Goal: Task Accomplishment & Management: Manage account settings

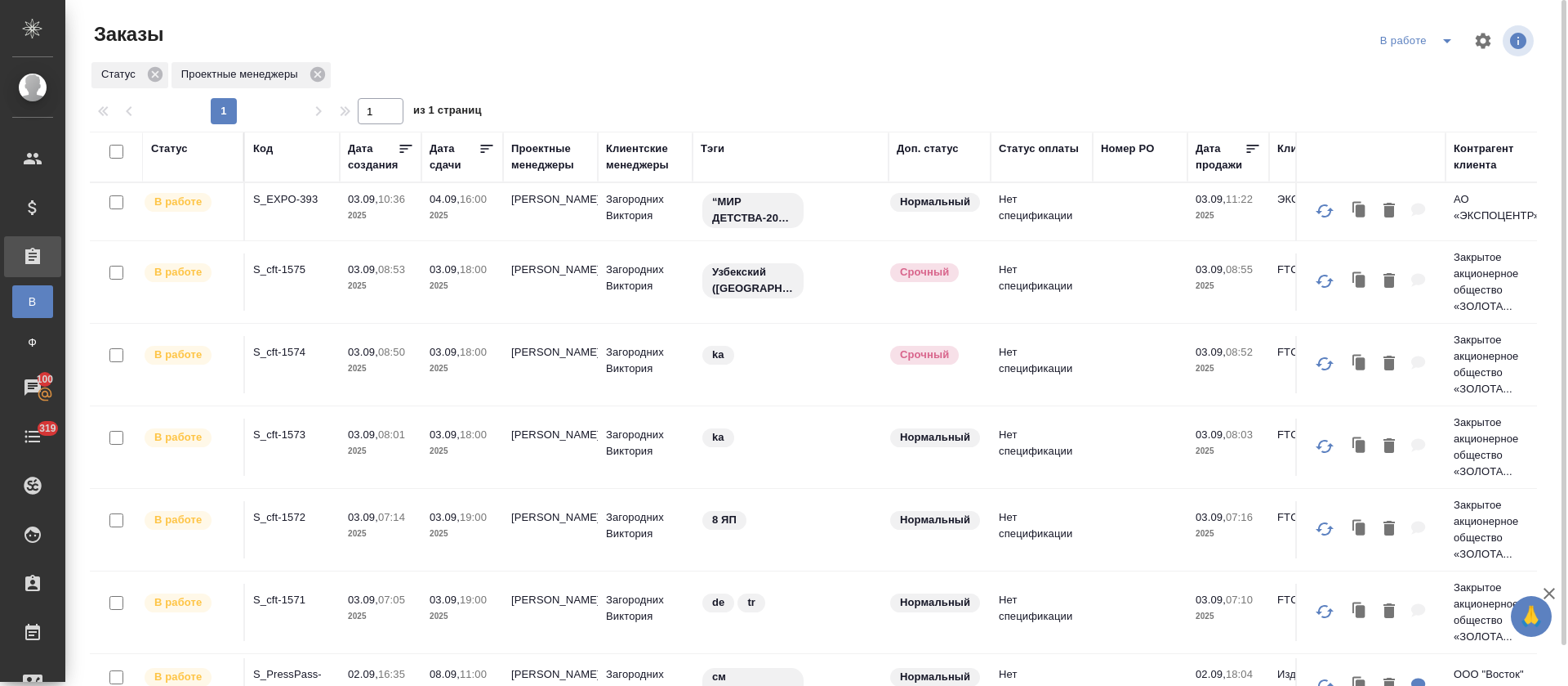
drag, startPoint x: 481, startPoint y: 146, endPoint x: 594, endPoint y: 79, distance: 131.4
click at [482, 146] on icon at bounding box center [486, 149] width 17 height 17
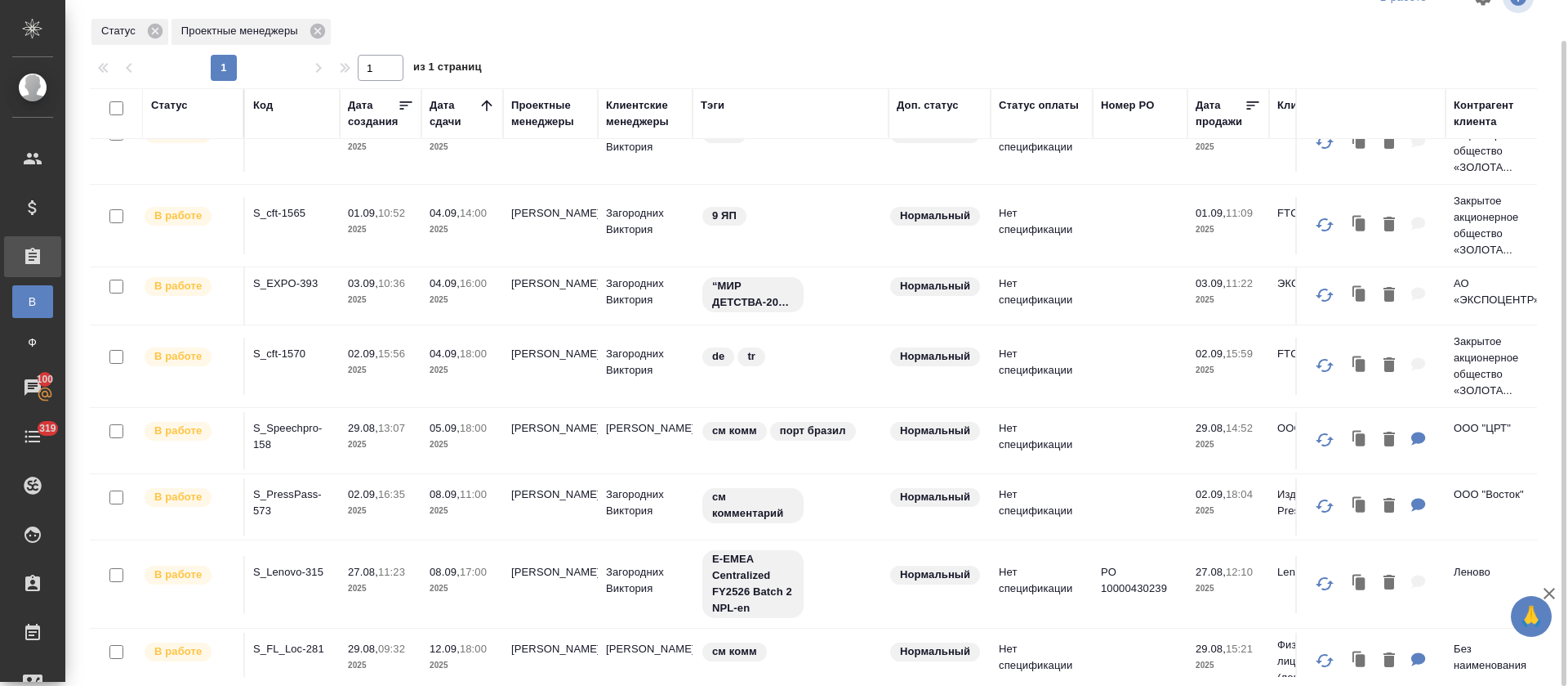
scroll to position [404, 0]
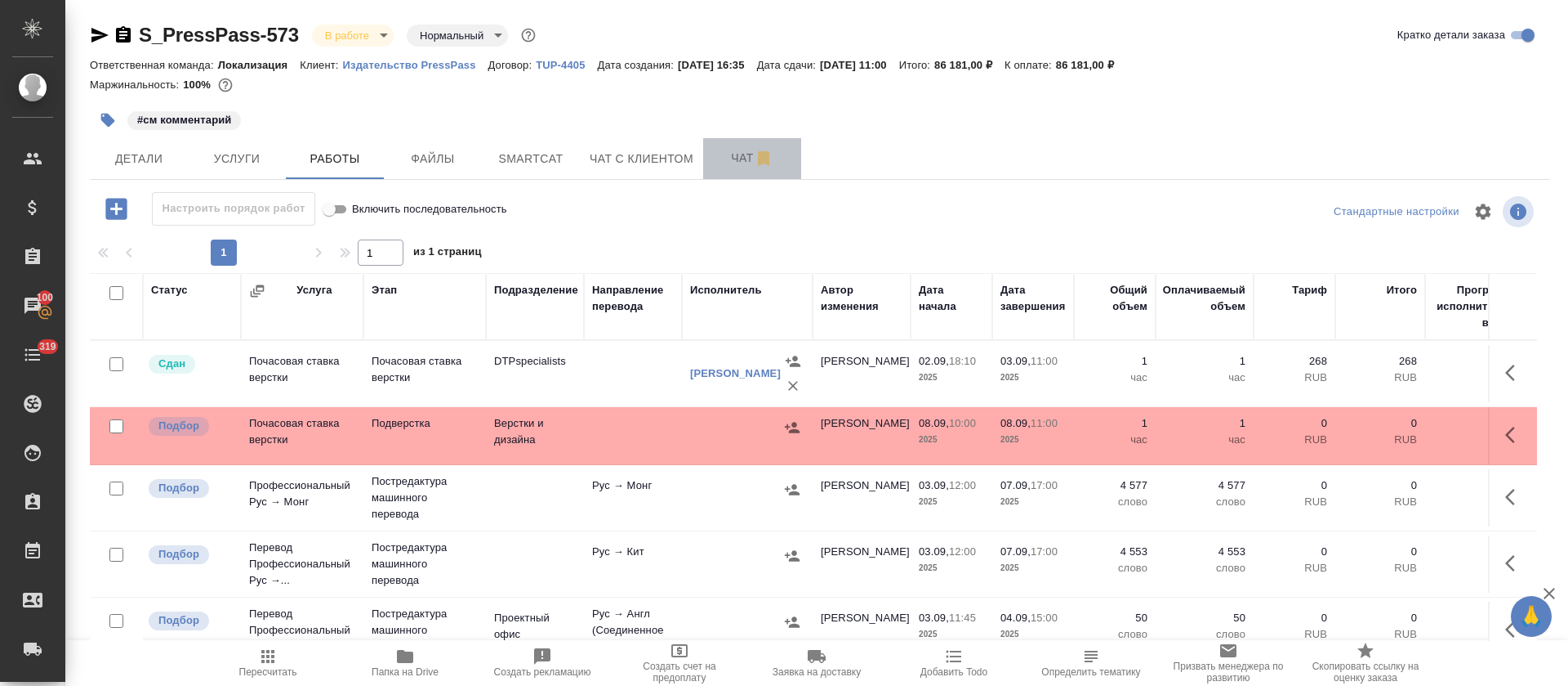
click at [715, 174] on button "Чат" at bounding box center [752, 159] width 98 height 41
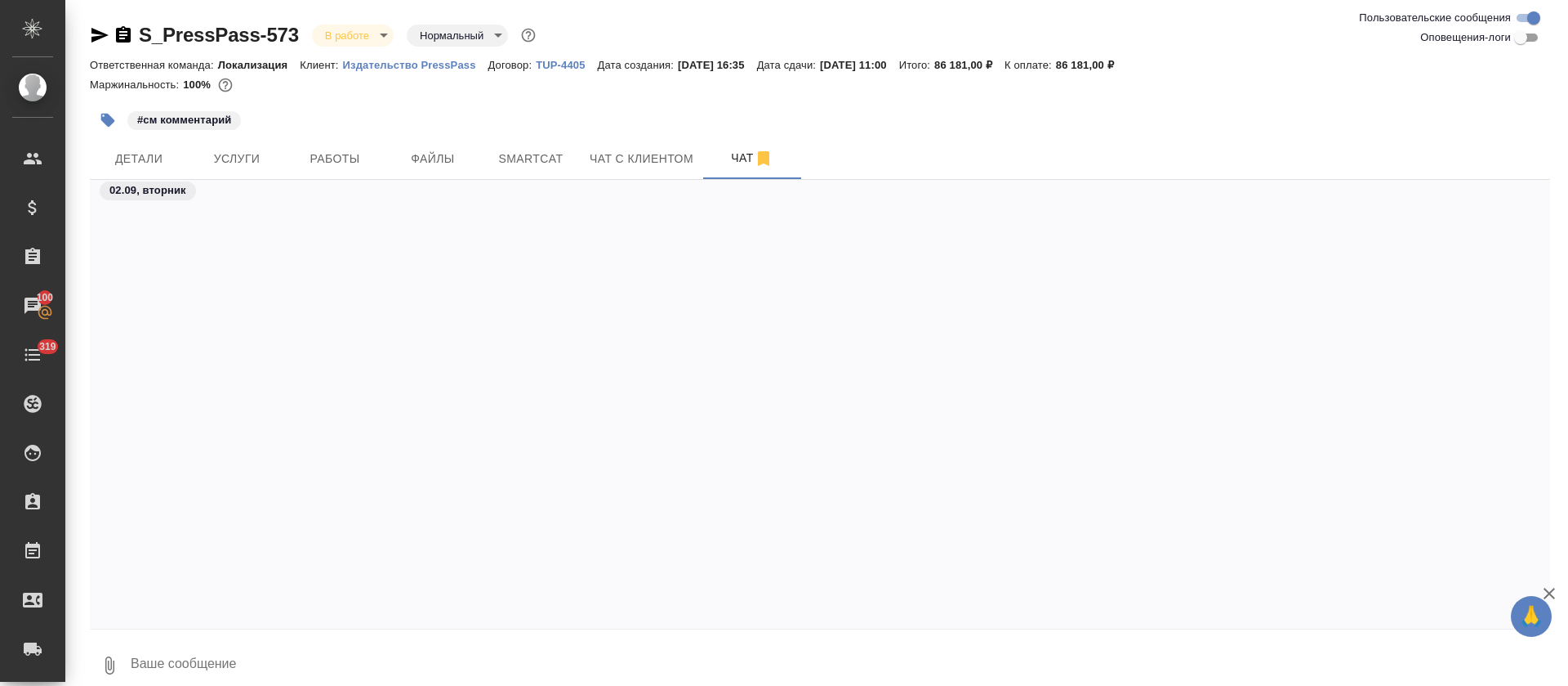
scroll to position [796, 0]
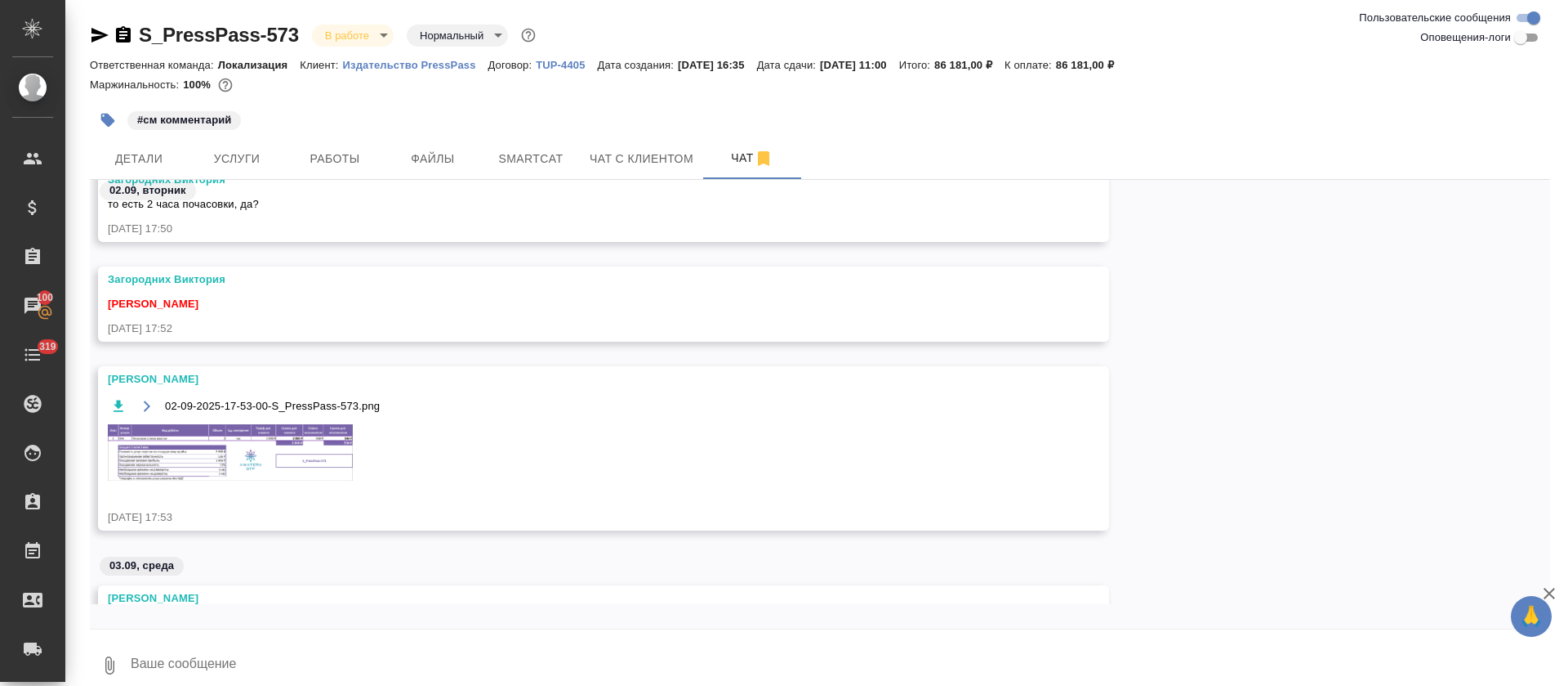
click at [779, 651] on textarea at bounding box center [839, 664] width 1421 height 56
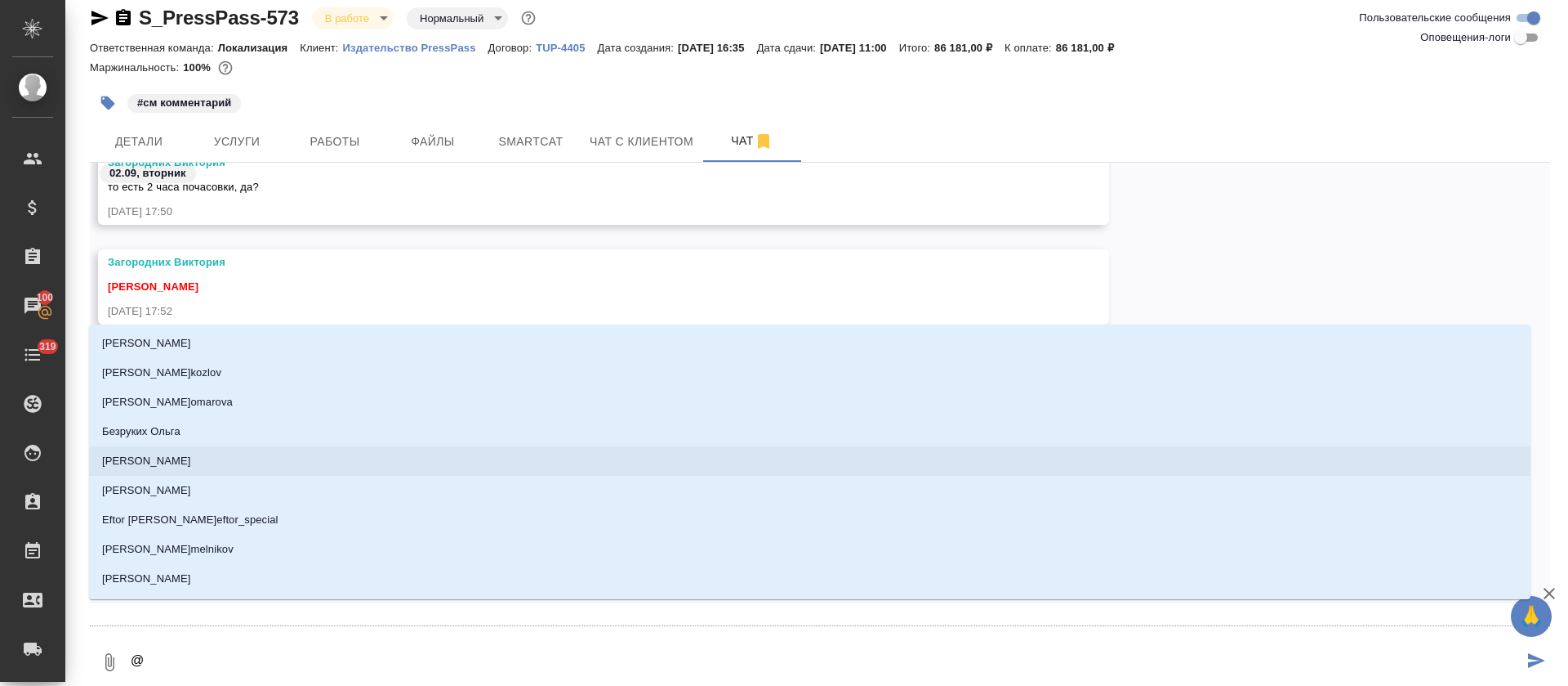
type textarea "@м"
type input "м"
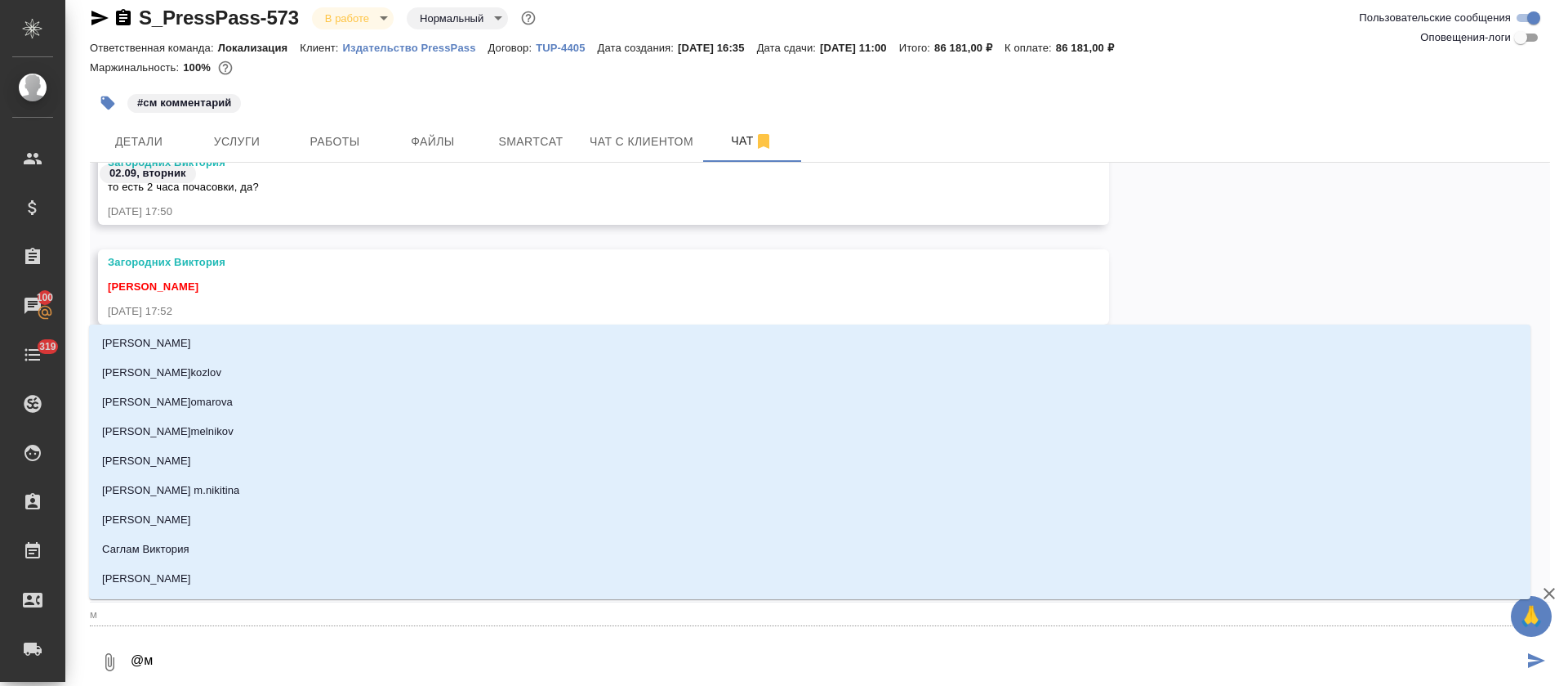
type textarea "@ма"
type input "ма"
type textarea "@мал"
type input "мал"
type textarea "@мало"
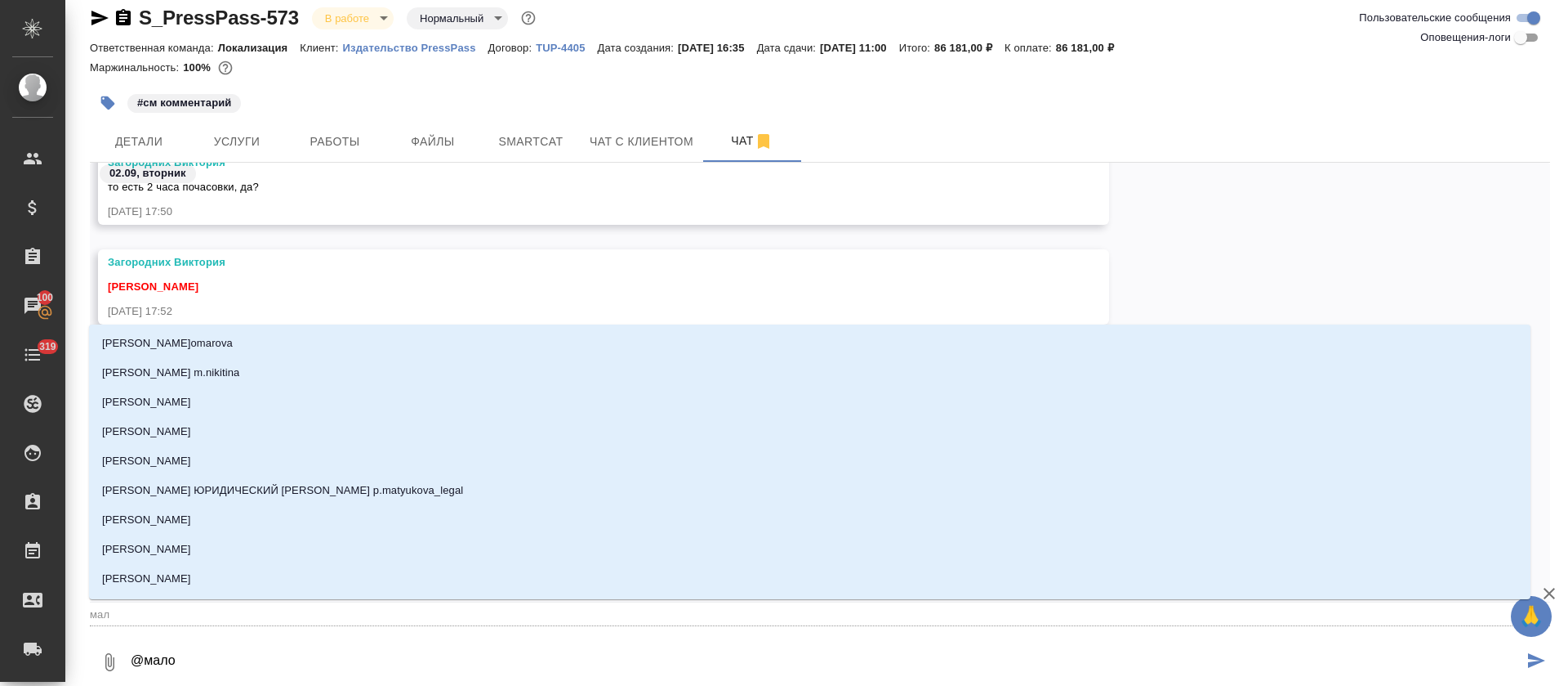
type input "мало"
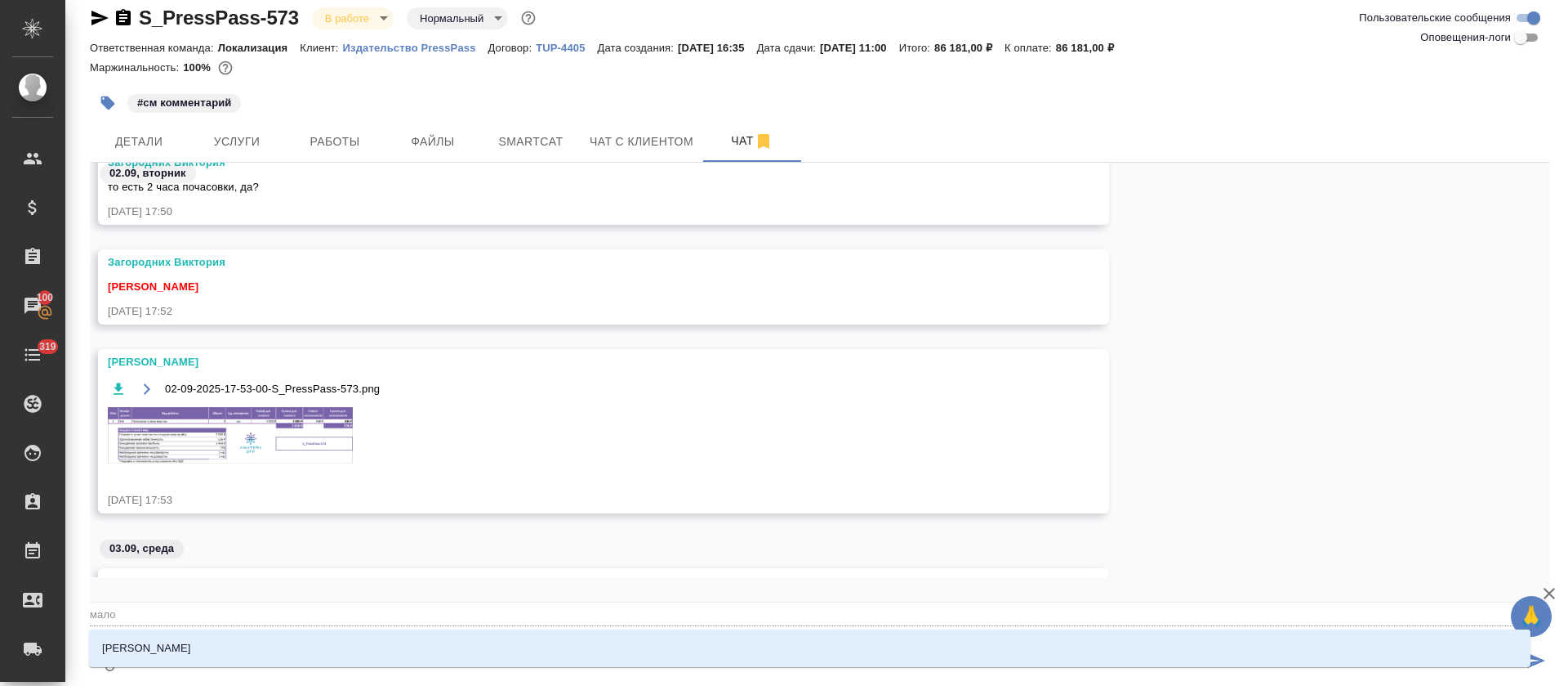
type textarea "@мало"
type input "мало"
type textarea "@мало"
type input "мало"
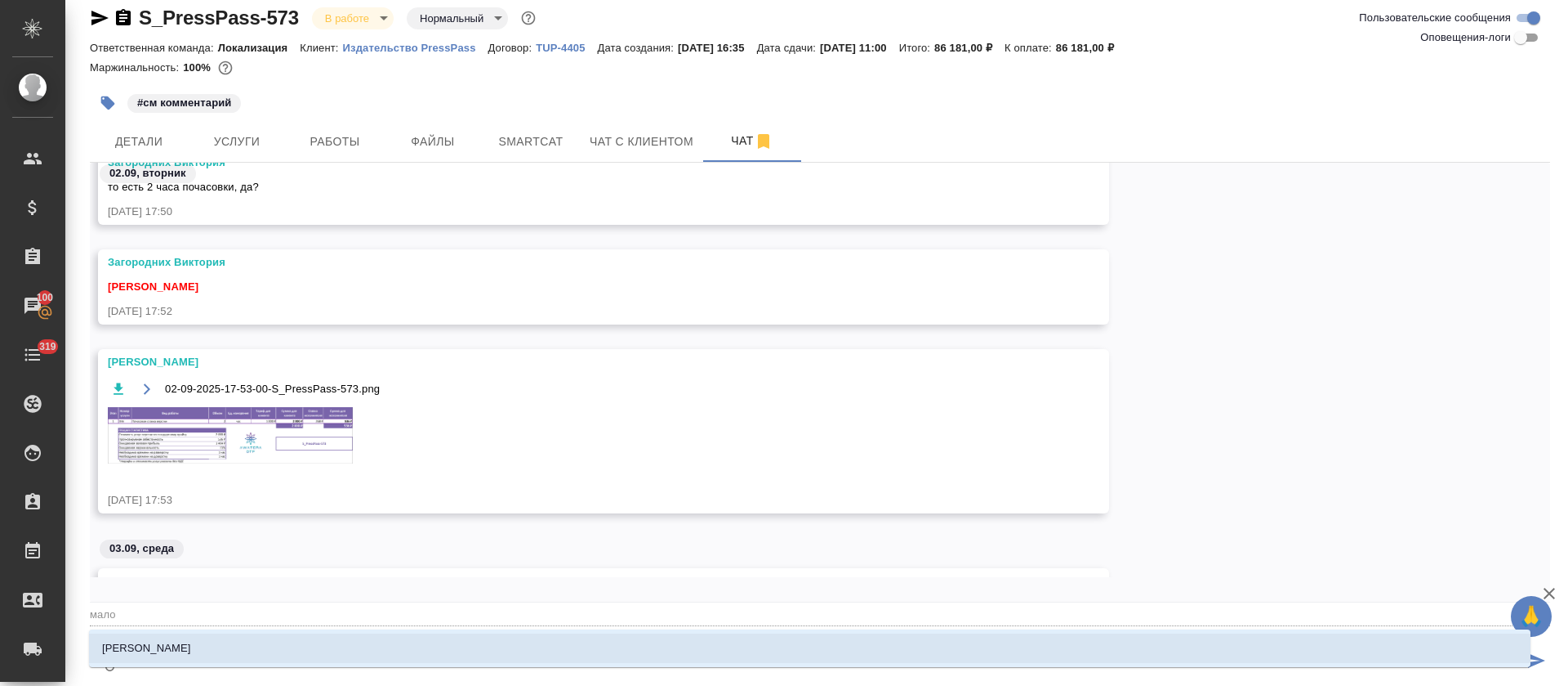
click at [819, 640] on li "[PERSON_NAME]" at bounding box center [810, 648] width 1442 height 29
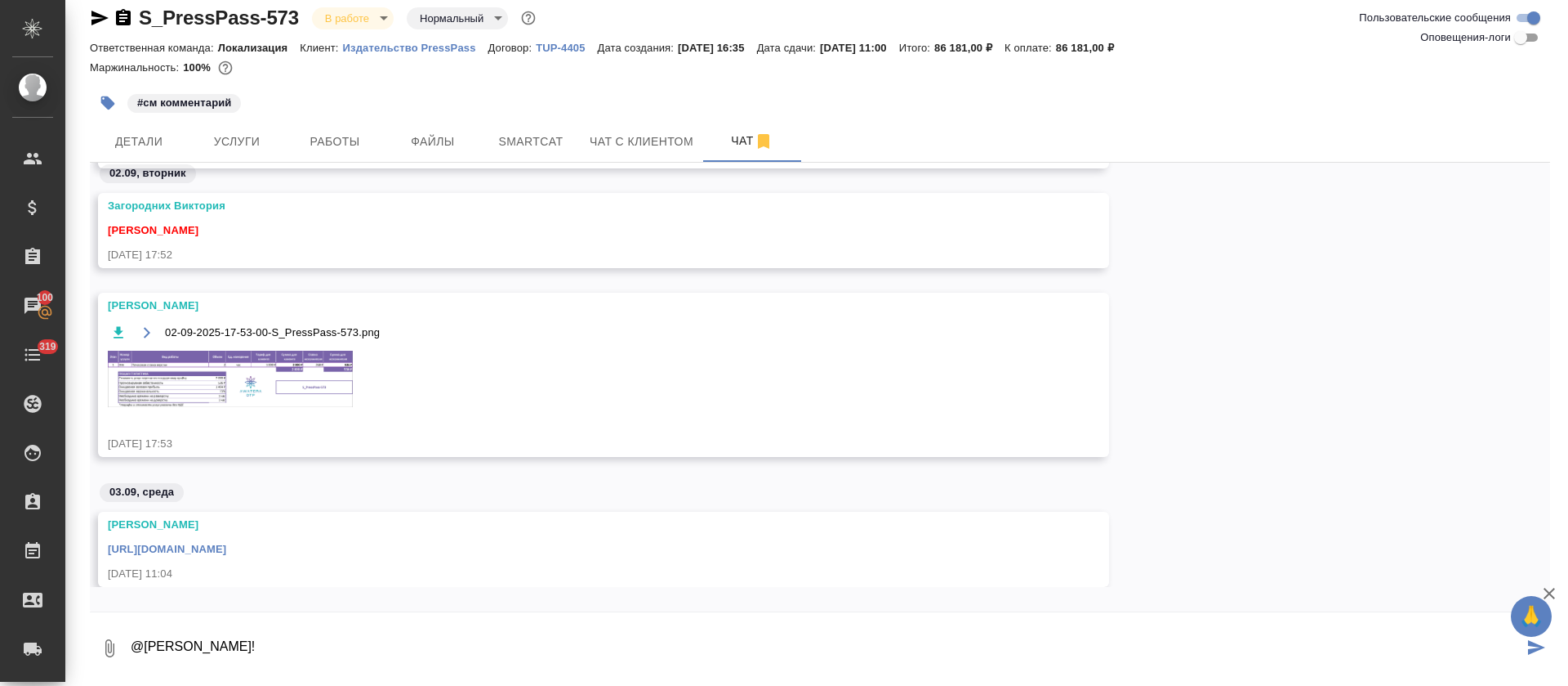
scroll to position [11, 0]
type textarea "@Малофеева Екатерина Привет! тут клиент прислал док с текстом на замену"
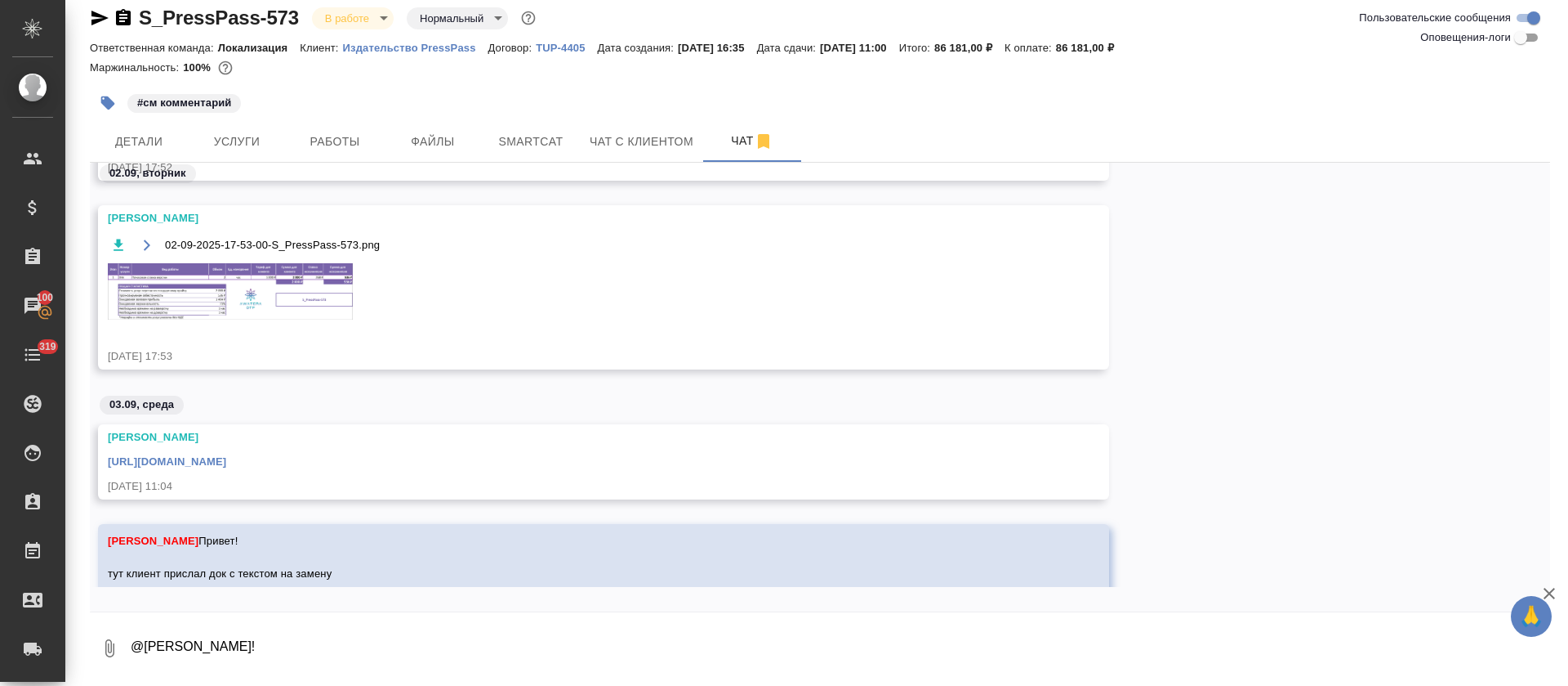
scroll to position [918, 0]
click at [105, 646] on icon "button" at bounding box center [110, 648] width 20 height 20
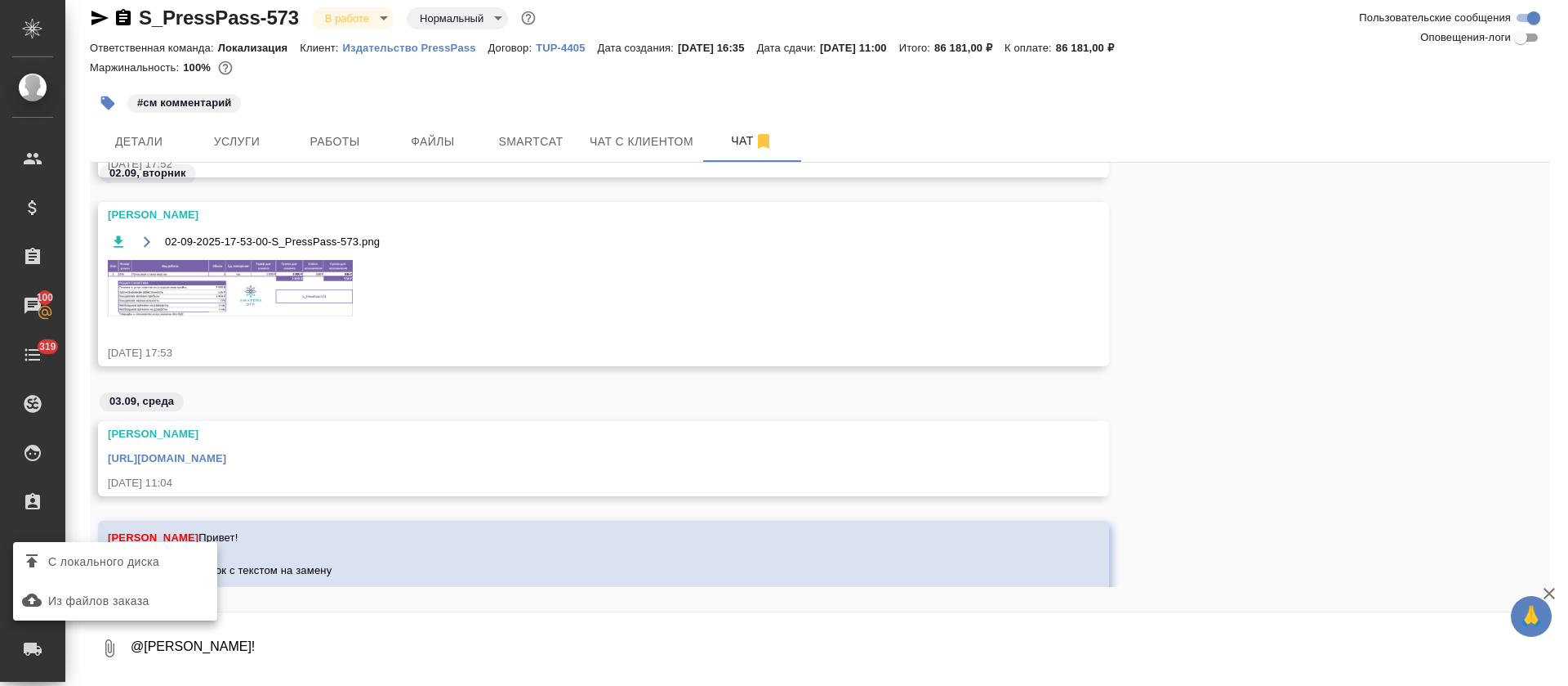
scroll to position [914, 0]
click at [102, 556] on span "С локального диска" at bounding box center [104, 562] width 112 height 21
click at [0, 0] on input "С локального диска" at bounding box center [0, 0] width 0 height 0
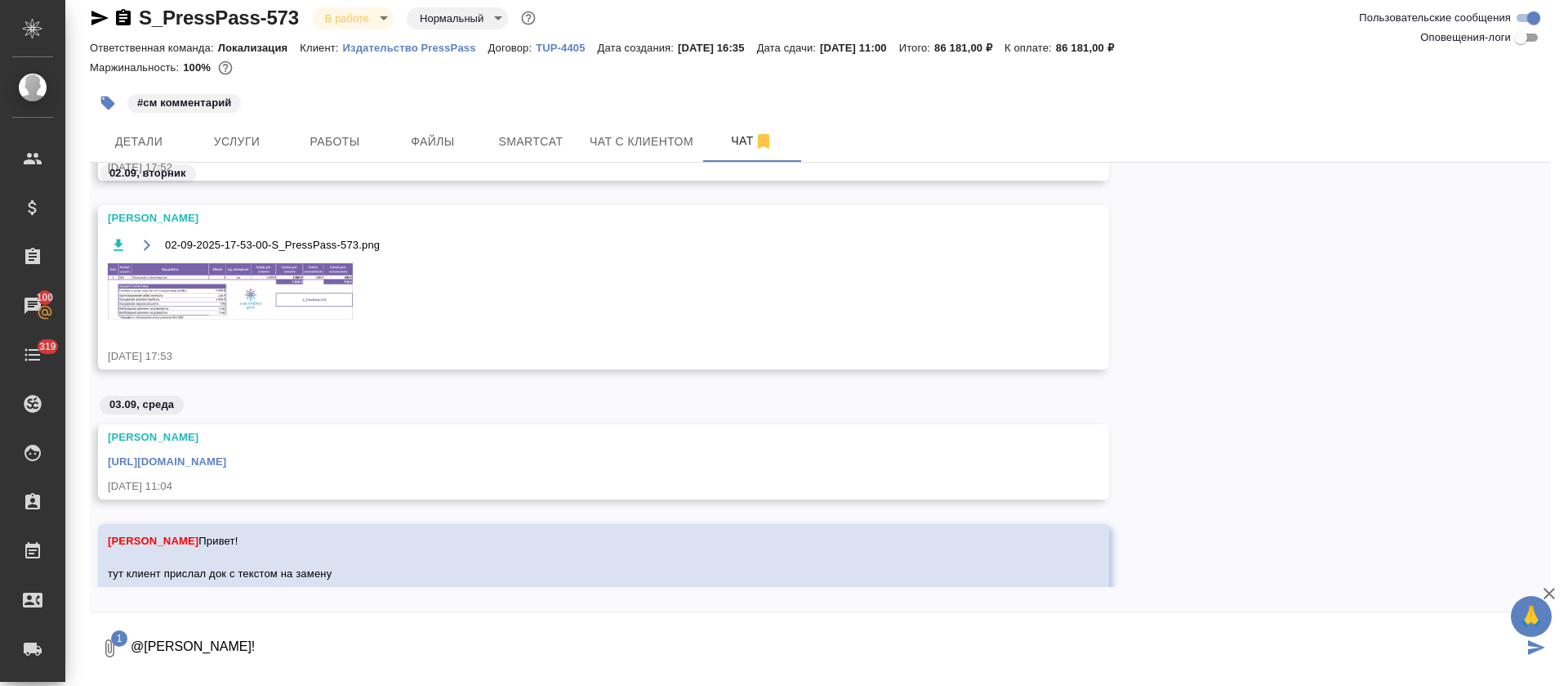
click at [1528, 651] on icon "submit" at bounding box center [1537, 647] width 18 height 15
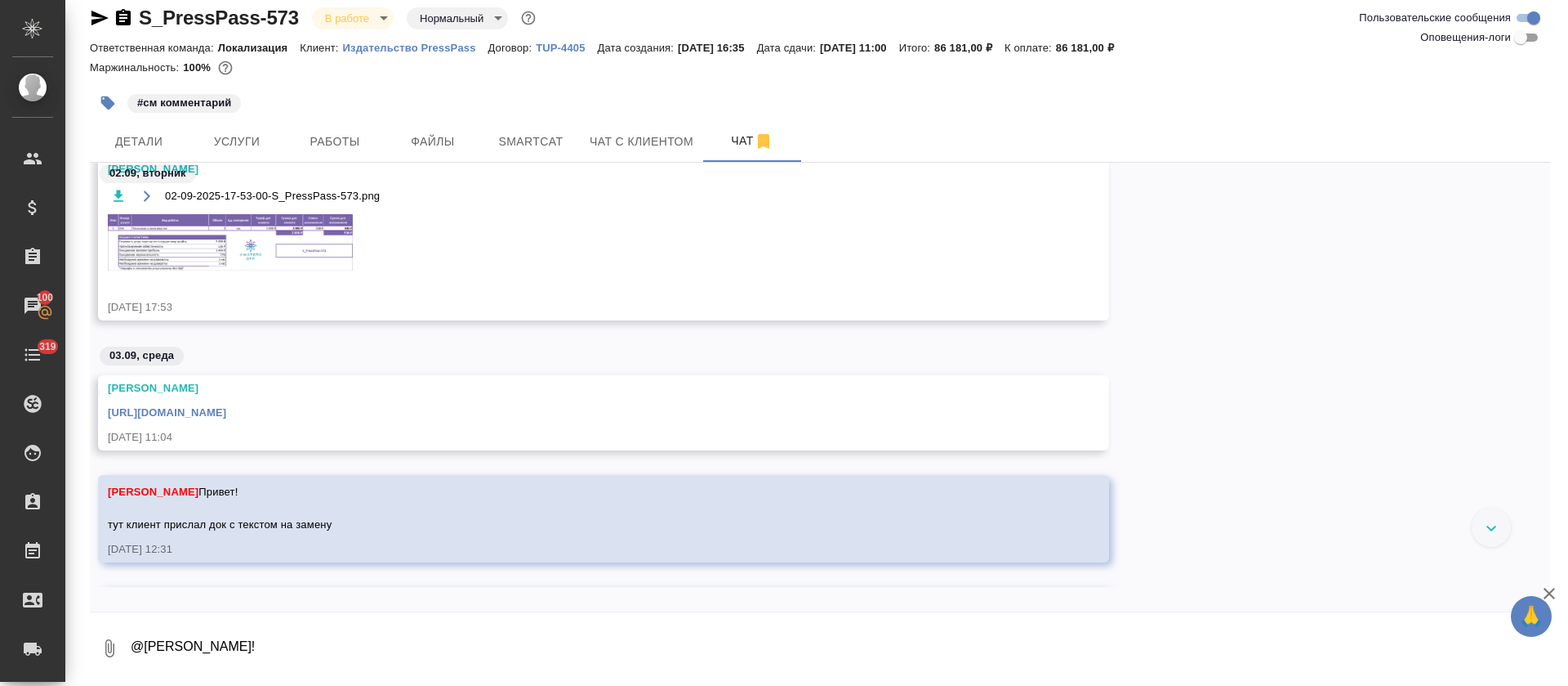
scroll to position [998, 0]
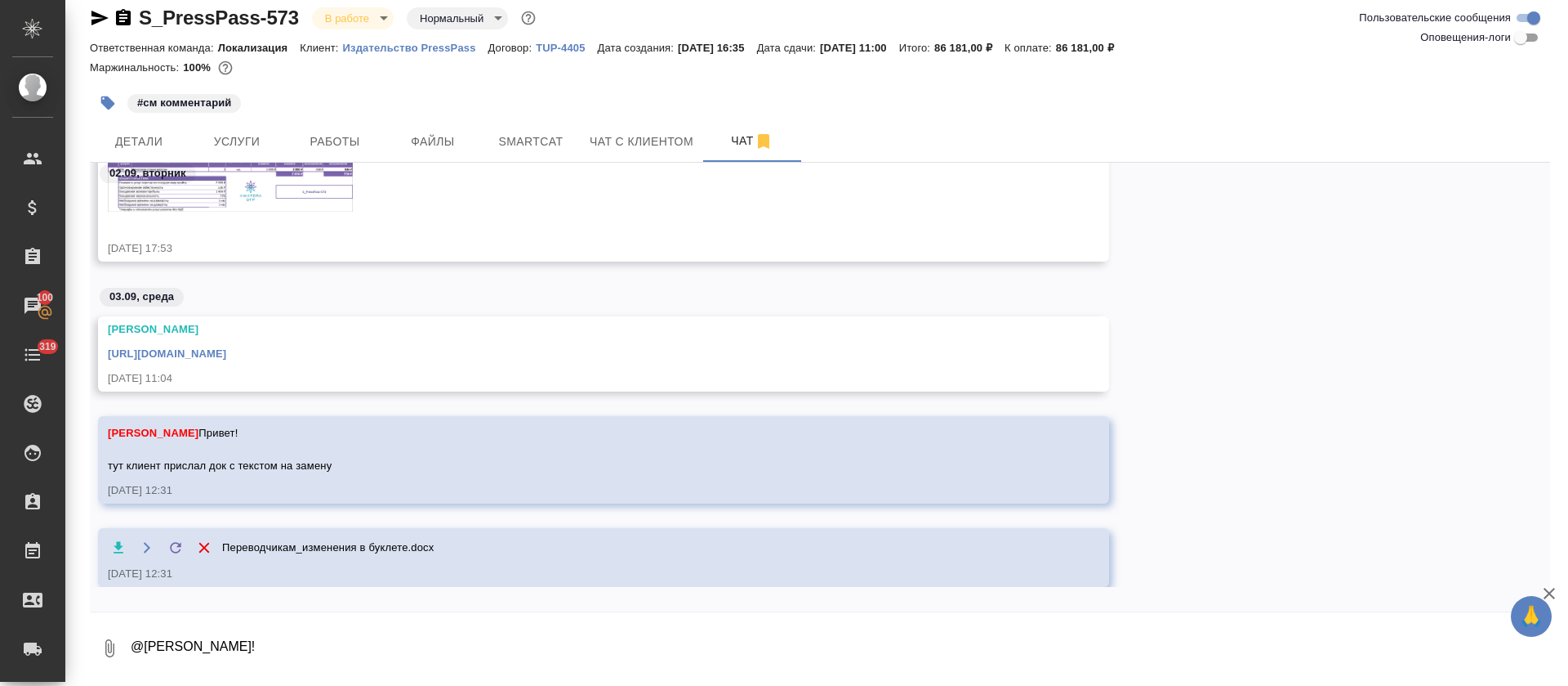
click at [335, 648] on textarea "@Малофеева Екатерина Привет! тут клиент прислал док с текстом на замену" at bounding box center [839, 648] width 1421 height 56
paste textarea "Idml остается. В добавочном тексте в ворде есть примечания, что на что заменить…"
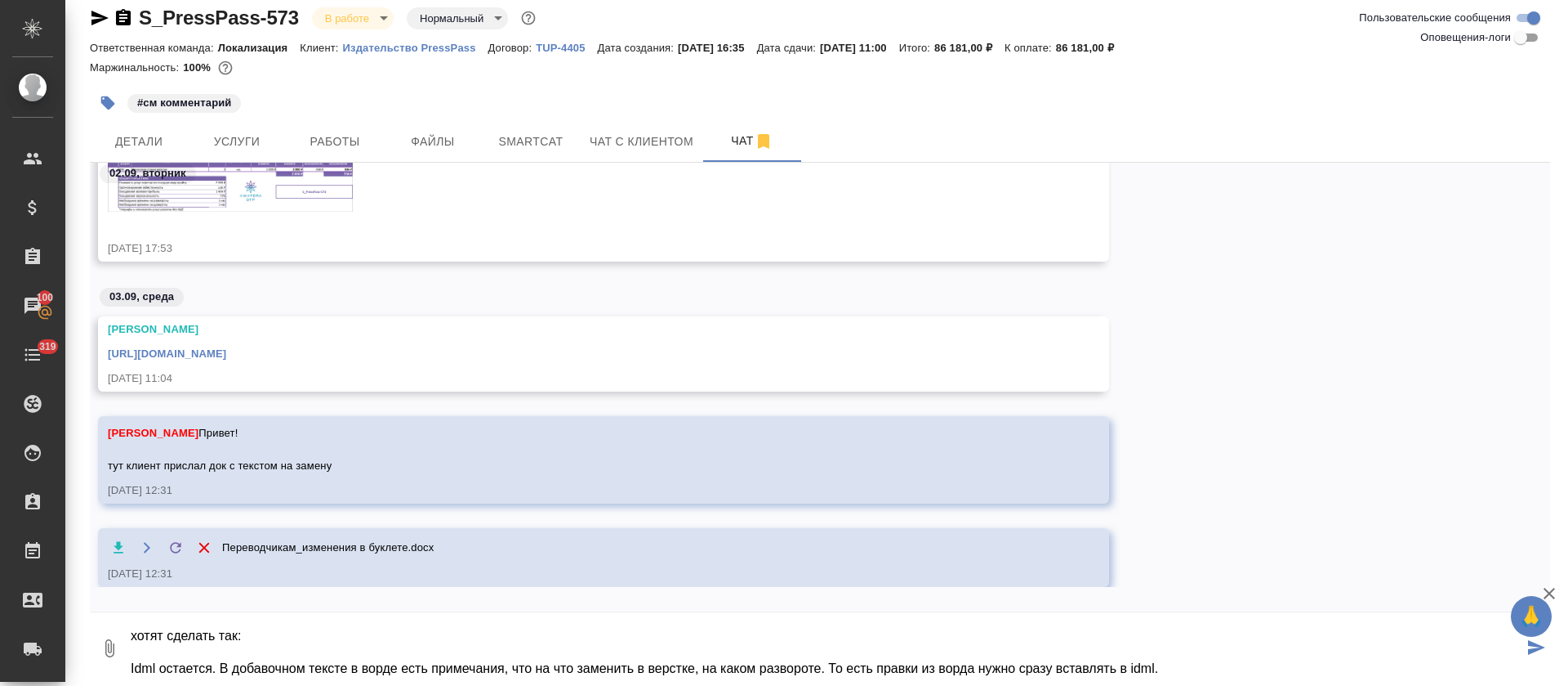
scroll to position [43, 0]
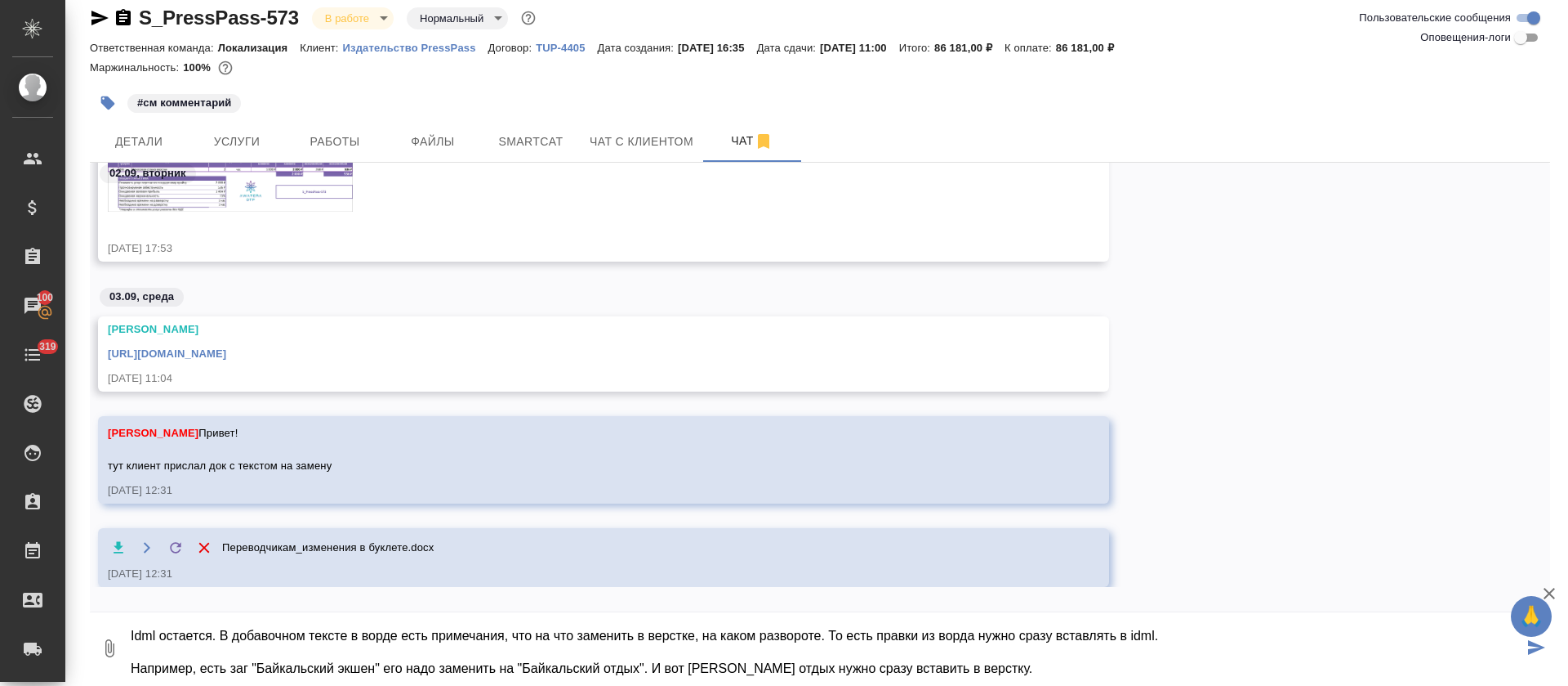
type textarea "хотят сделать так: Idml остается. В добавочном тексте в ворде есть примечания, …"
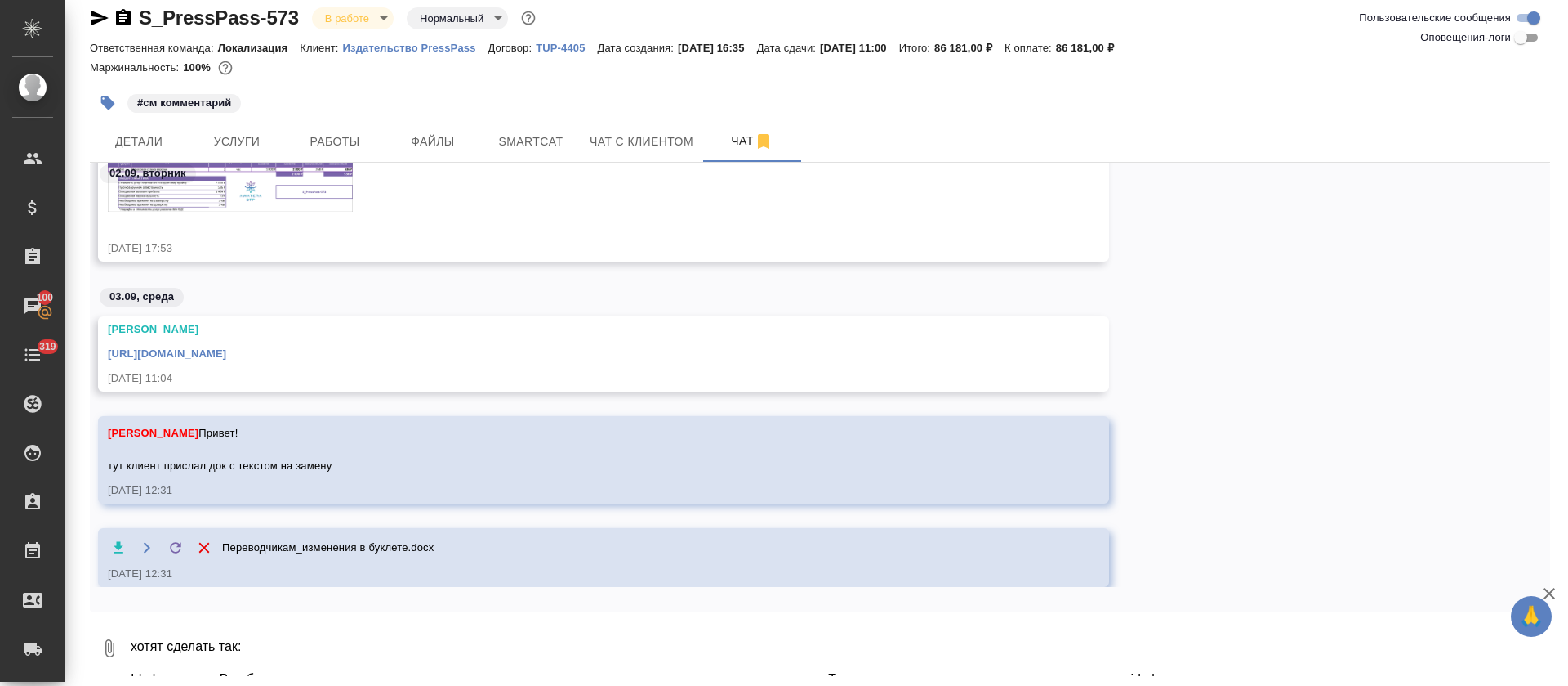
scroll to position [1118, 0]
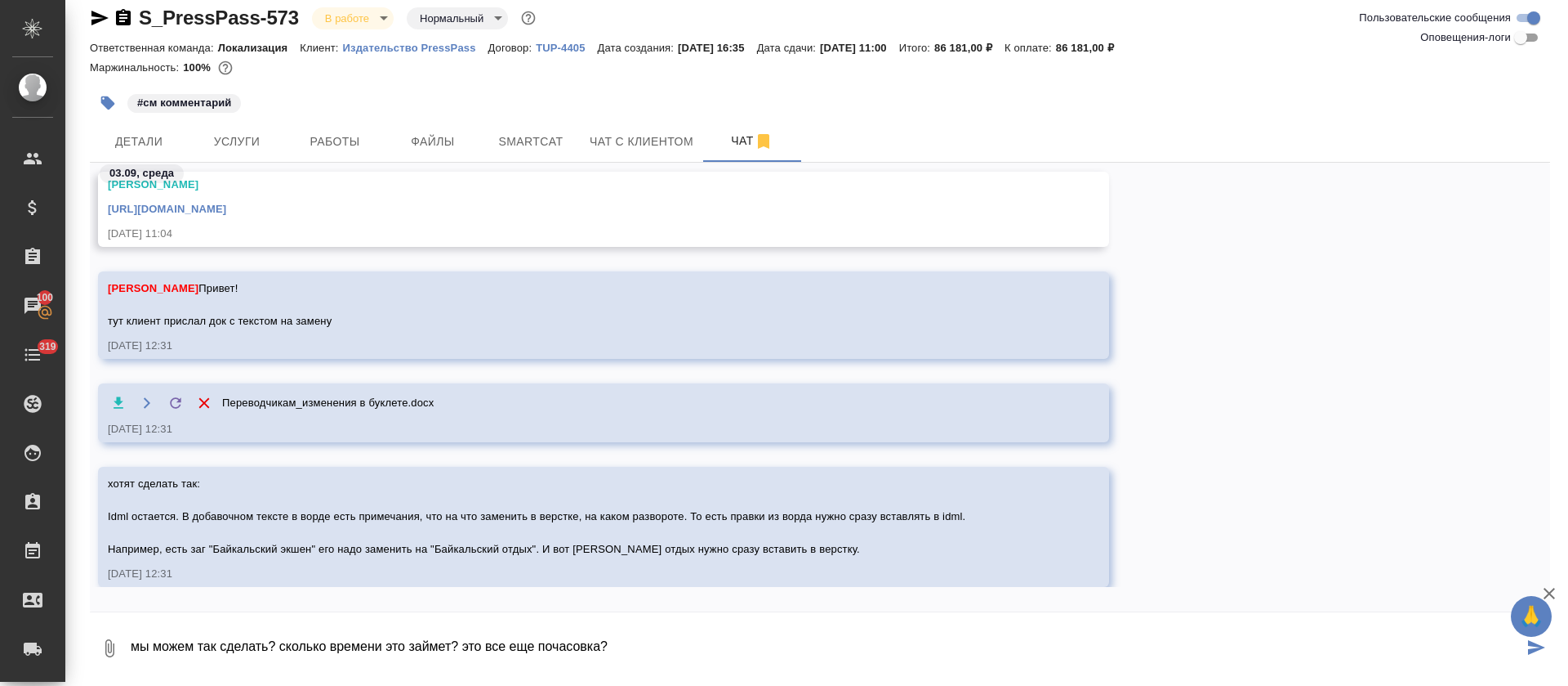
type textarea "мы можем так сделать? сколько времени это займет? это все еще почасовка?"
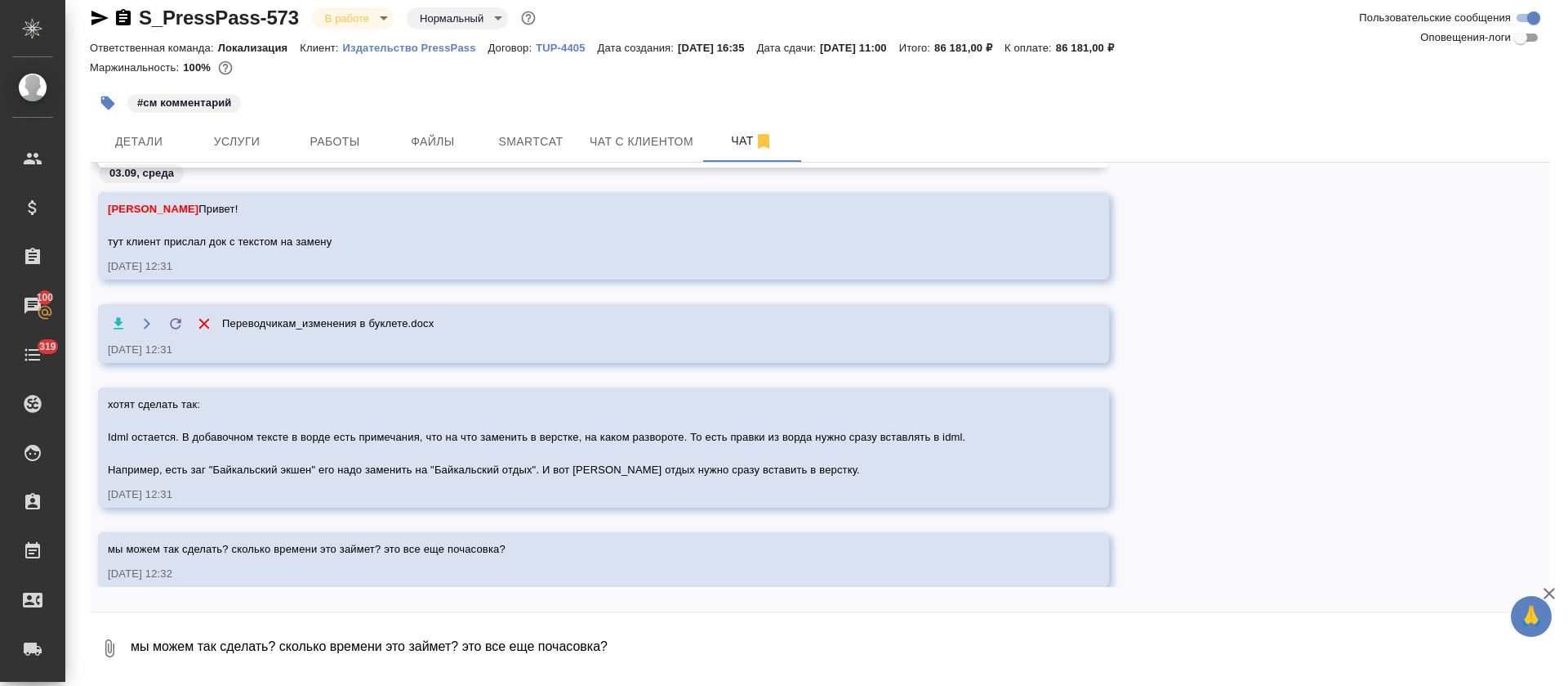
click at [94, 17] on icon "button" at bounding box center [100, 18] width 20 height 20
click at [1291, 358] on div "Переводчикам_изменения в буклете.docx 03.09.25, 12:31" at bounding box center [820, 334] width 1460 height 59
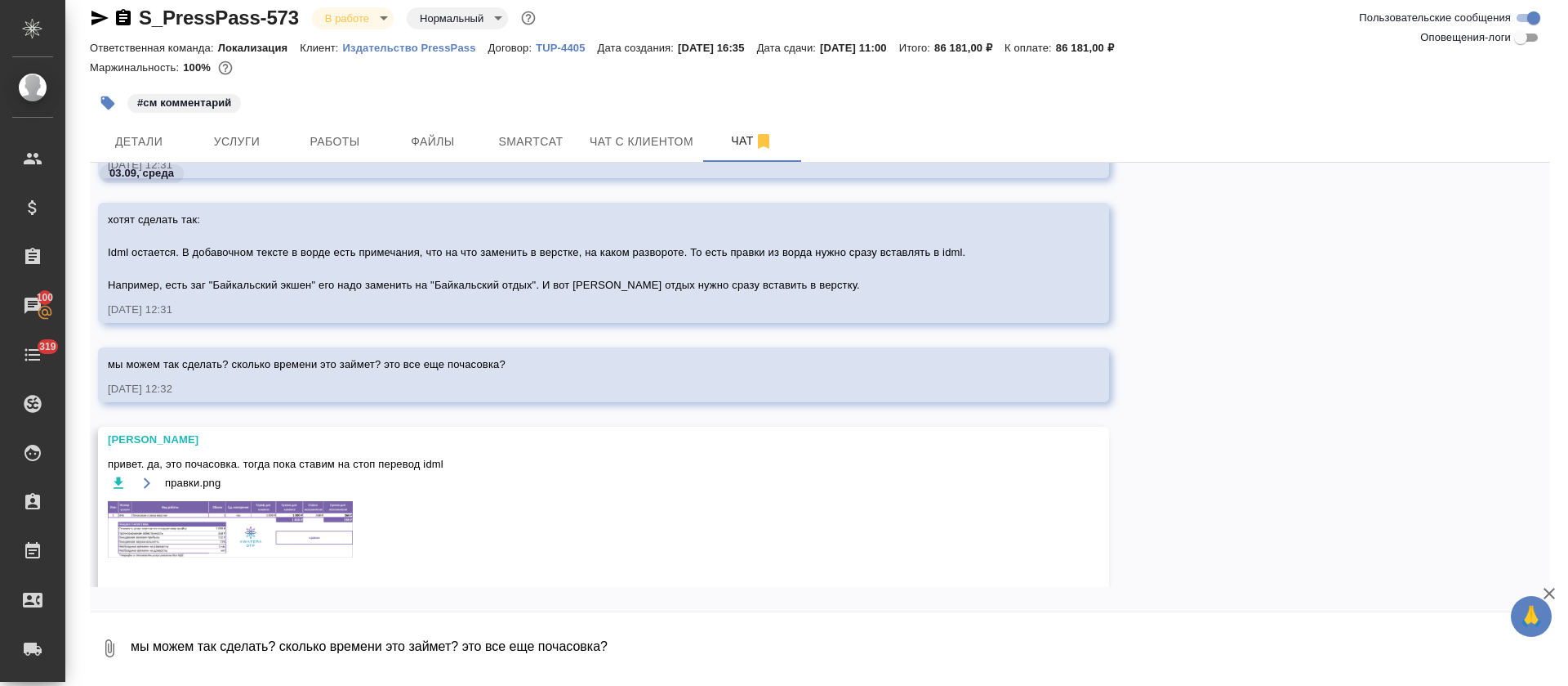
scroll to position [1332, 0]
click at [250, 518] on img at bounding box center [230, 530] width 246 height 57
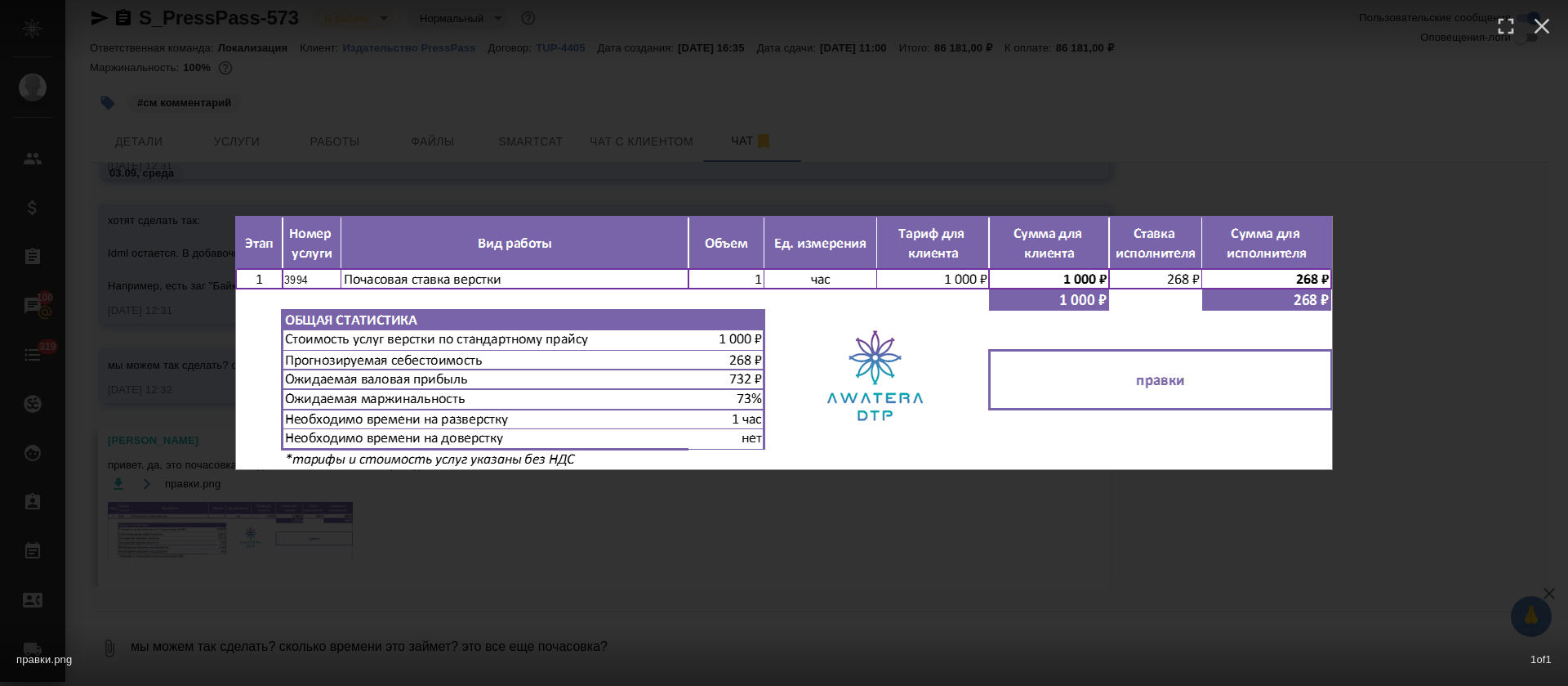
click at [925, 576] on div "правки.png 1 of 1" at bounding box center [784, 343] width 1568 height 686
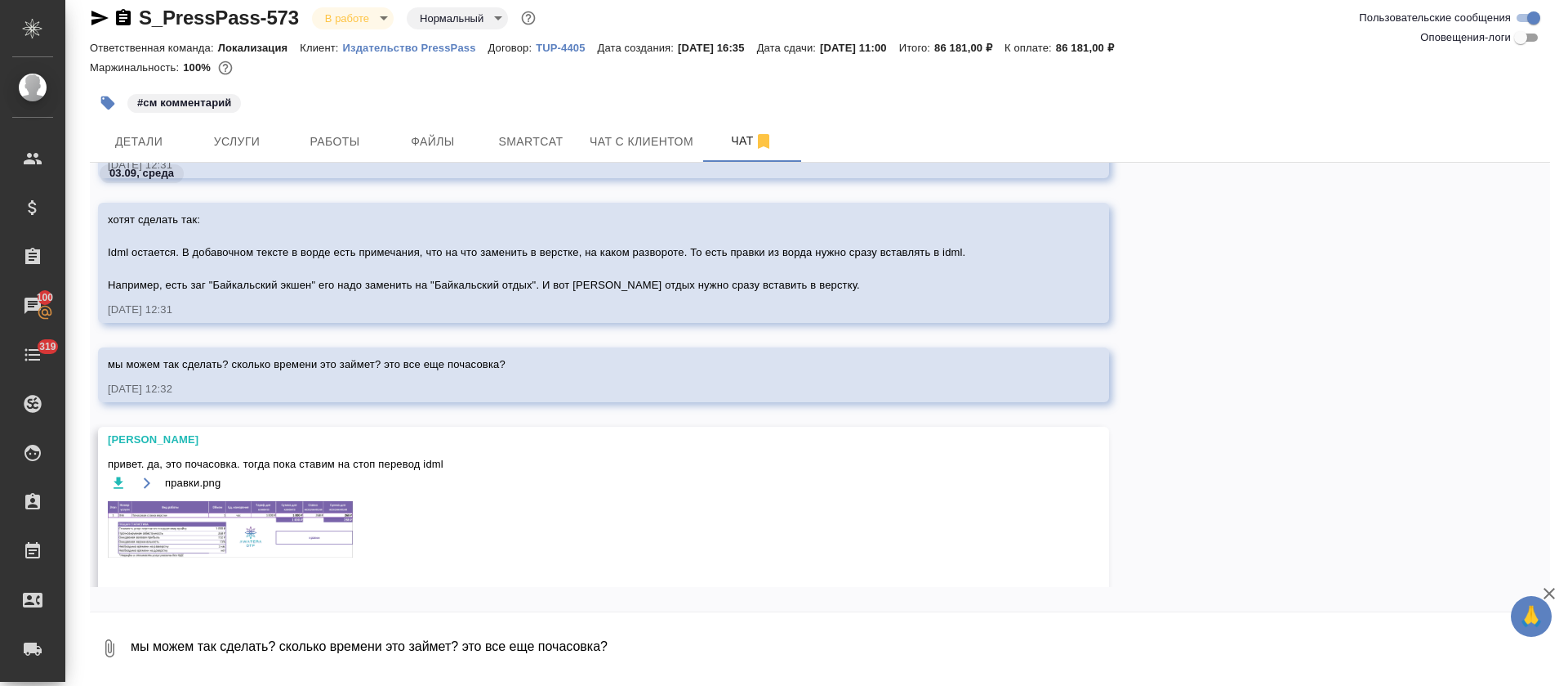
scroll to position [1330, 0]
click at [623, 645] on textarea "мы можем так сделать? сколько времени это займет? это все еще почасовка?" at bounding box center [839, 648] width 1421 height 56
type textarea "клиент писал, что возможно будут еще корректировки"
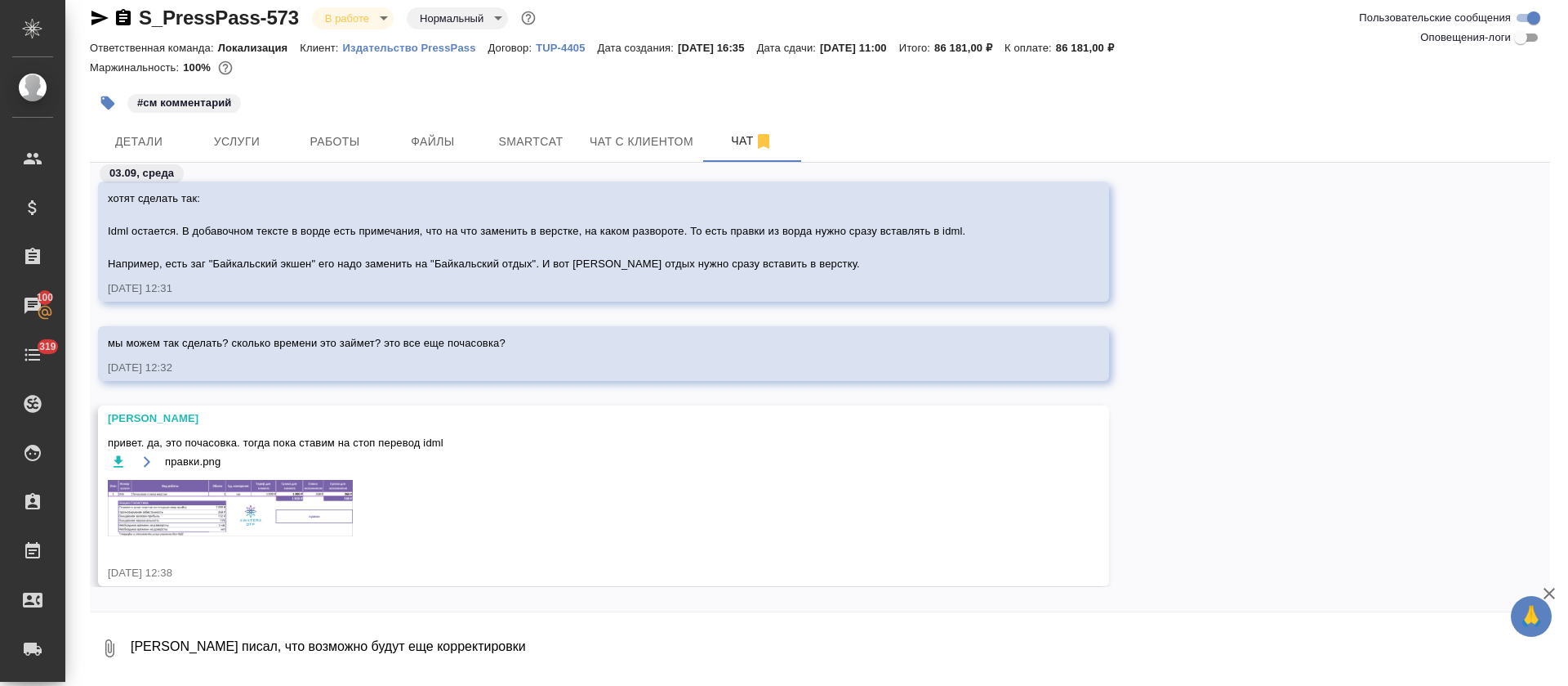
scroll to position [1408, 0]
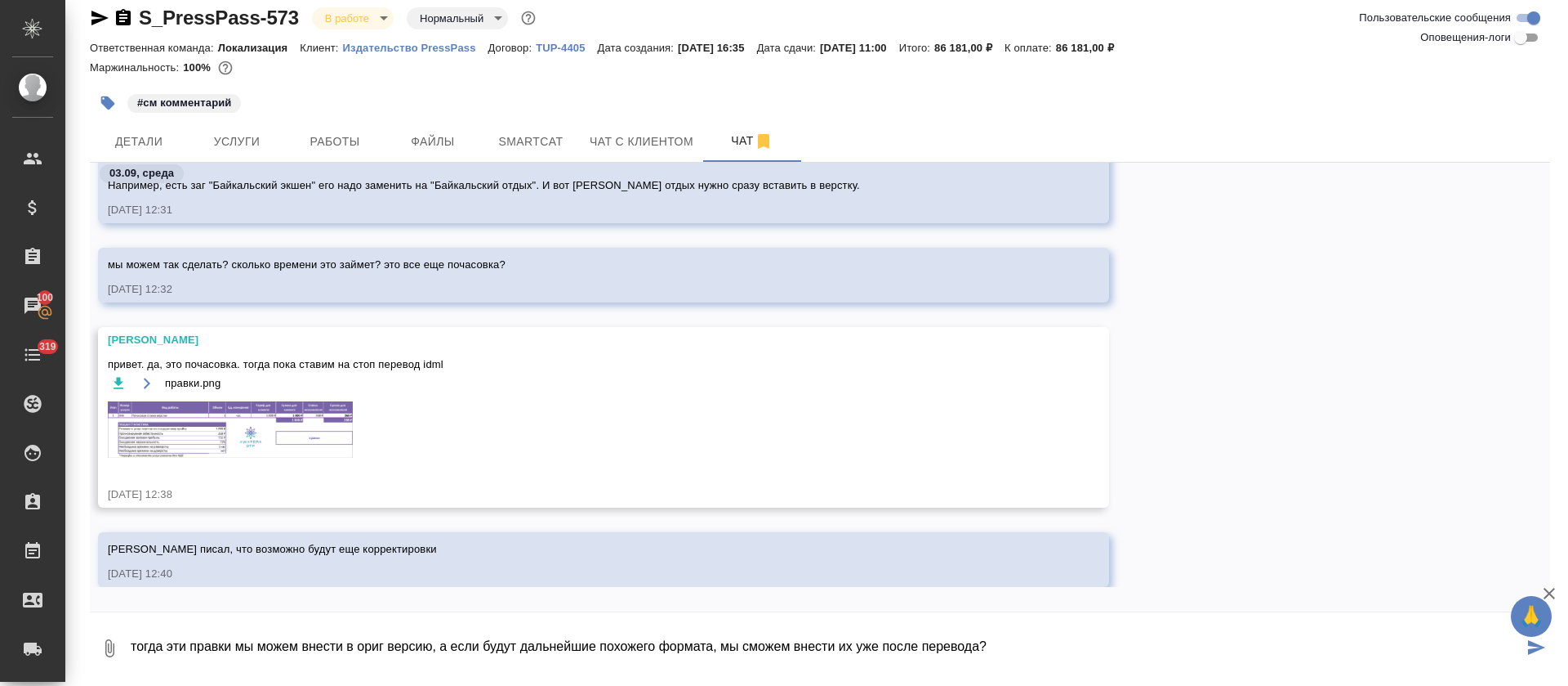
type textarea "тогда эти правки мы можем внести в ориг версию, а если будут дальнейшие похожег…"
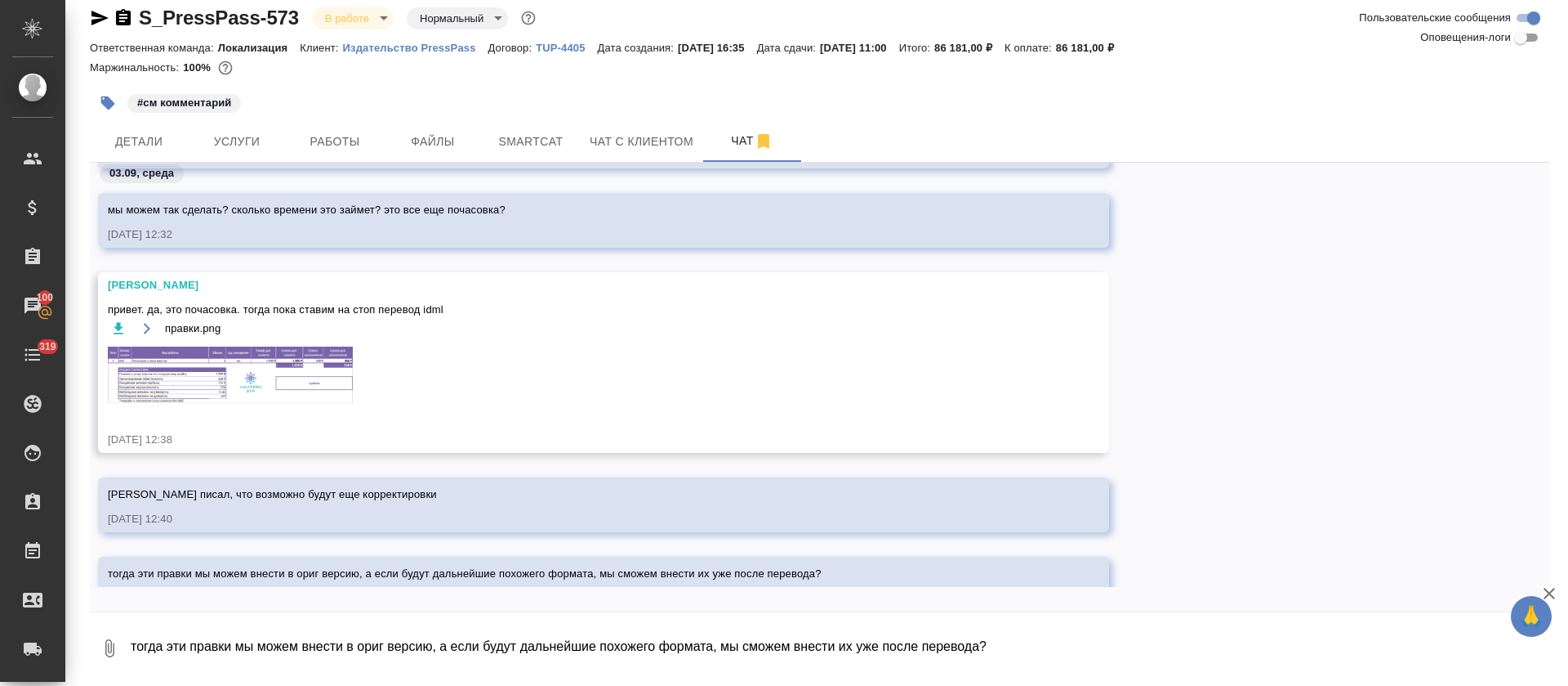
scroll to position [1464, 0]
click at [271, 361] on img at bounding box center [230, 374] width 246 height 57
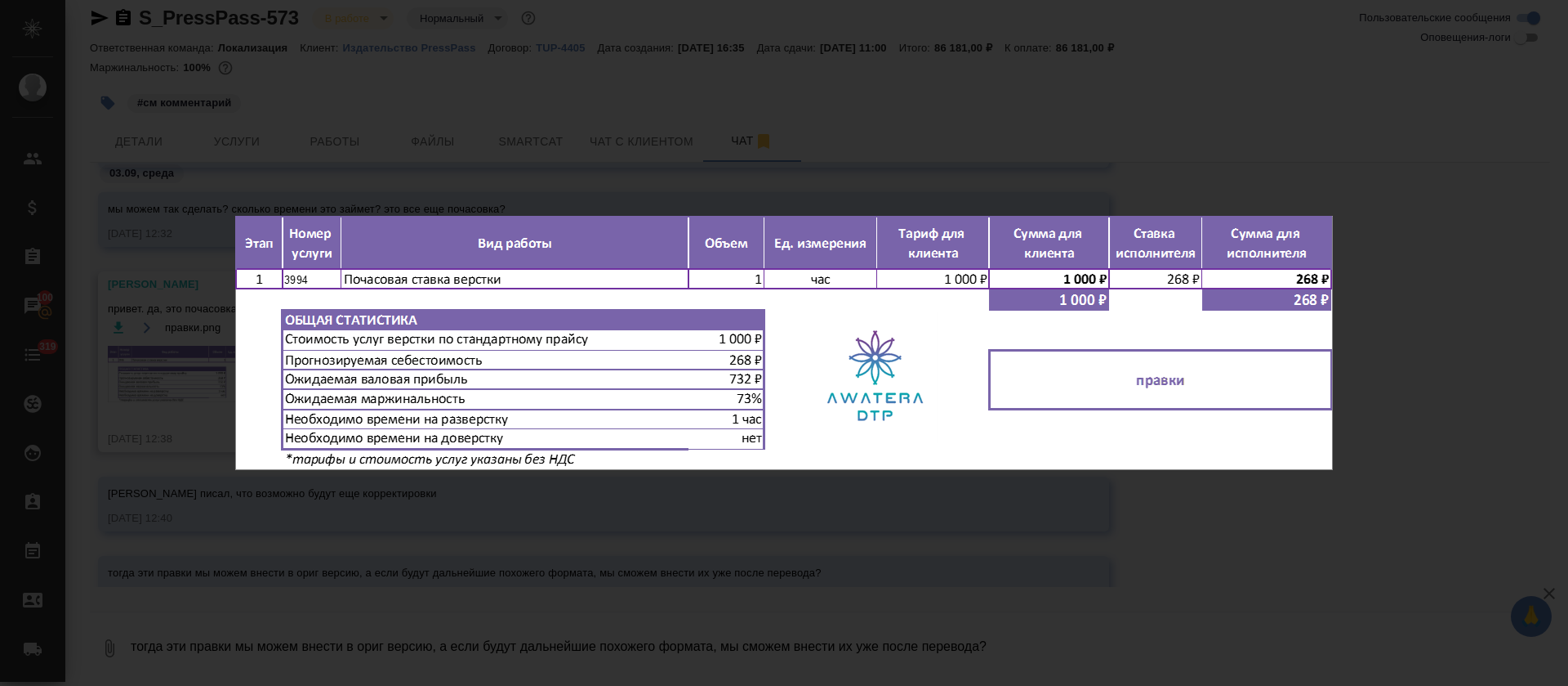
click at [870, 508] on div "правки.png 1 of 1" at bounding box center [784, 343] width 1568 height 686
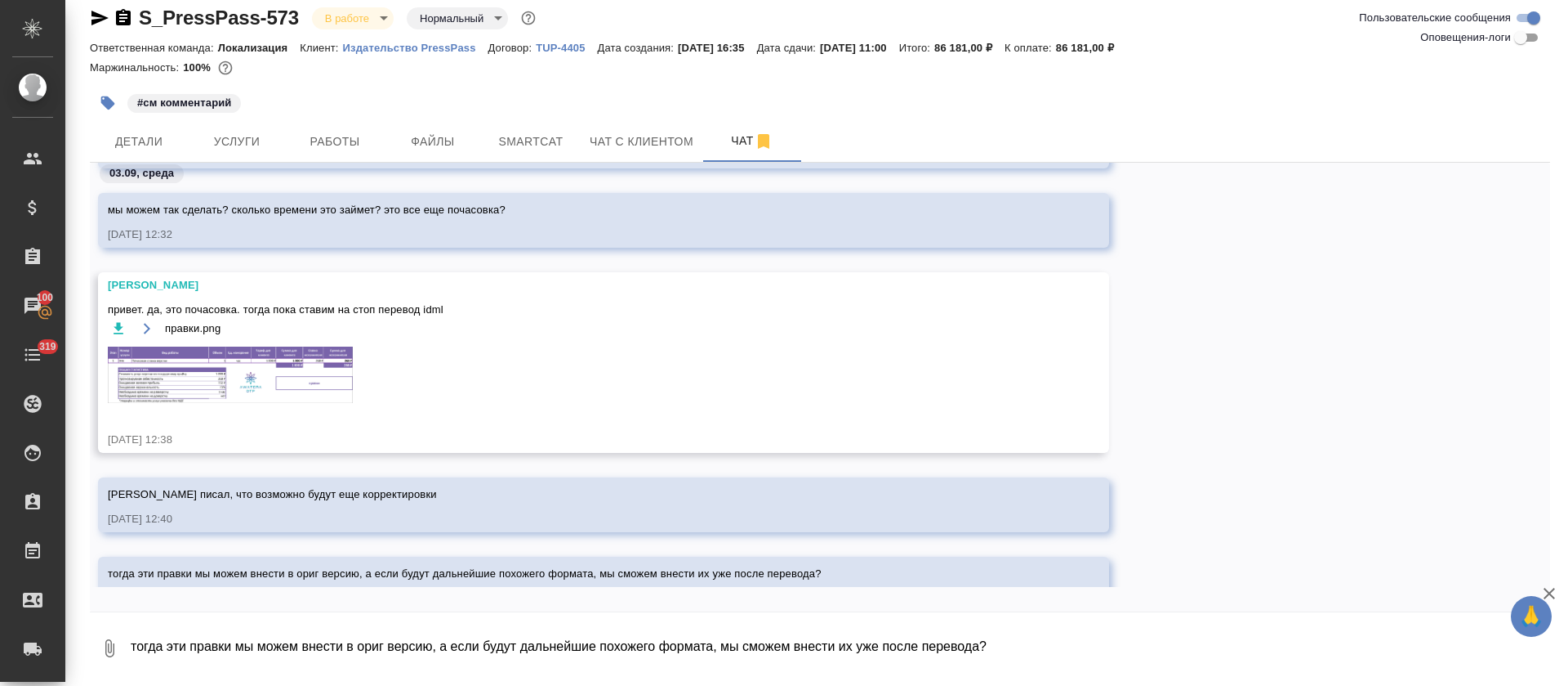
scroll to position [1466, 0]
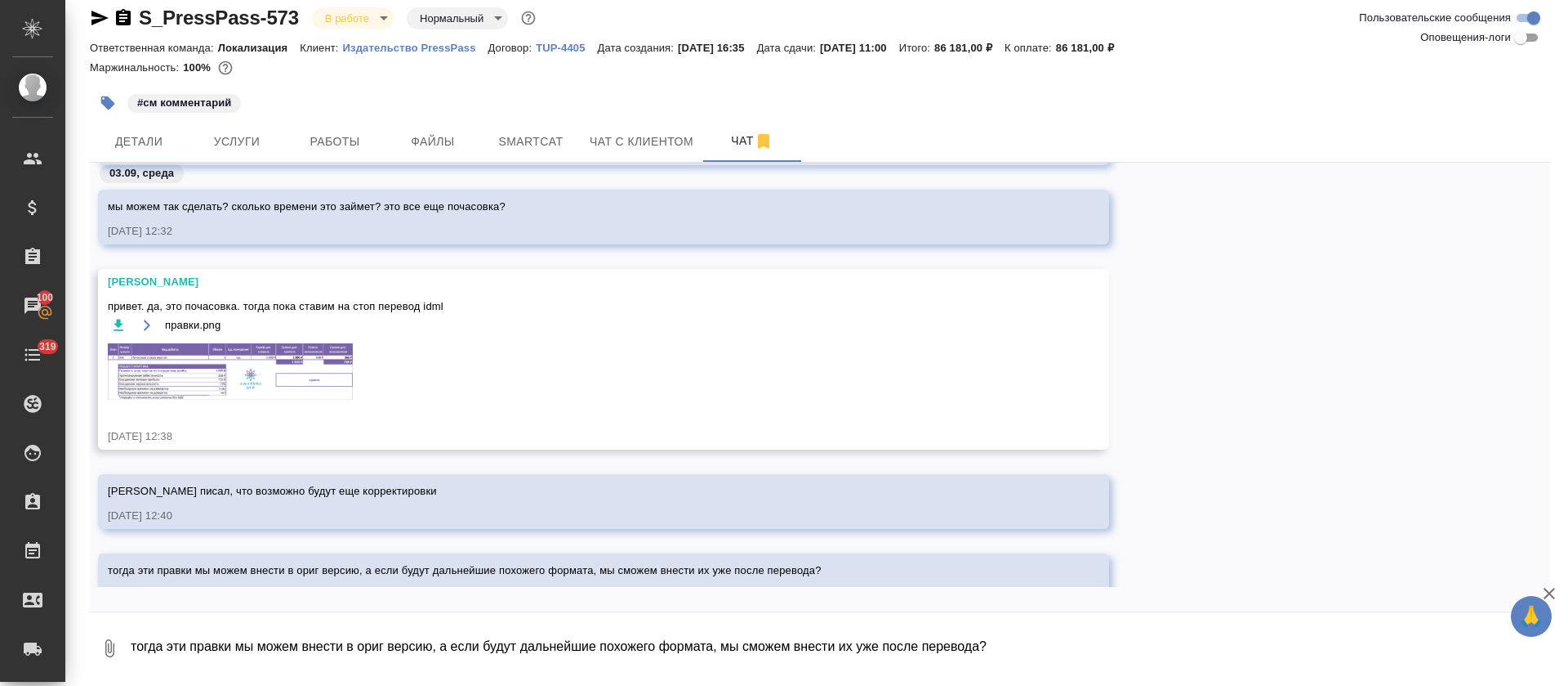
click at [173, 593] on div "03.09, среда хотят сделать так: Idml остается. В добавочном тексте в ворде есть…" at bounding box center [820, 387] width 1460 height 448
click at [1175, 502] on div "клиент писал, что возможно будут еще корректировки 03.09.25, 12:40" at bounding box center [820, 501] width 1460 height 55
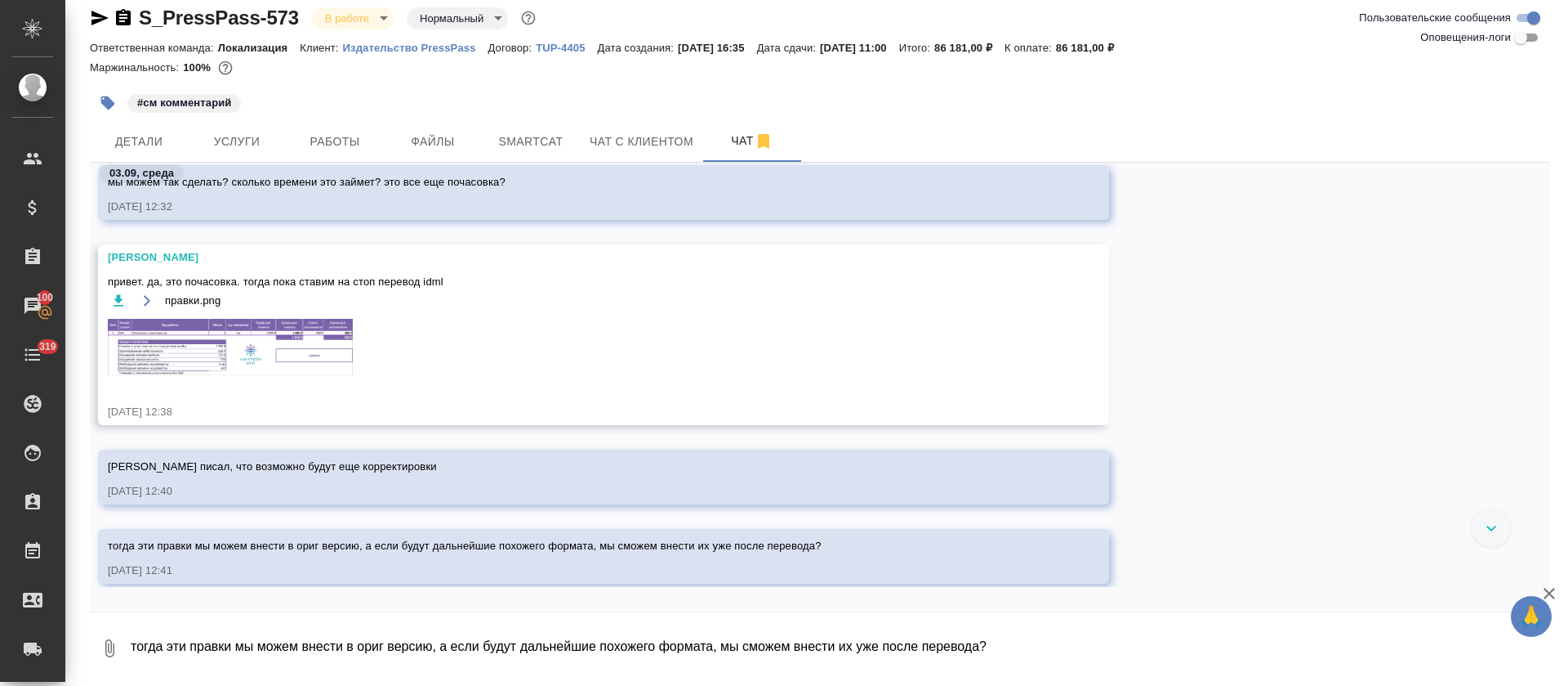
scroll to position [1538, 0]
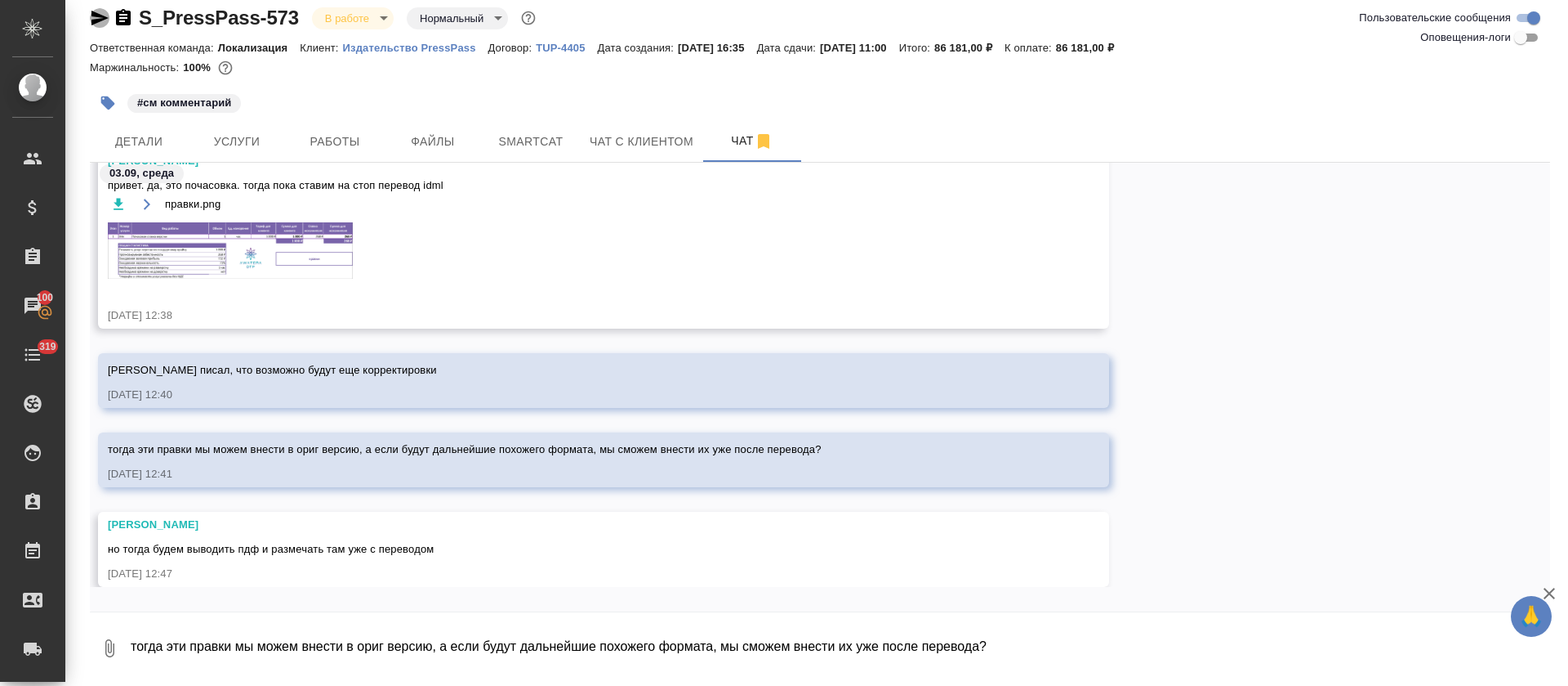
click at [100, 18] on icon "button" at bounding box center [100, 18] width 20 height 20
click at [428, 637] on textarea "тогда эти правки мы можем внести в ориг версию, а если будут дальнейшие похожег…" at bounding box center [839, 648] width 1421 height 56
type textarea "давай начнем тогда с этих текущих правок завожу работу"
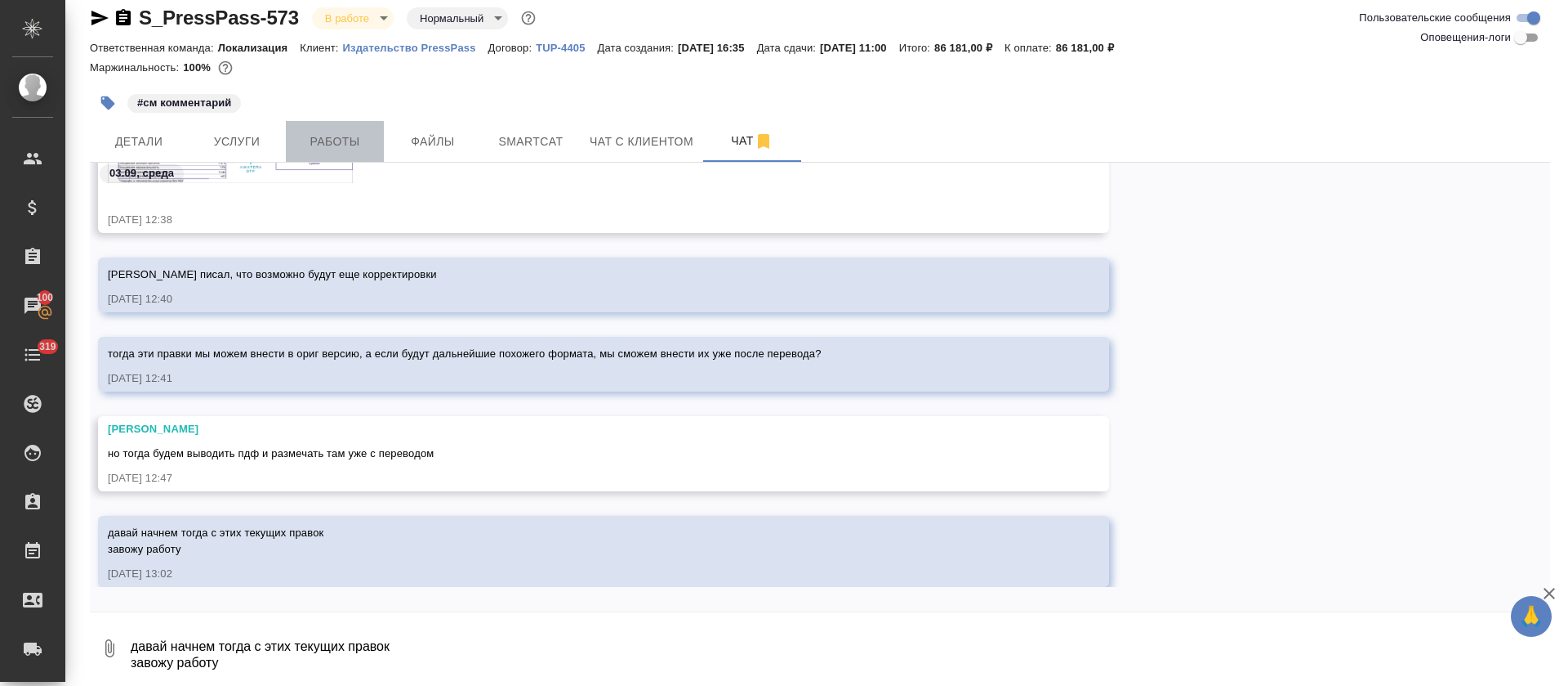
click at [349, 145] on span "Работы" at bounding box center [335, 141] width 78 height 21
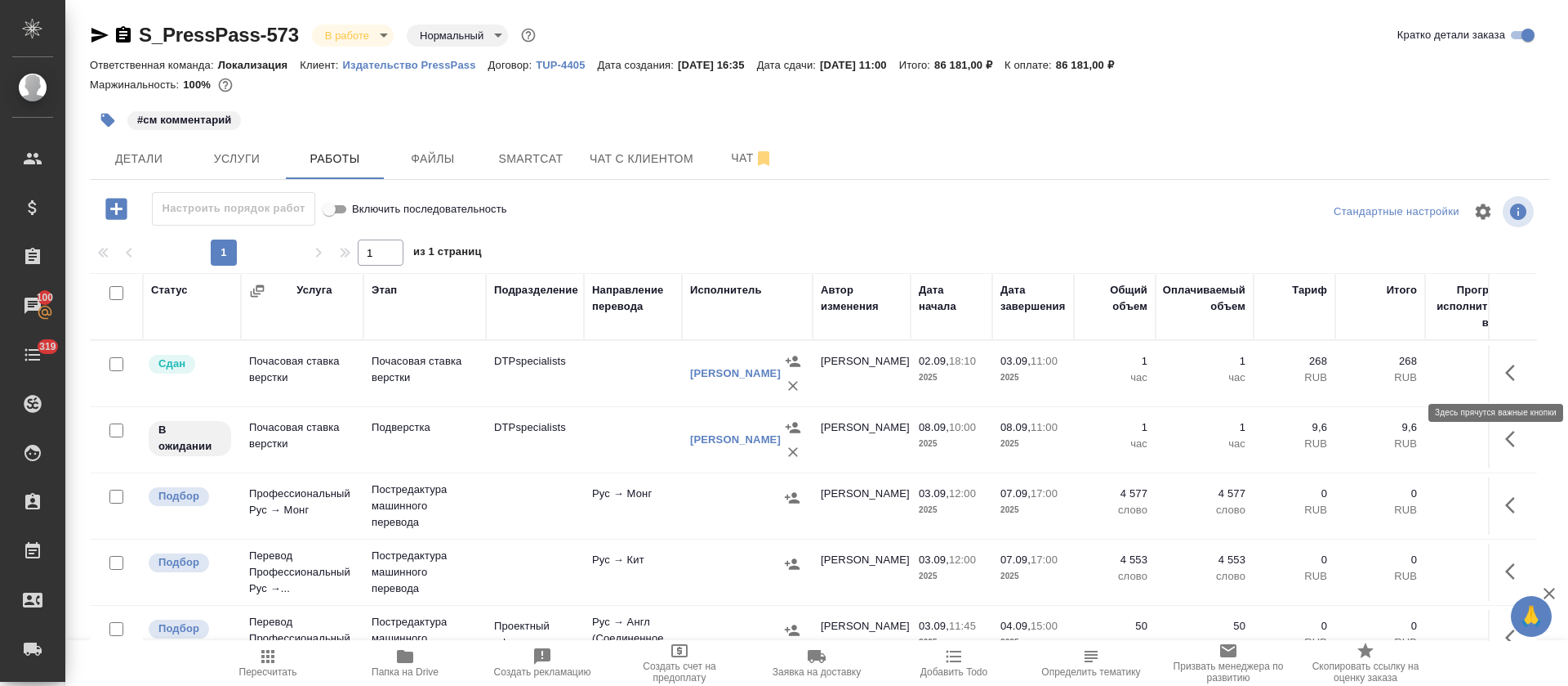
click at [1505, 364] on icon "button" at bounding box center [1515, 373] width 20 height 20
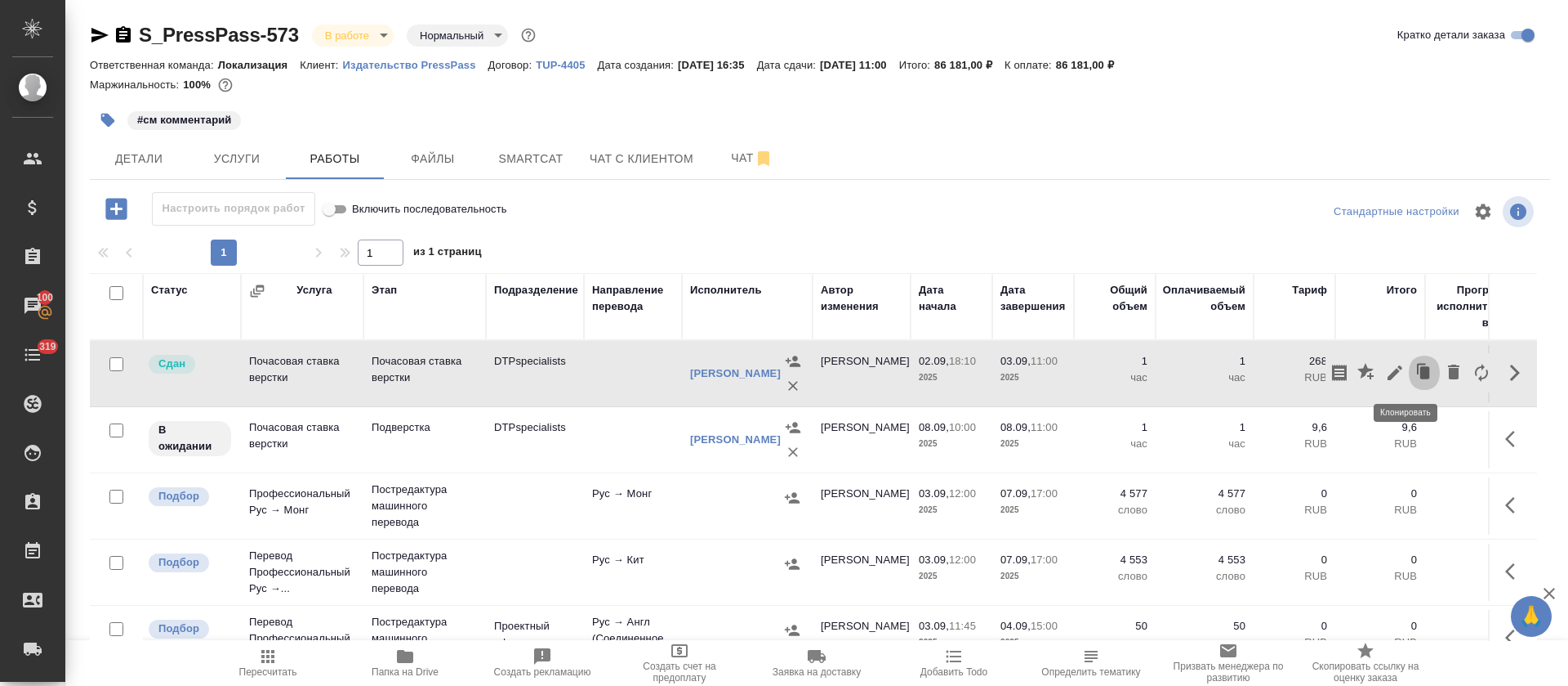
click at [1413, 375] on icon "button" at bounding box center [1424, 372] width 22 height 23
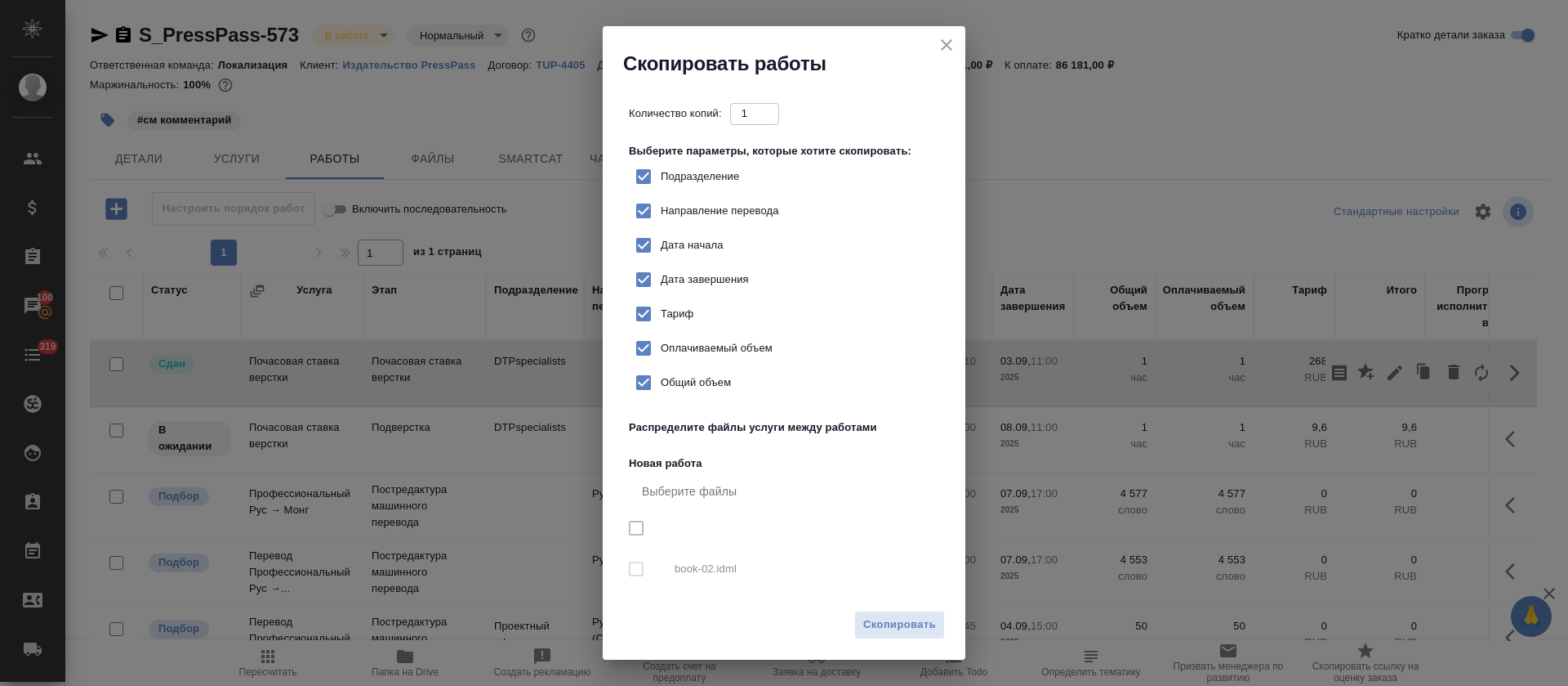
checkbox input "true"
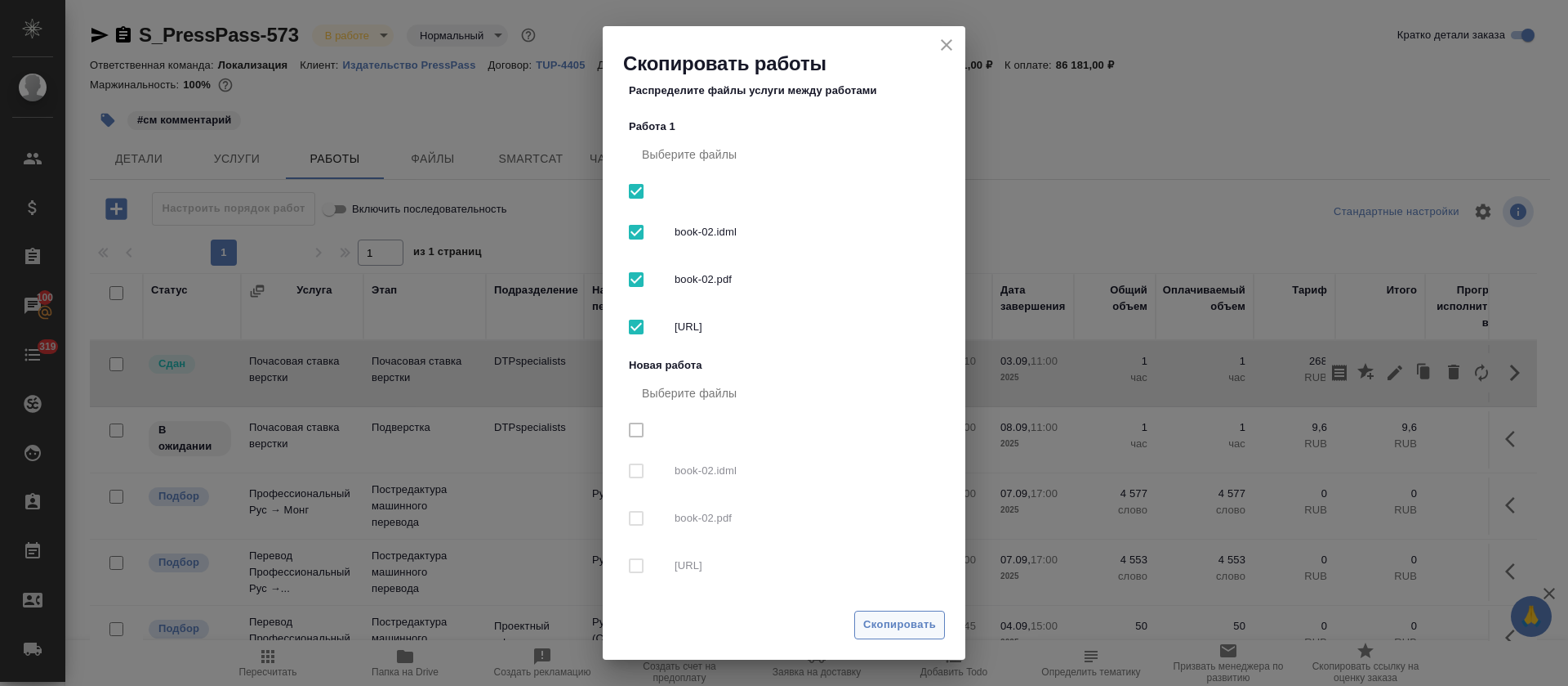
click at [892, 627] on span "Скопировать" at bounding box center [900, 624] width 72 height 19
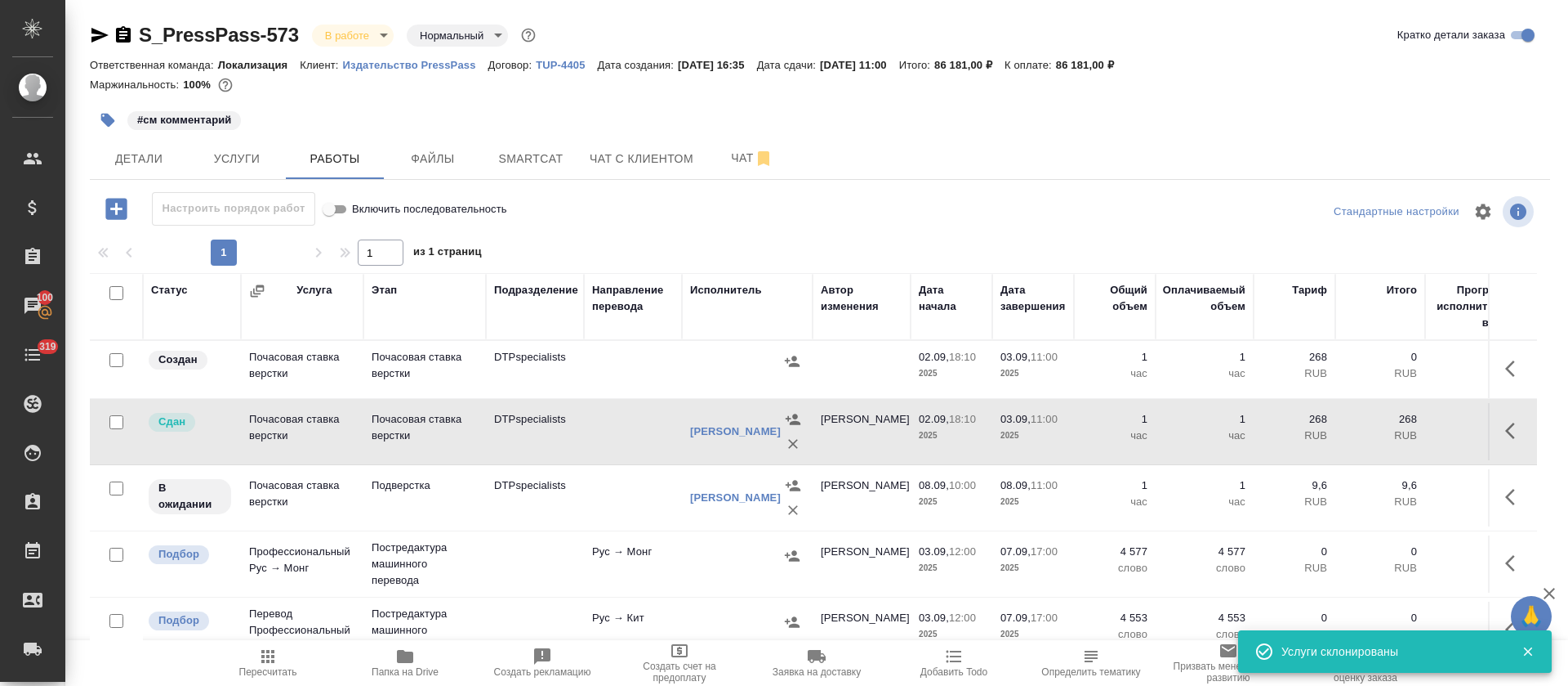
click at [1496, 365] on button "button" at bounding box center [1515, 369] width 39 height 39
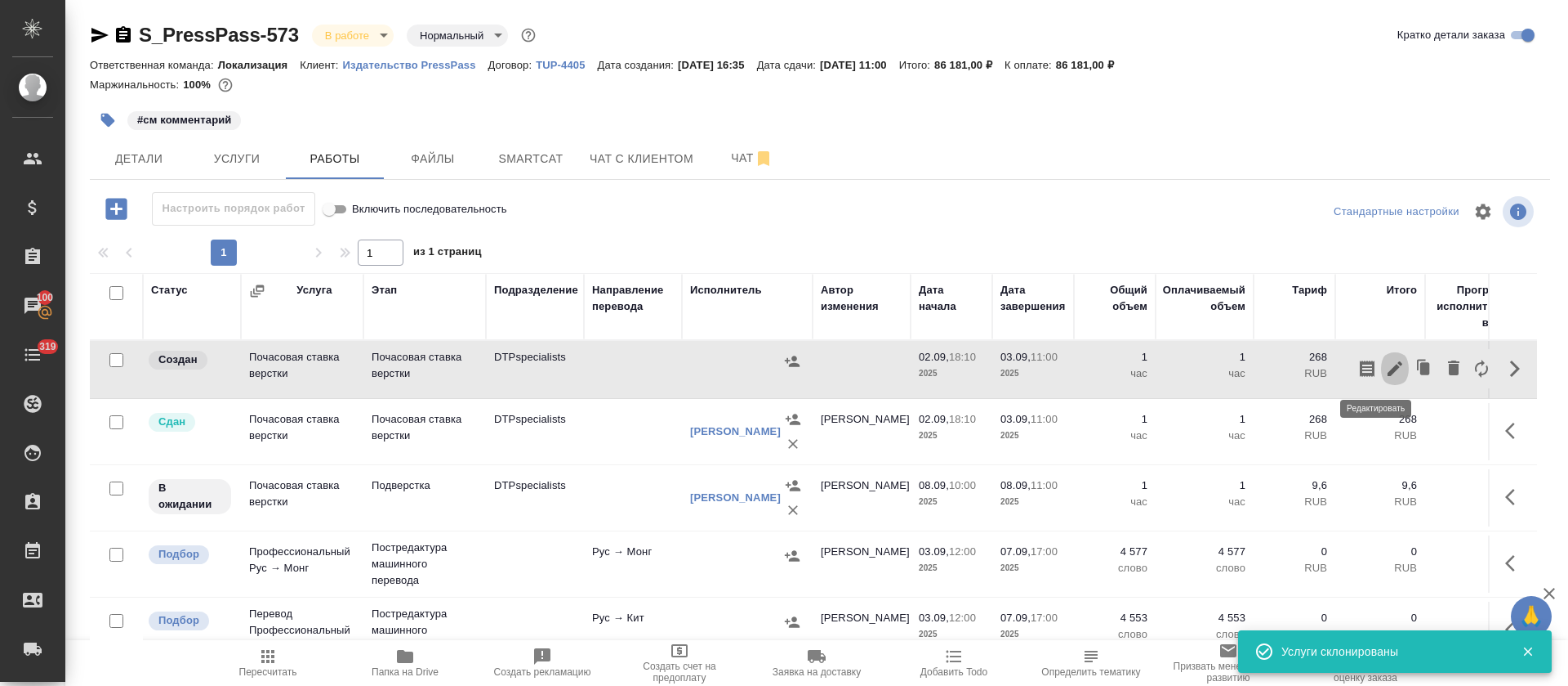
click at [1385, 369] on icon "button" at bounding box center [1395, 369] width 20 height 20
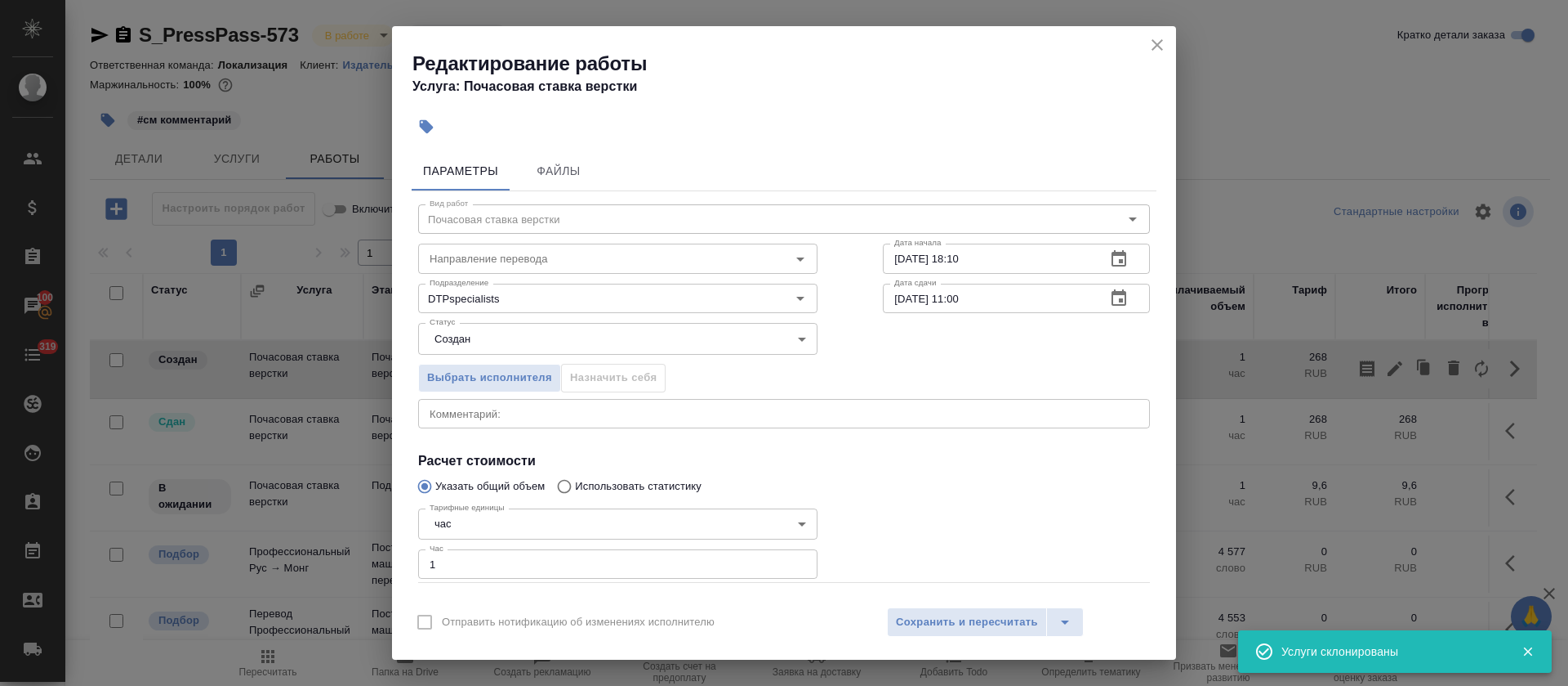
click at [1099, 269] on button "button" at bounding box center [1119, 259] width 39 height 39
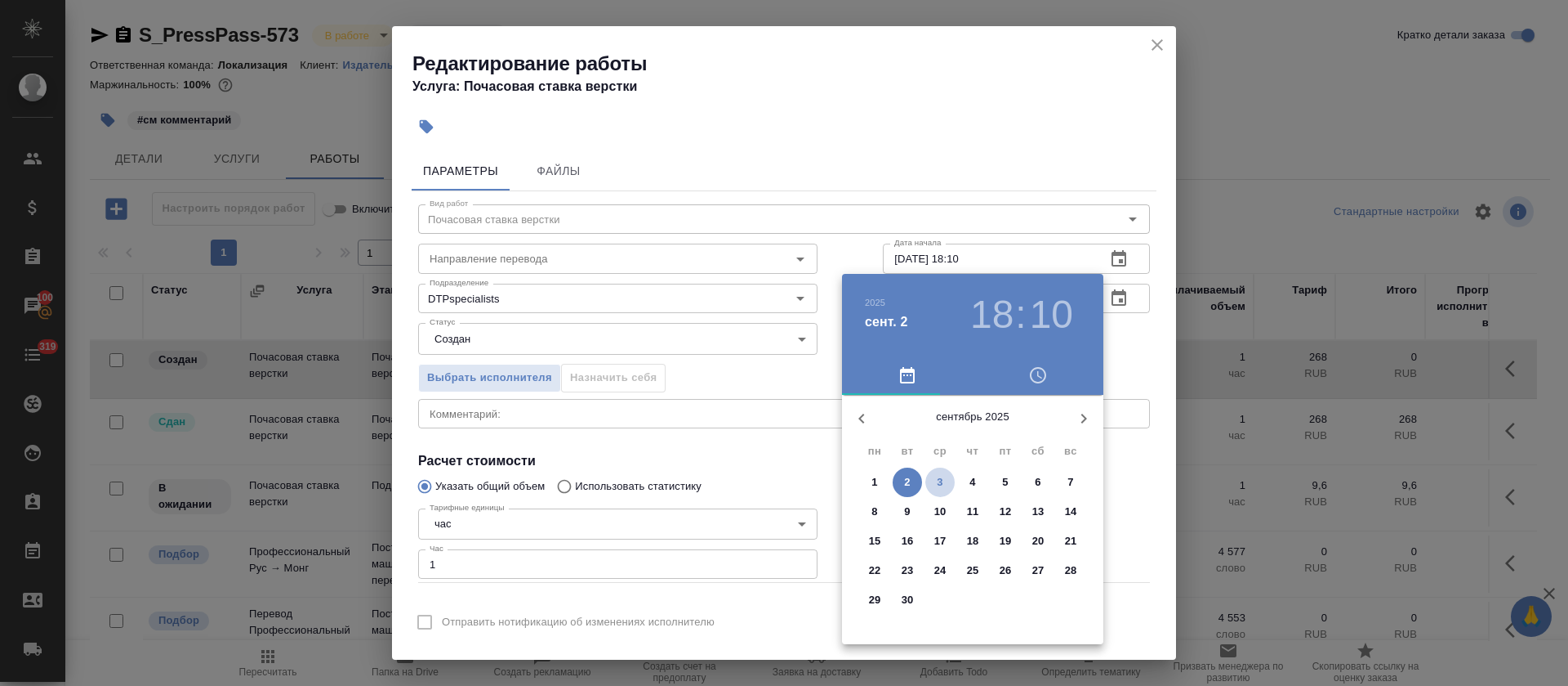
click at [932, 481] on span "3" at bounding box center [940, 481] width 29 height 17
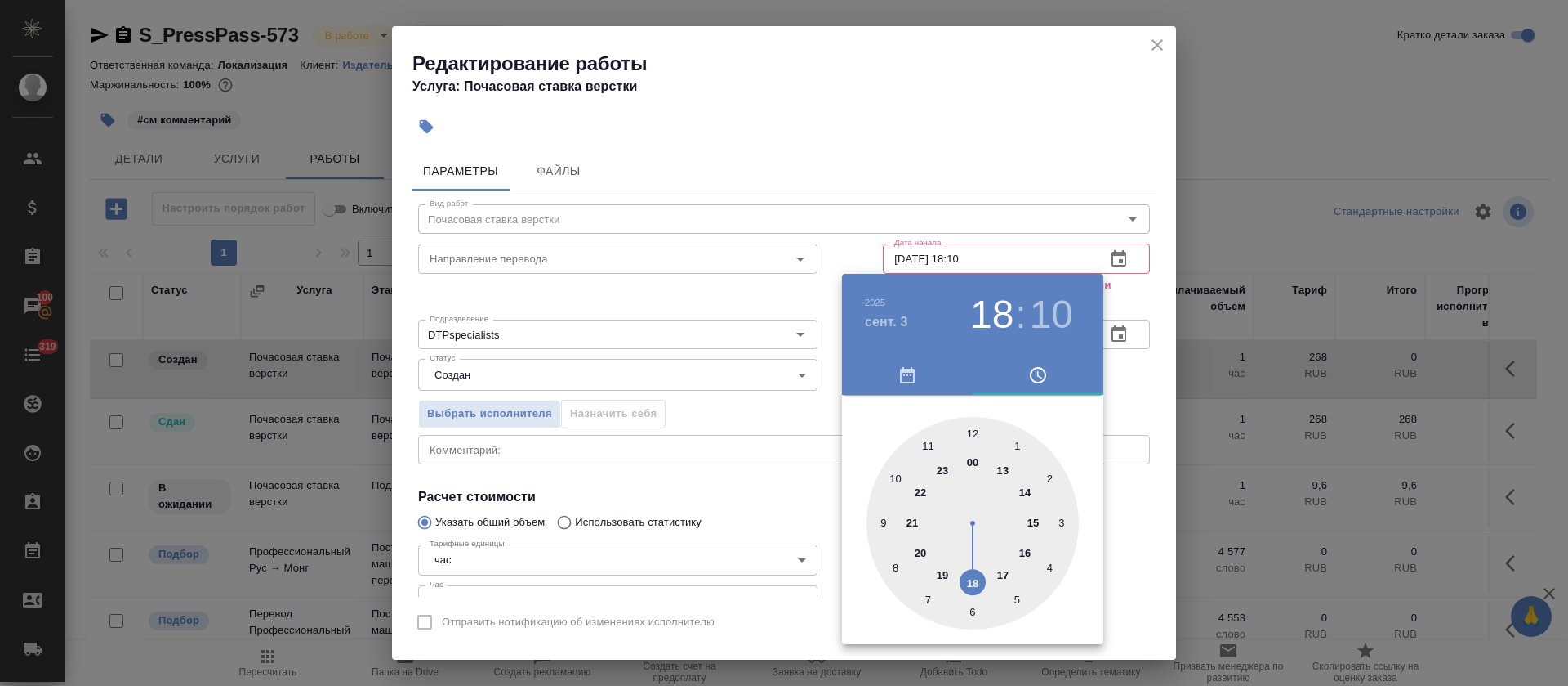
click at [1004, 468] on div at bounding box center [972, 523] width 212 height 212
click at [972, 430] on div at bounding box center [972, 523] width 212 height 212
type input "03.09.2025 13:00"
click at [726, 407] on div at bounding box center [784, 343] width 1568 height 686
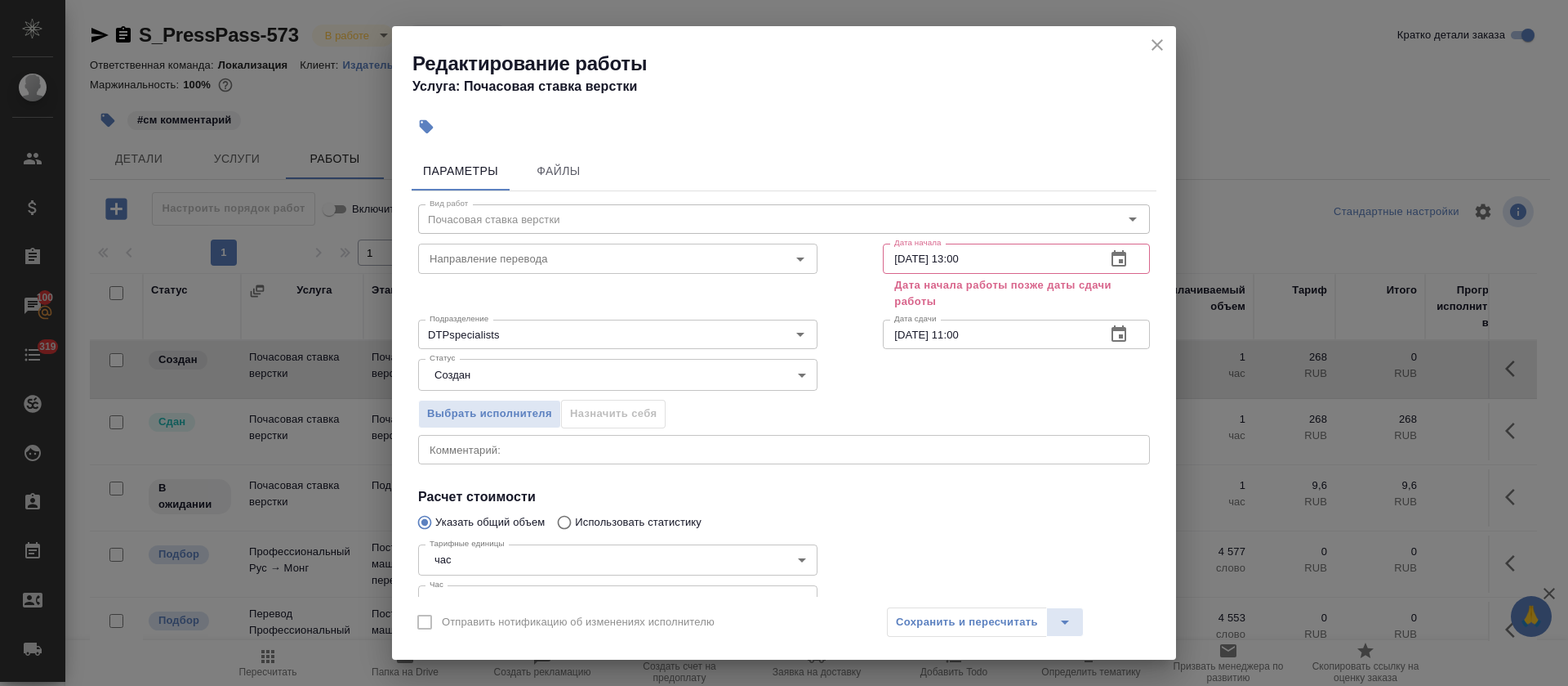
click at [1099, 321] on button "button" at bounding box center [1119, 334] width 39 height 39
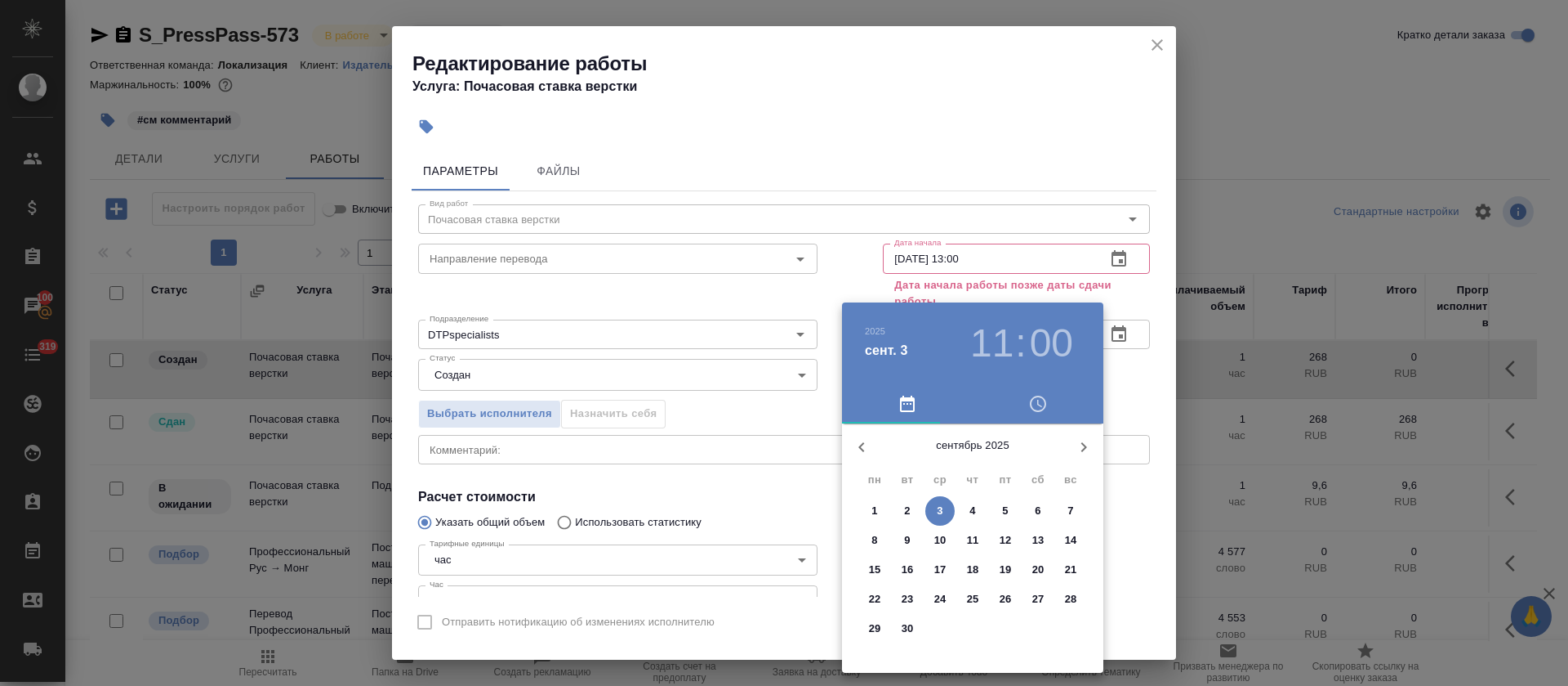
click at [938, 509] on p "3" at bounding box center [940, 511] width 6 height 17
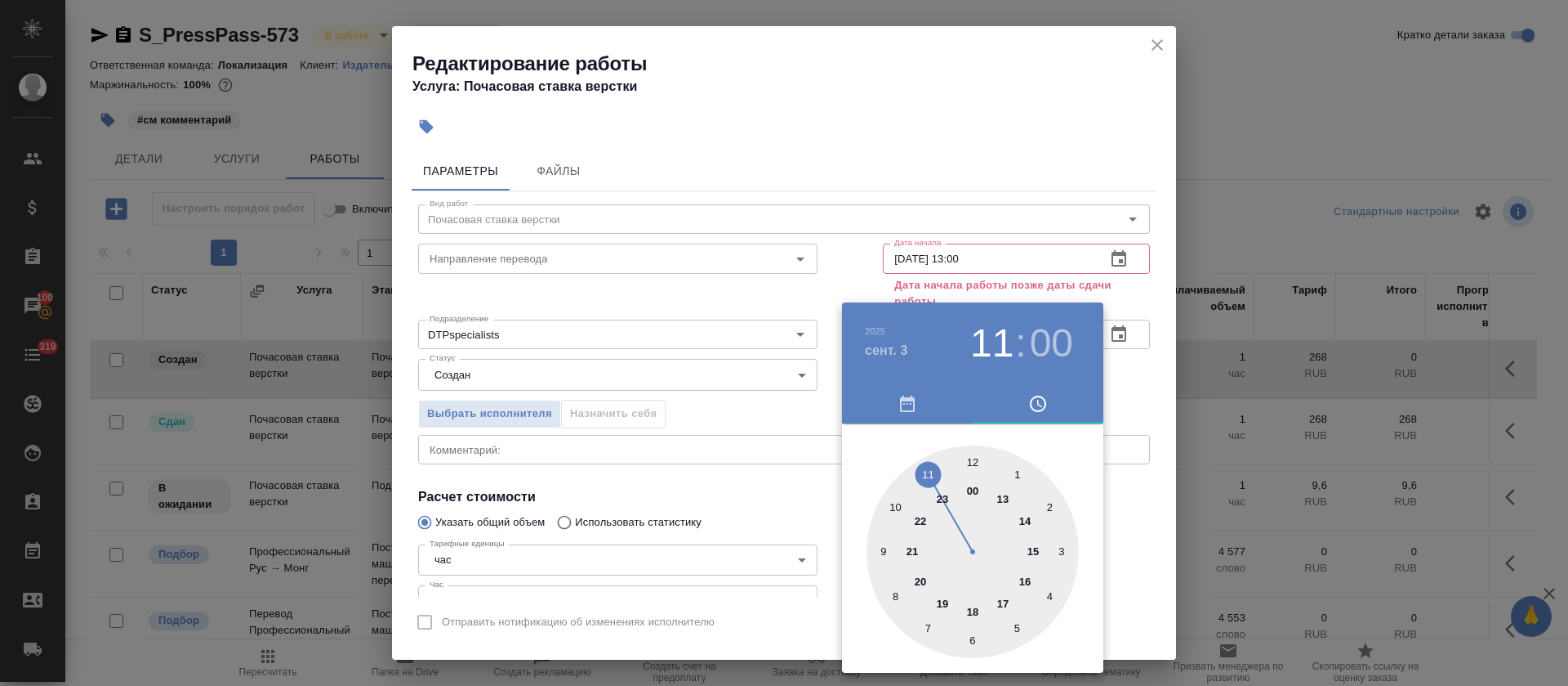
click at [1035, 521] on div at bounding box center [972, 551] width 212 height 212
type input "03.09.2025 14:00"
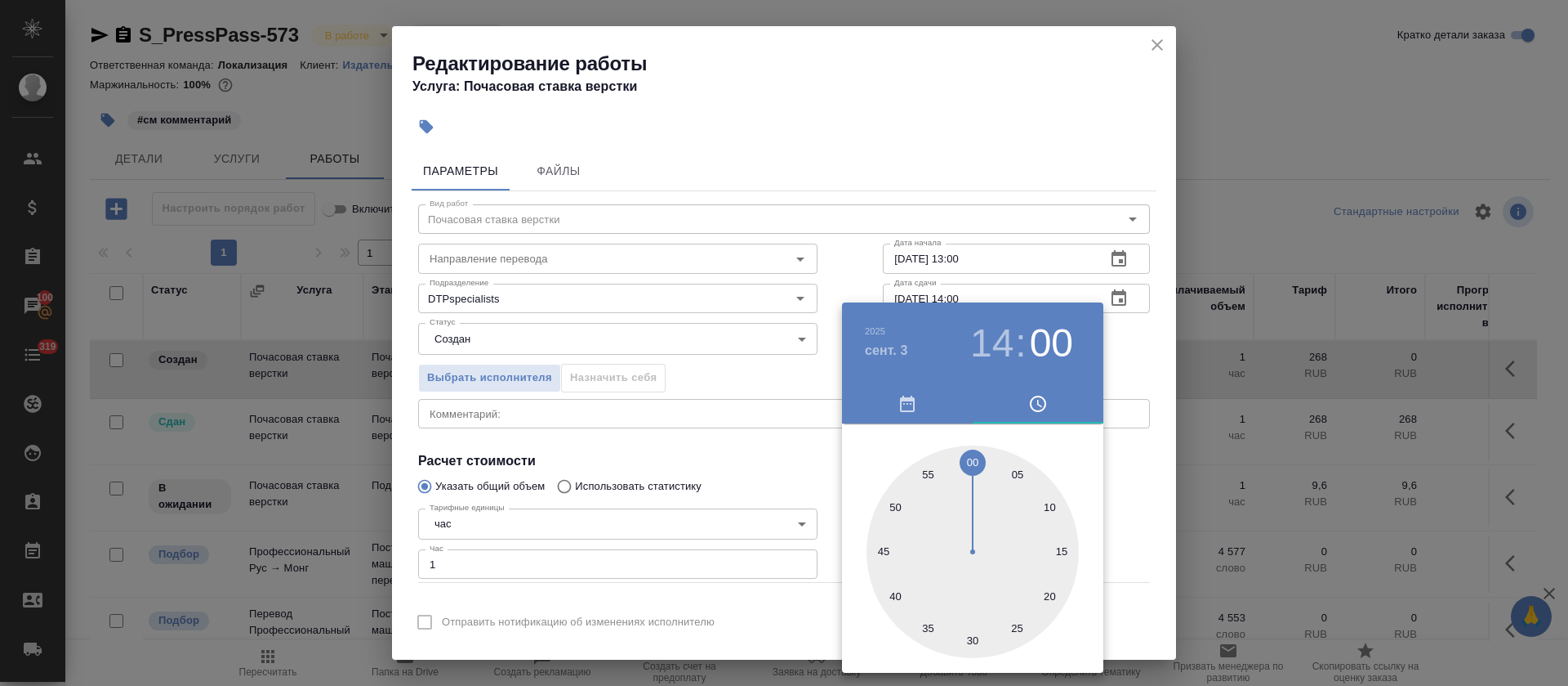
click at [740, 483] on div at bounding box center [784, 343] width 1568 height 686
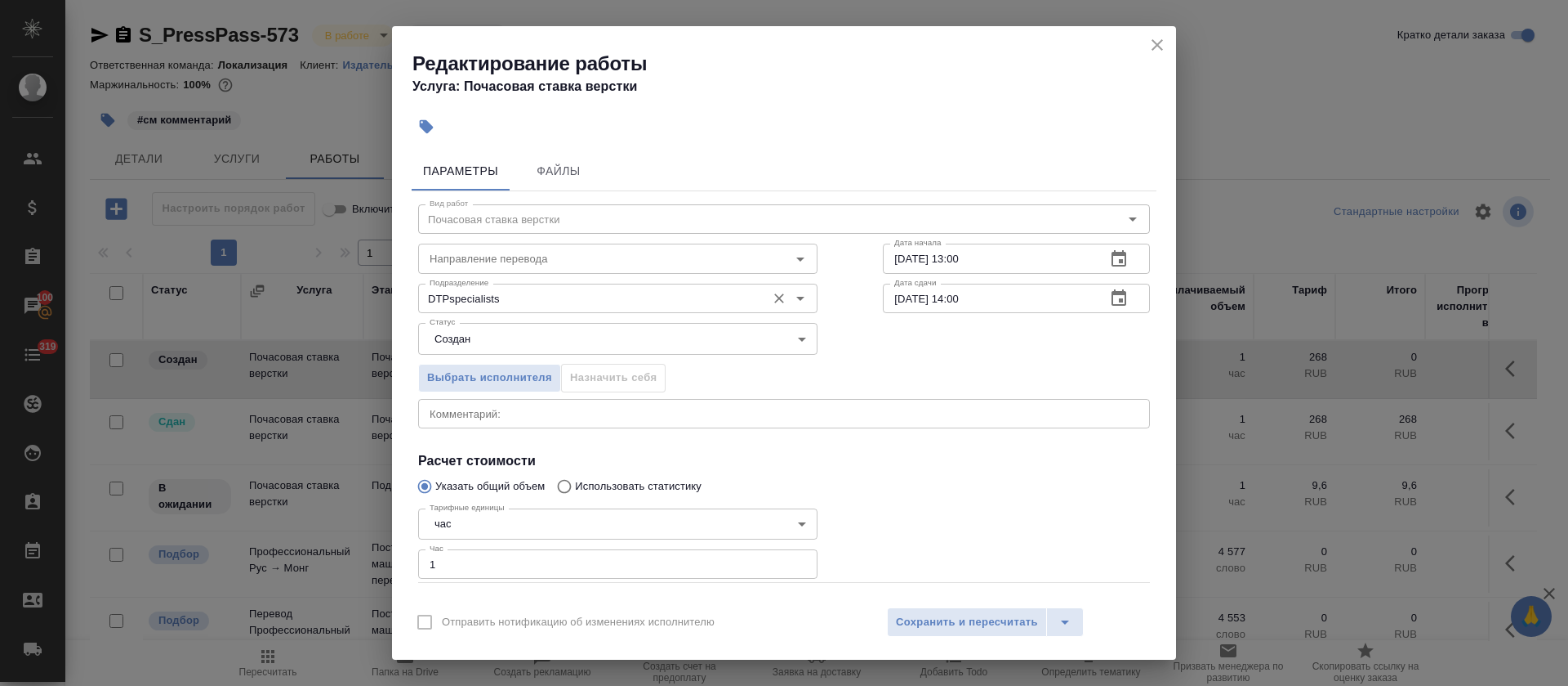
click at [502, 299] on input "DTPspecialists" at bounding box center [591, 298] width 335 height 20
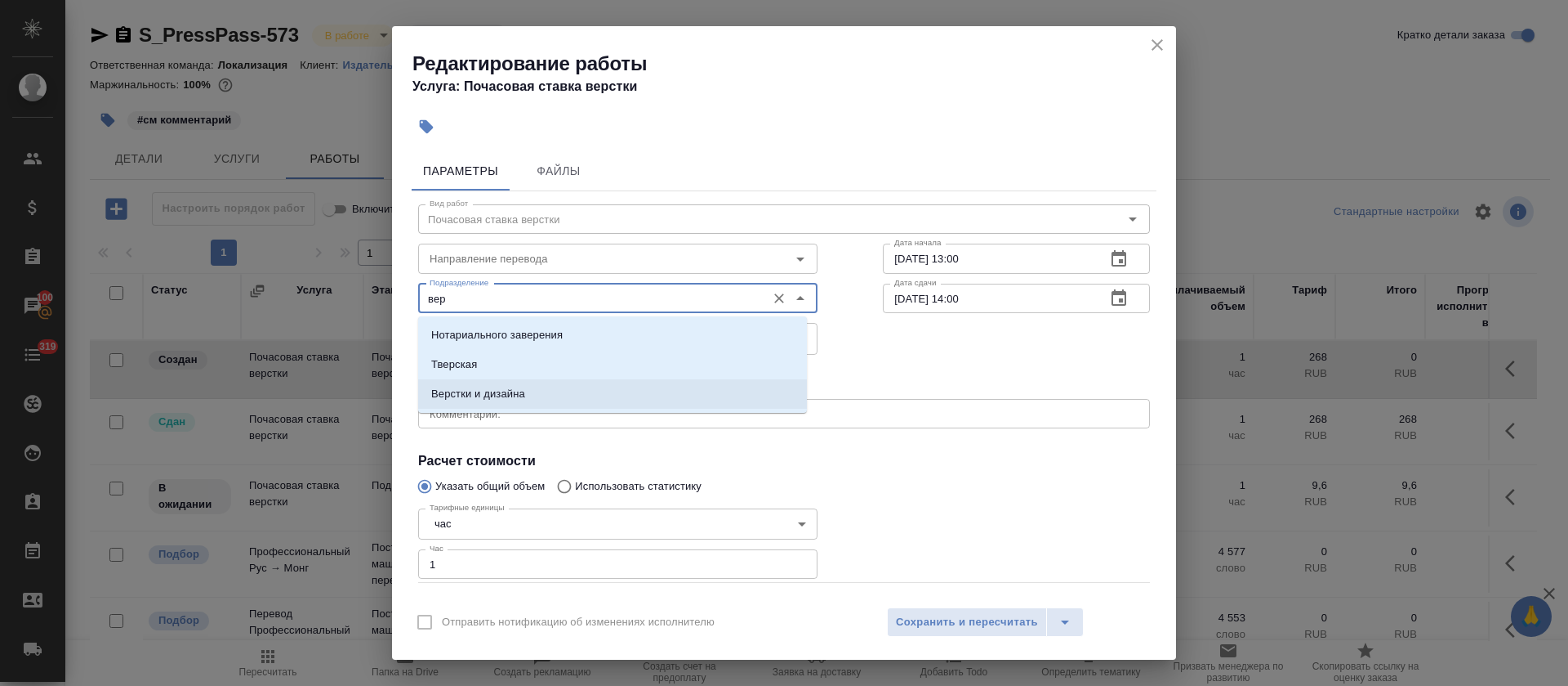
click at [539, 392] on li "Верстки и дизайна" at bounding box center [612, 393] width 388 height 29
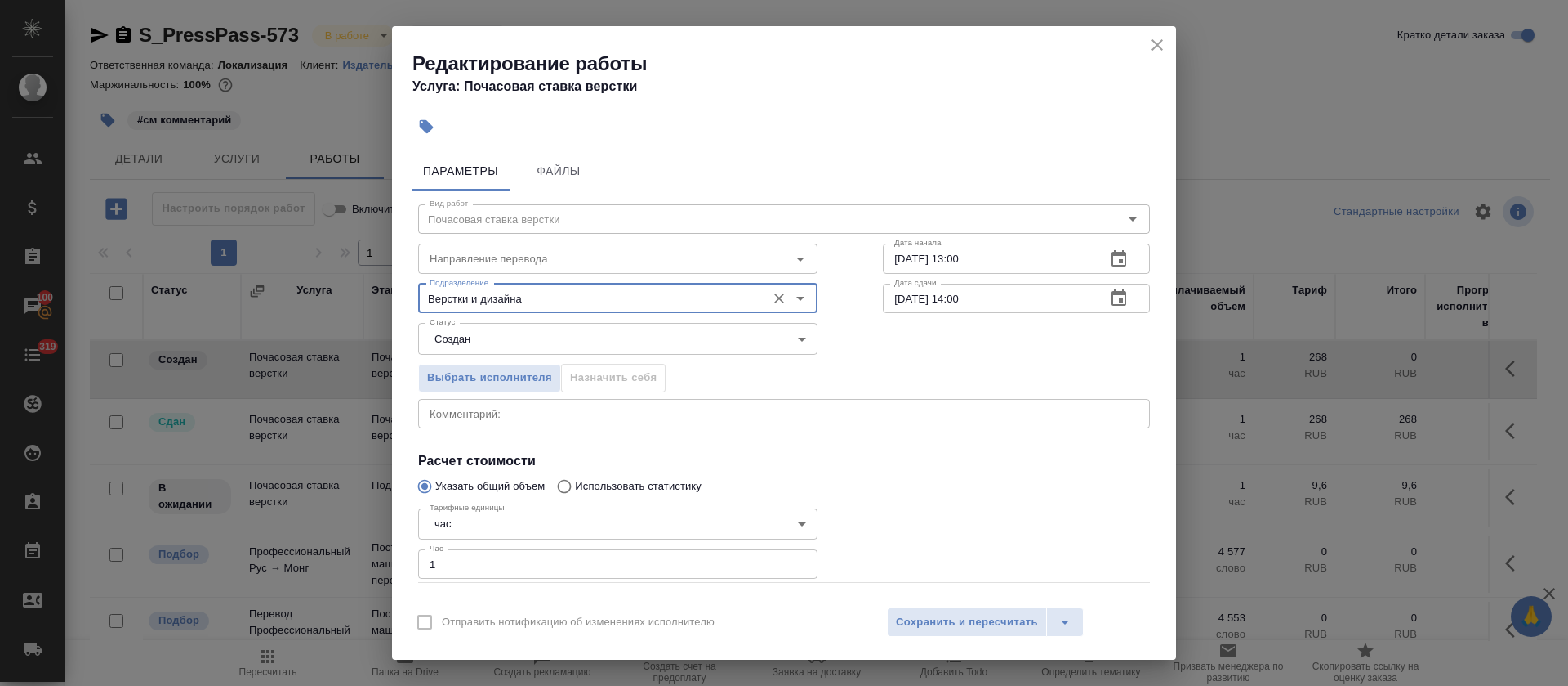
type input "Верстки и дизайна"
click at [537, 340] on body "🙏 .cls-1 fill:#fff; AWATERA Tretyakova Olga Клиенты Спецификации Заказы 100 Чат…" at bounding box center [784, 343] width 1568 height 686
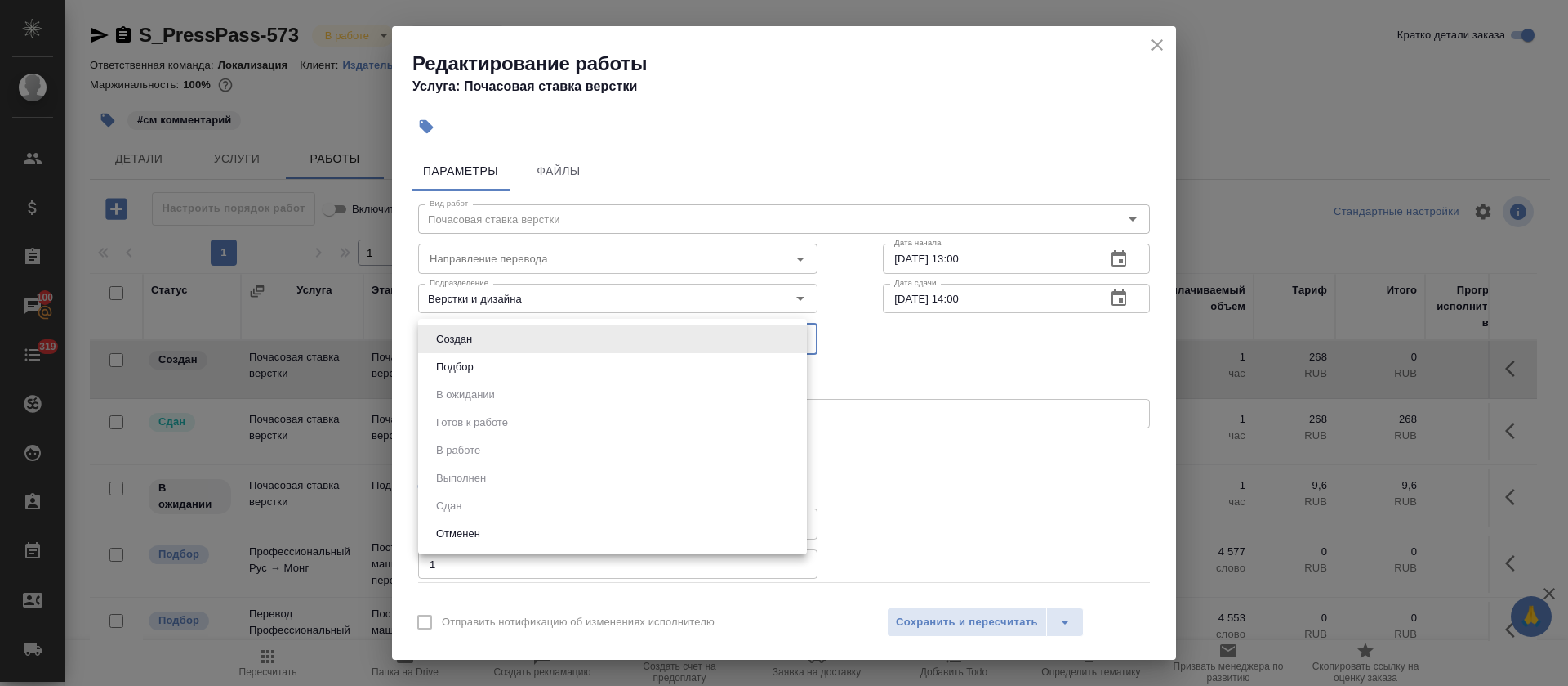
click at [536, 364] on li "Подбор" at bounding box center [612, 367] width 388 height 27
type input "recruiting"
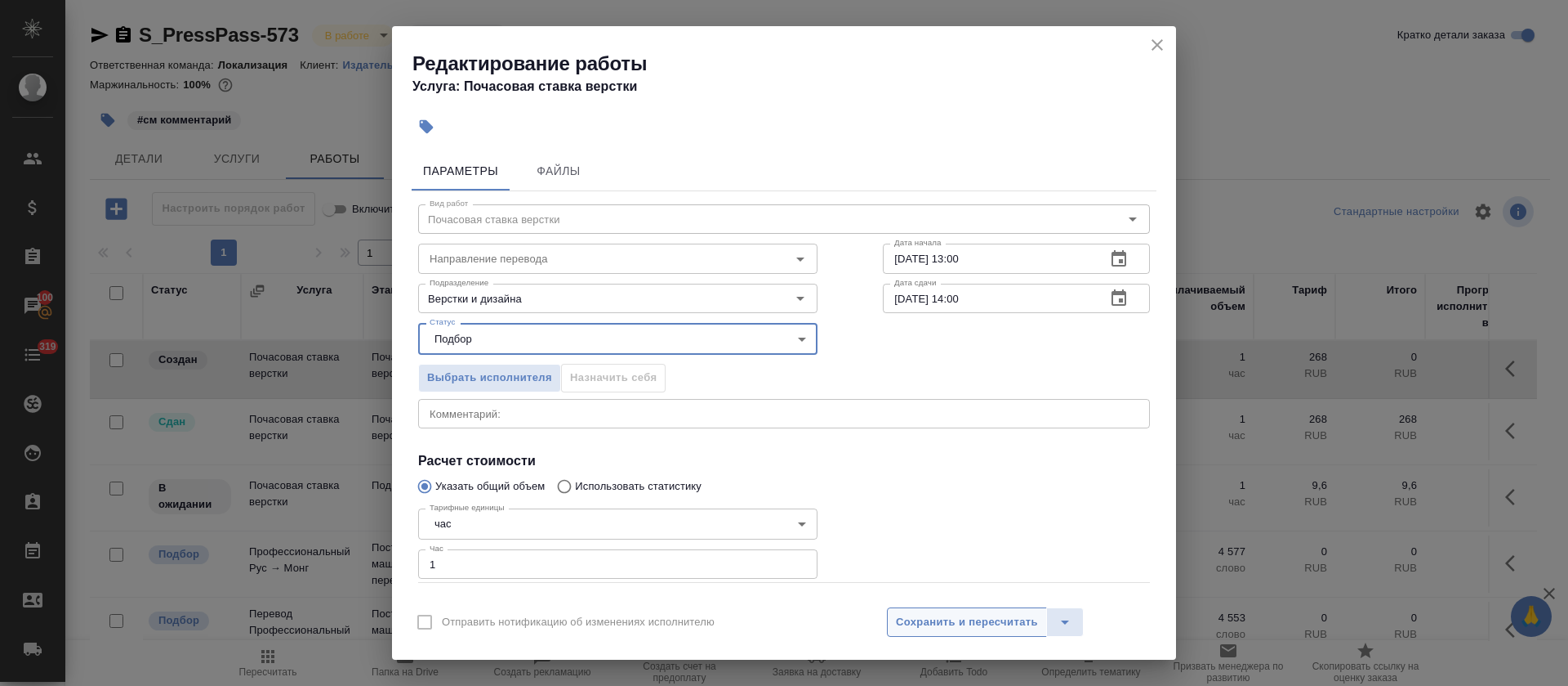
click at [931, 612] on button "Сохранить и пересчитать" at bounding box center [967, 621] width 160 height 29
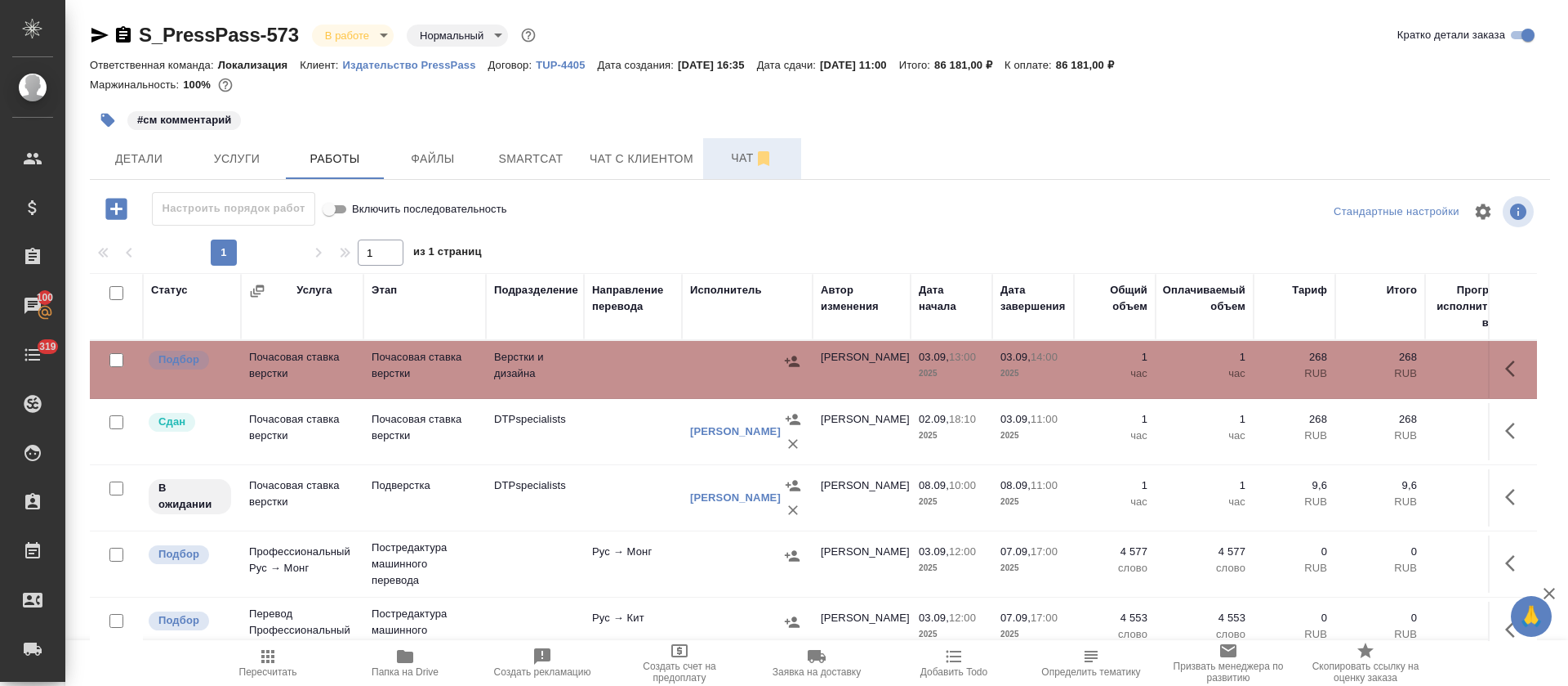
click at [732, 167] on span "Чат" at bounding box center [752, 158] width 78 height 21
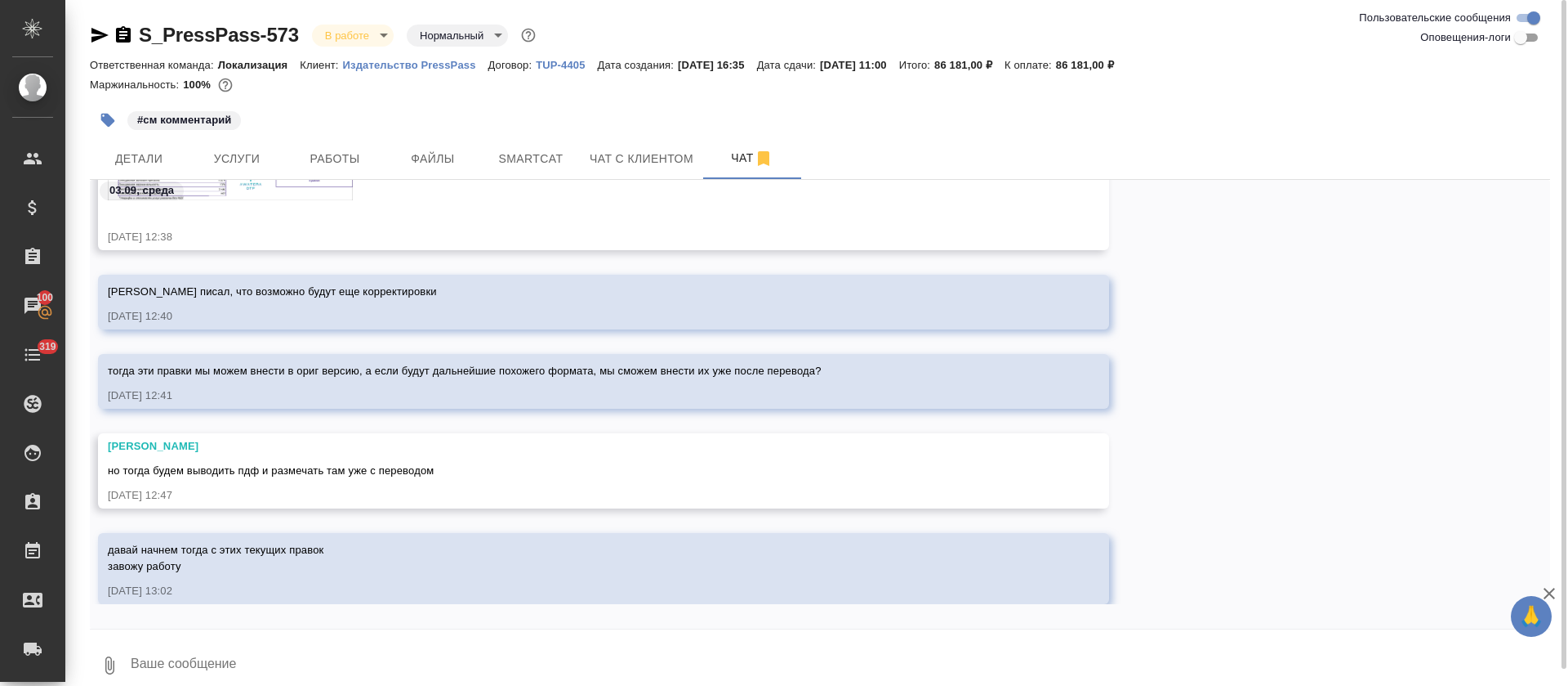
scroll to position [1381, 0]
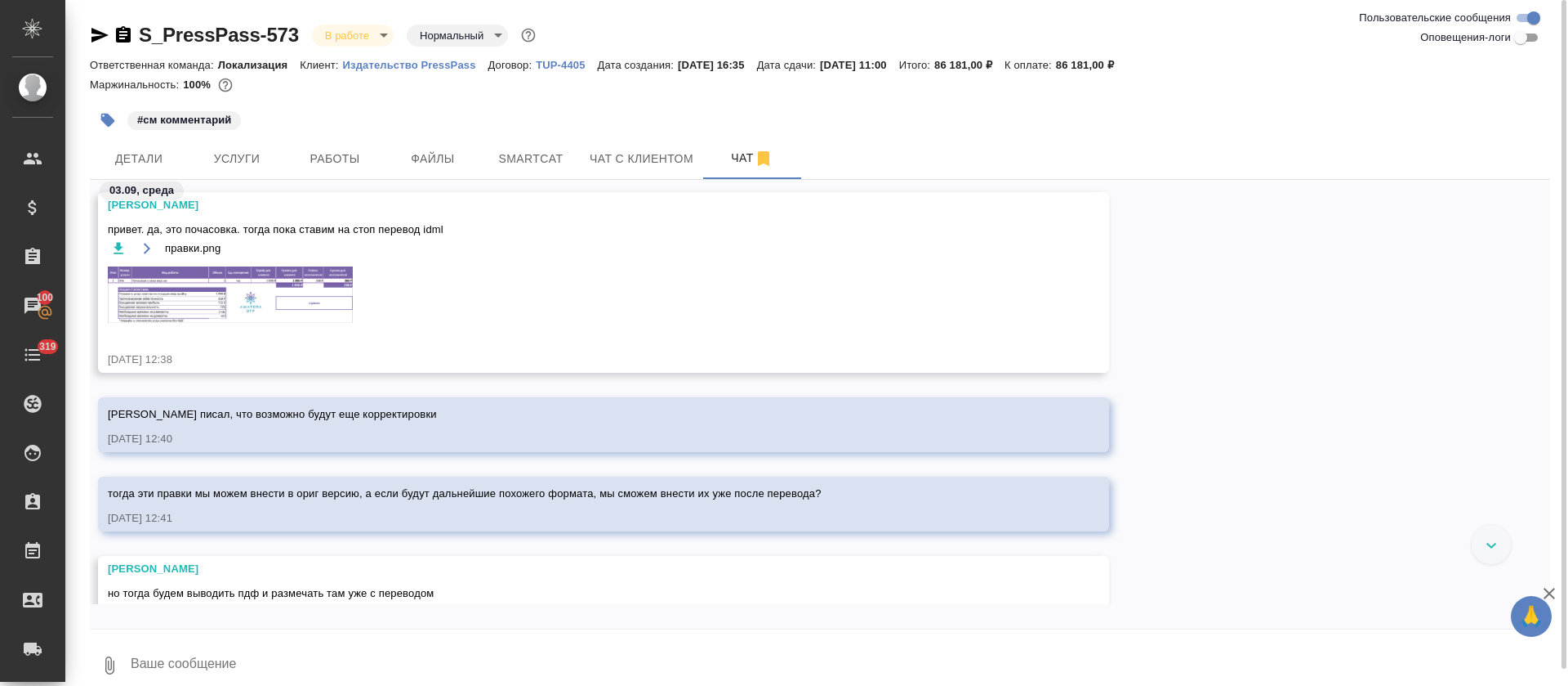
click at [251, 304] on img at bounding box center [230, 295] width 246 height 57
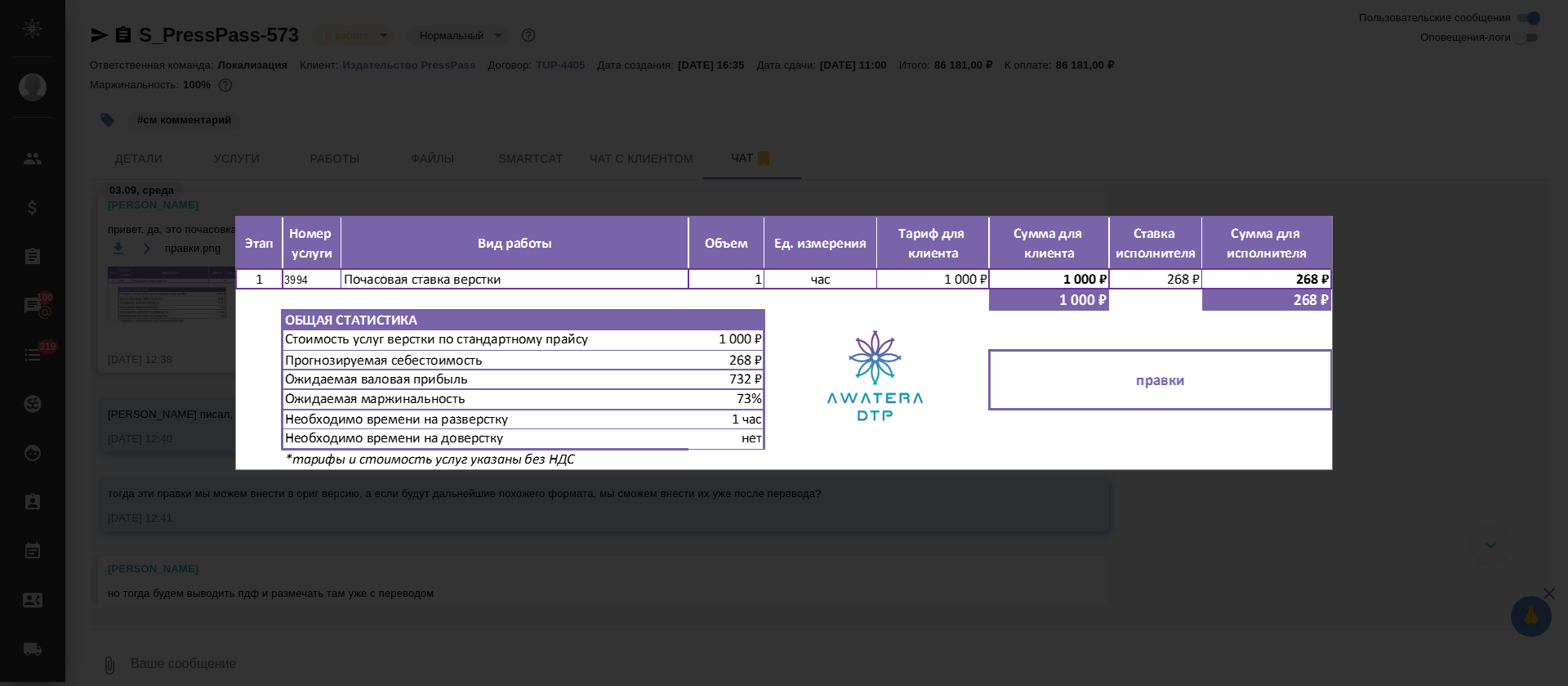
click at [795, 597] on div "правки.png 1 of 1" at bounding box center [784, 343] width 1568 height 686
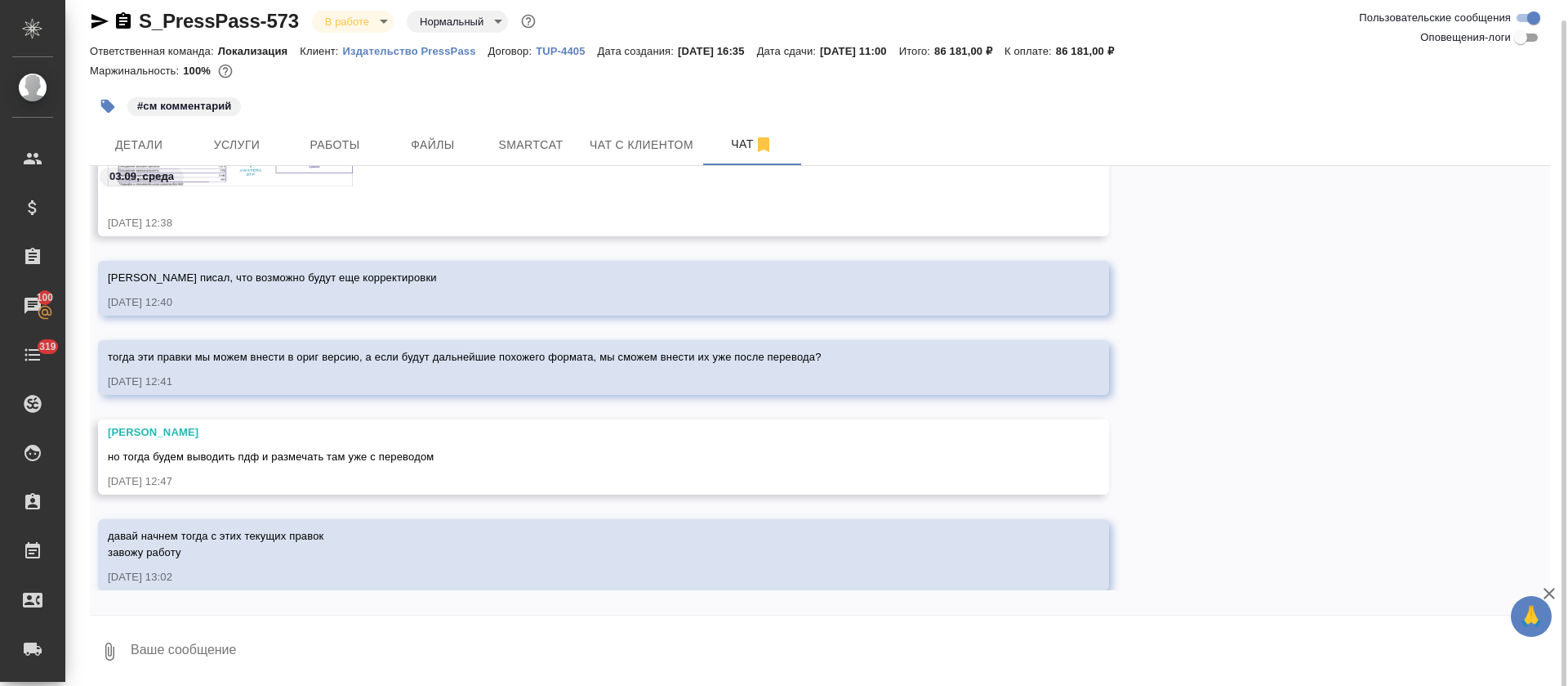
scroll to position [18, 0]
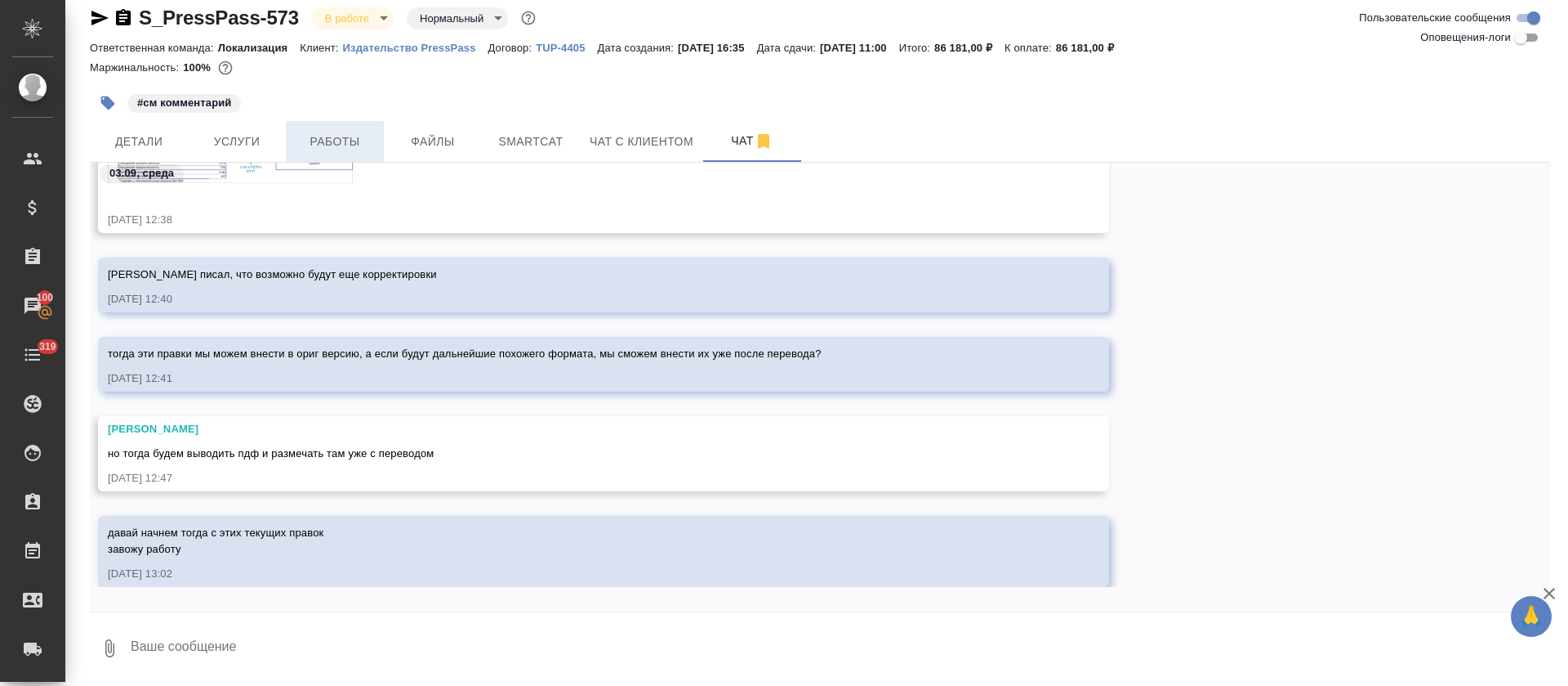
click at [351, 136] on span "Работы" at bounding box center [335, 141] width 78 height 21
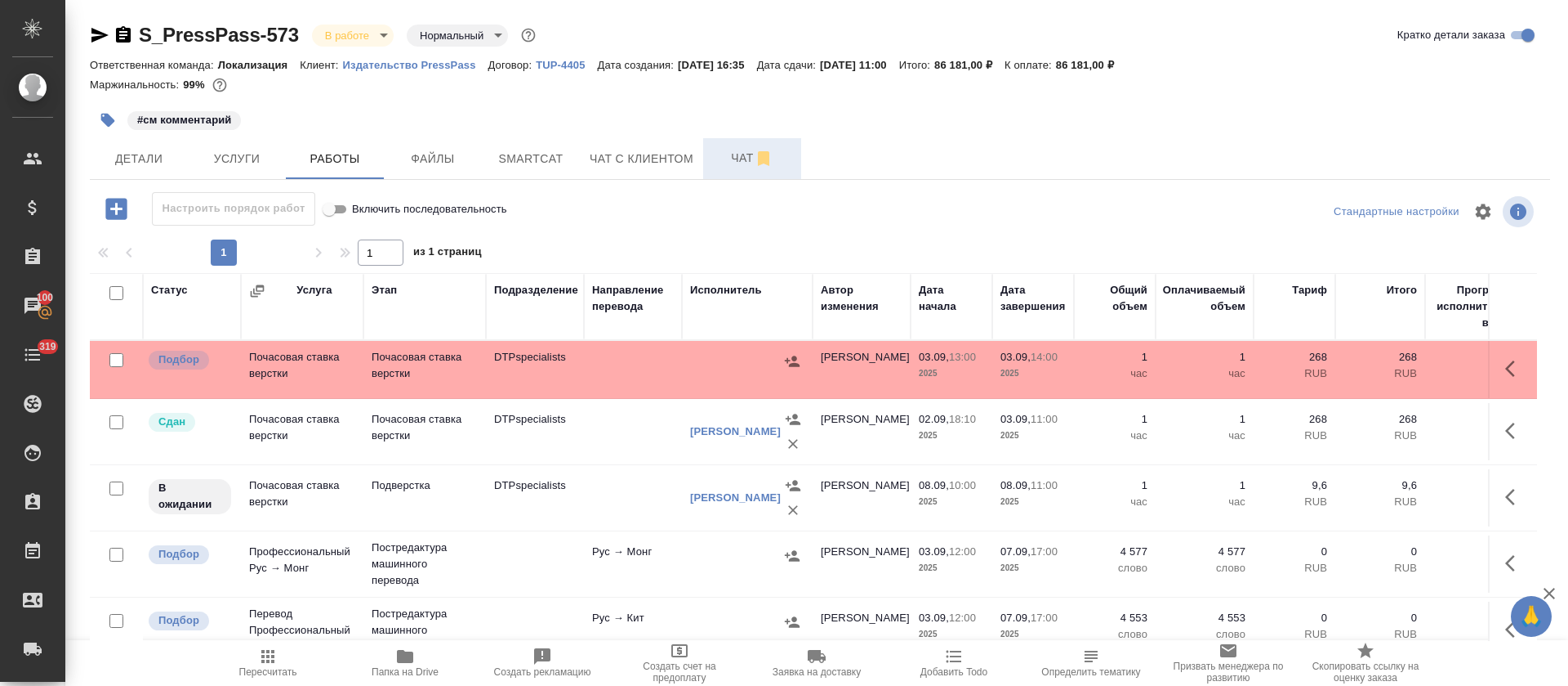
click at [726, 157] on span "Чат" at bounding box center [752, 158] width 78 height 21
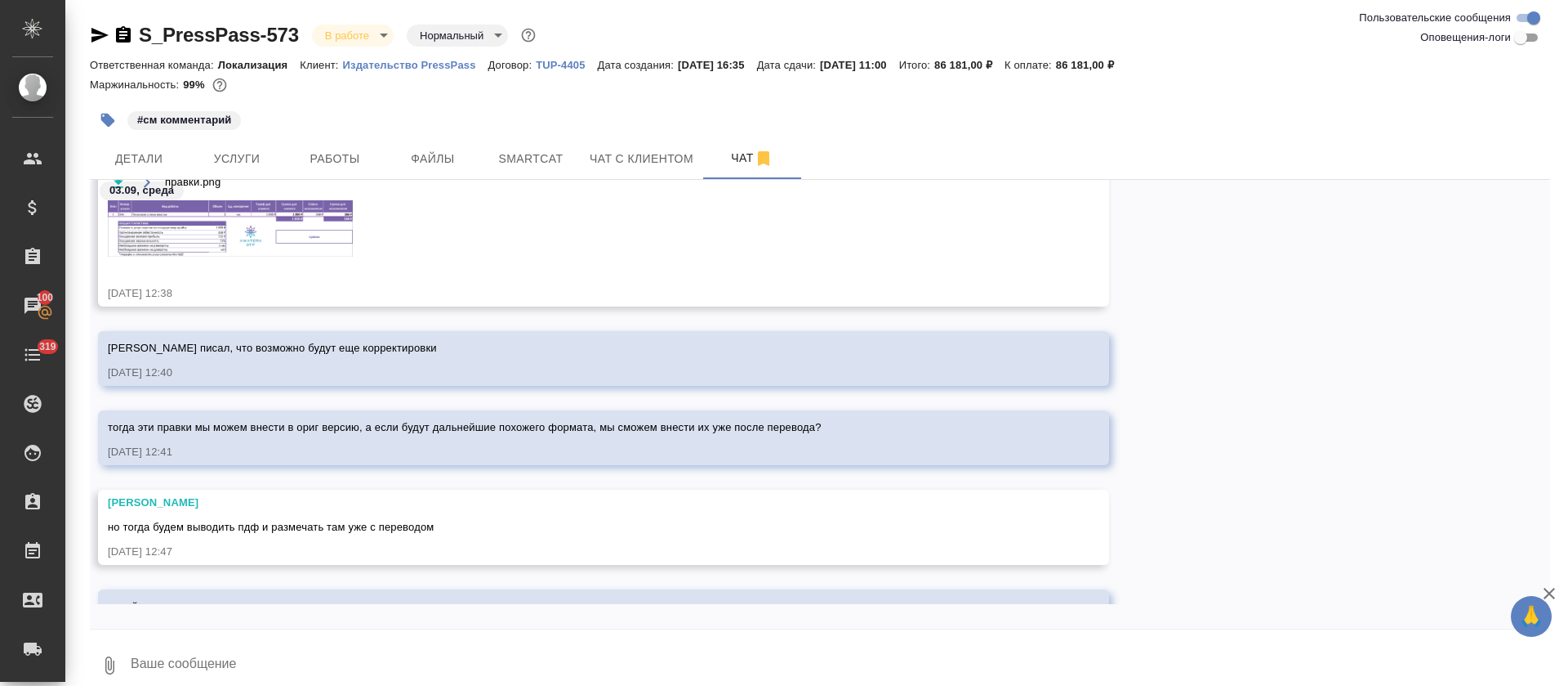
scroll to position [1524, 0]
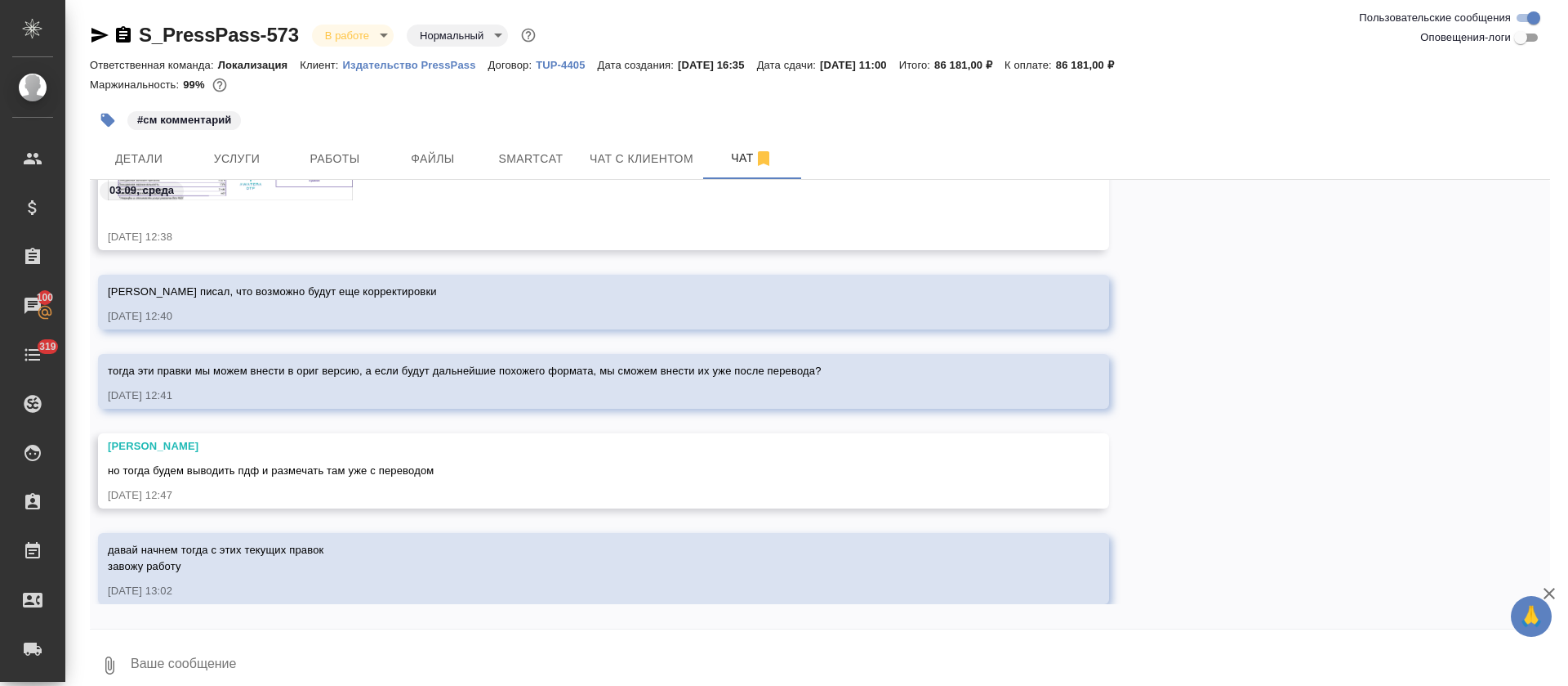
click at [383, 637] on textarea at bounding box center [839, 664] width 1421 height 56
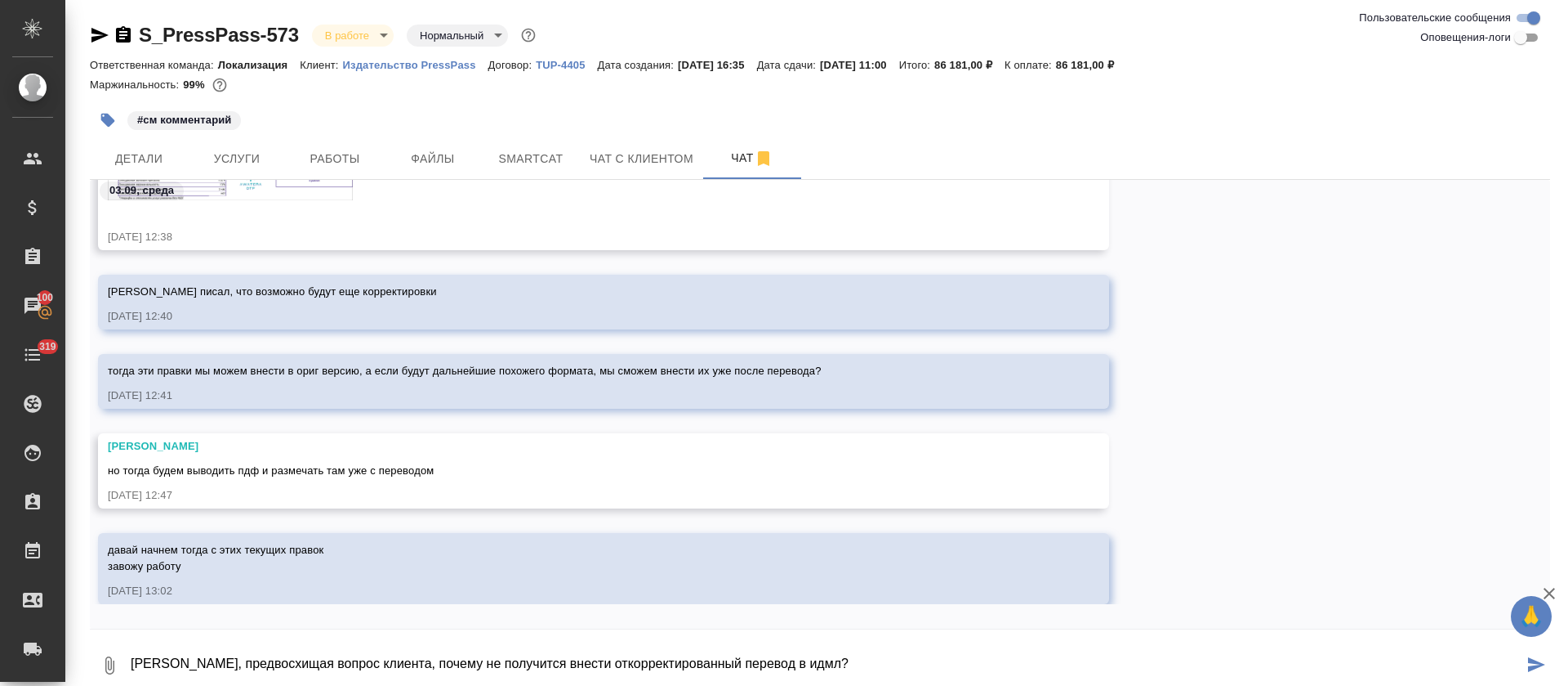
type textarea "Катб, предвосхищая вопрос клиента, почему не получится внести откорректированны…"
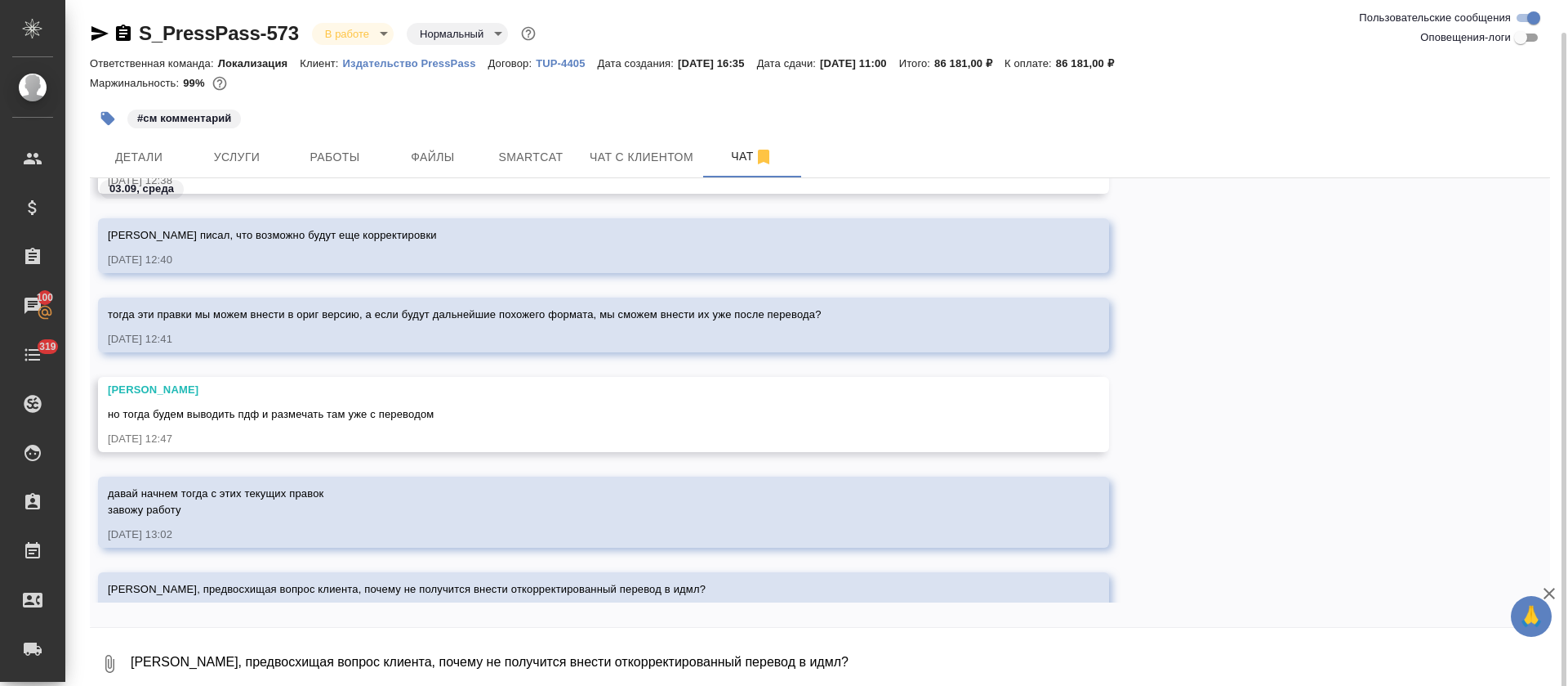
scroll to position [18, 0]
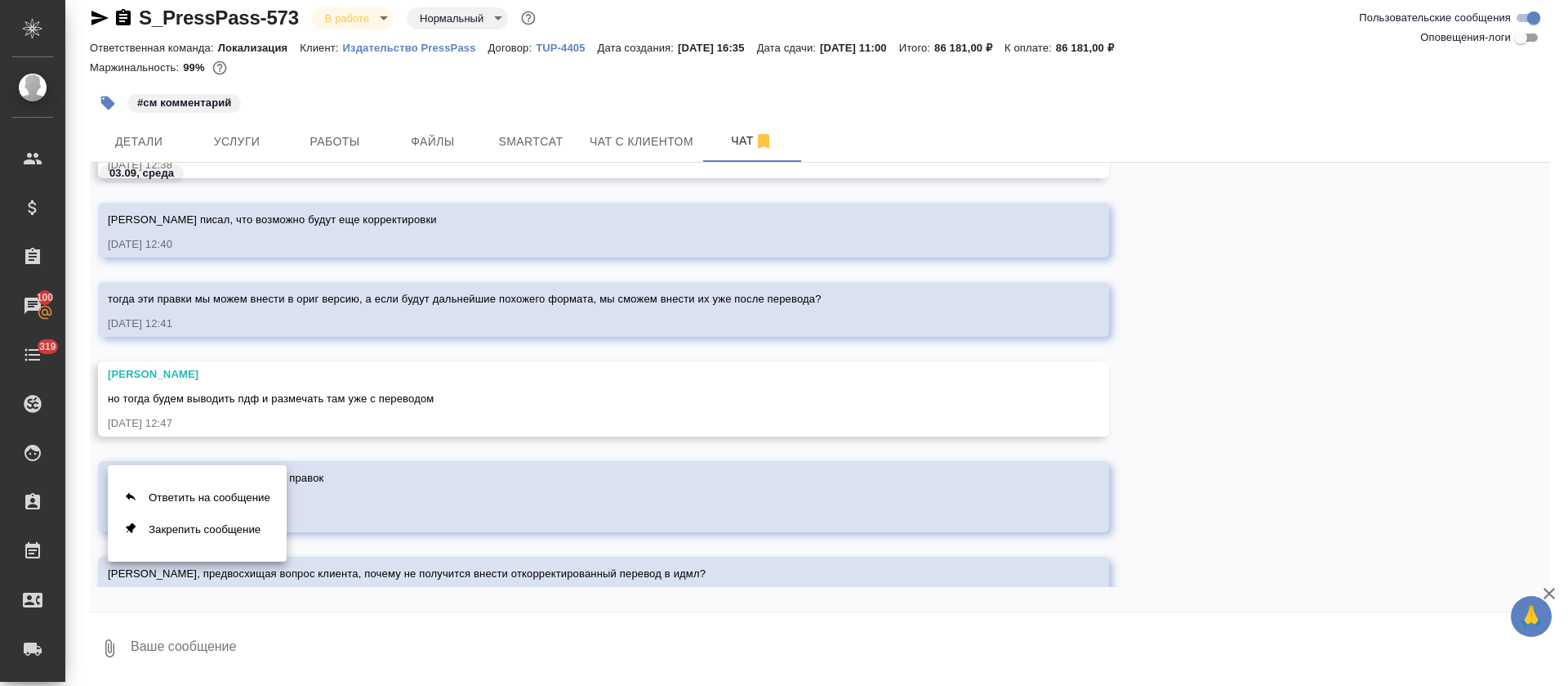
click at [742, 571] on div at bounding box center [784, 343] width 1568 height 686
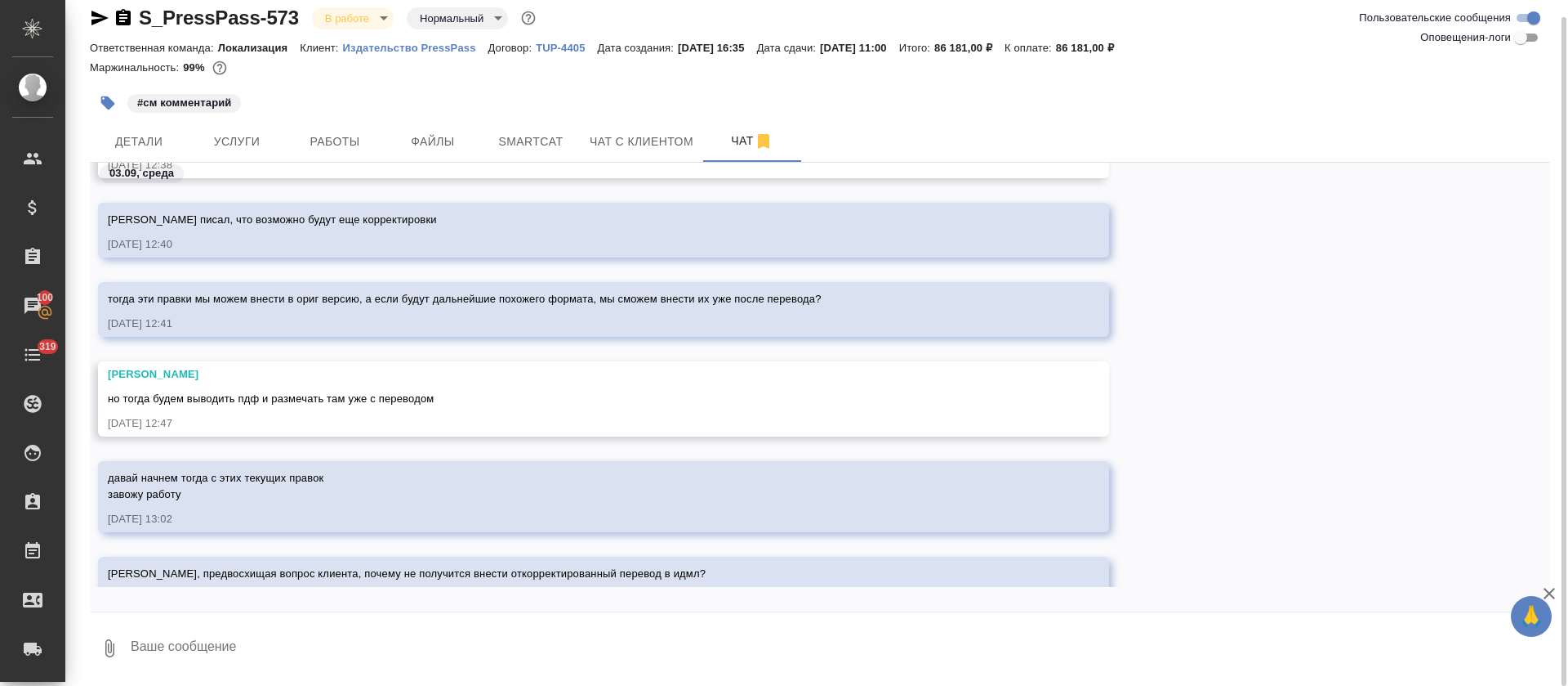
scroll to position [1578, 0]
click at [713, 638] on textarea at bounding box center [839, 648] width 1421 height 56
type textarea "Кать*"
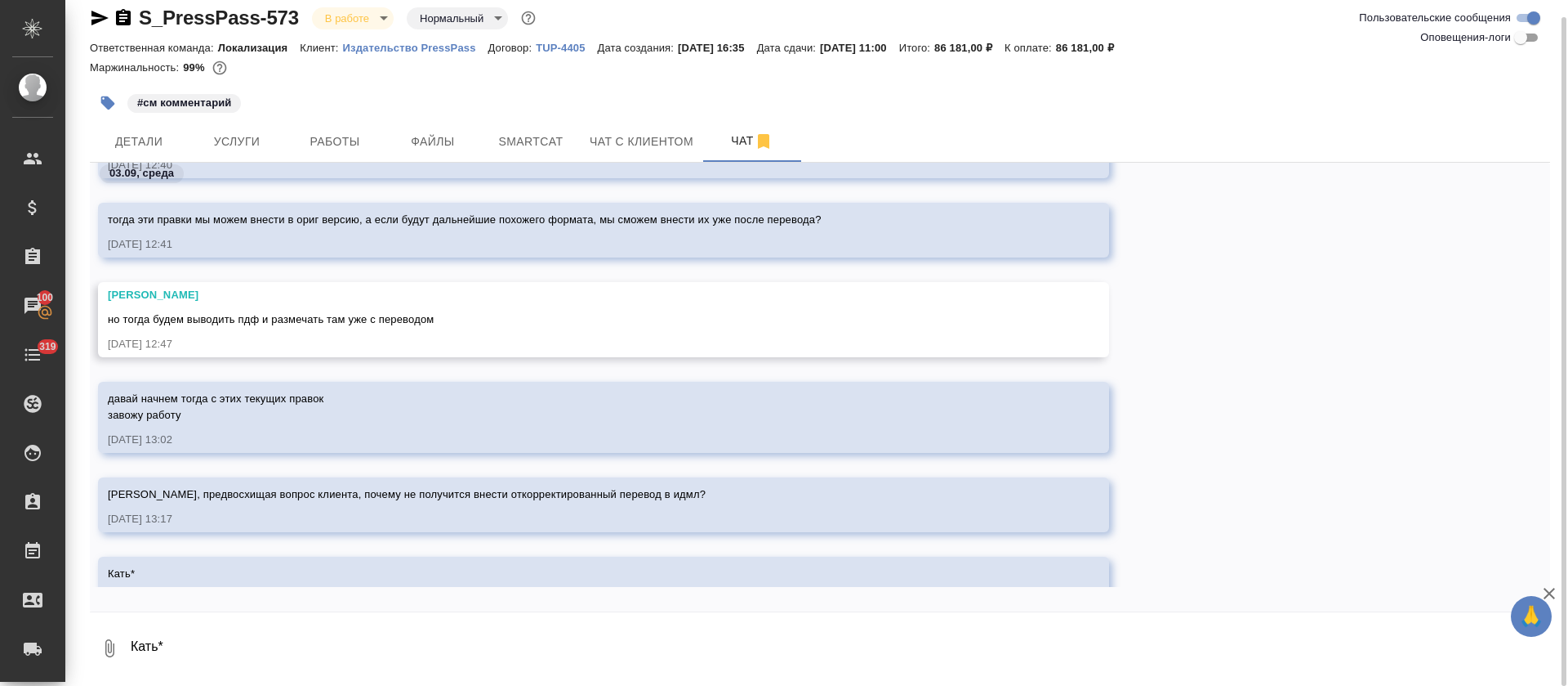
scroll to position [1638, 0]
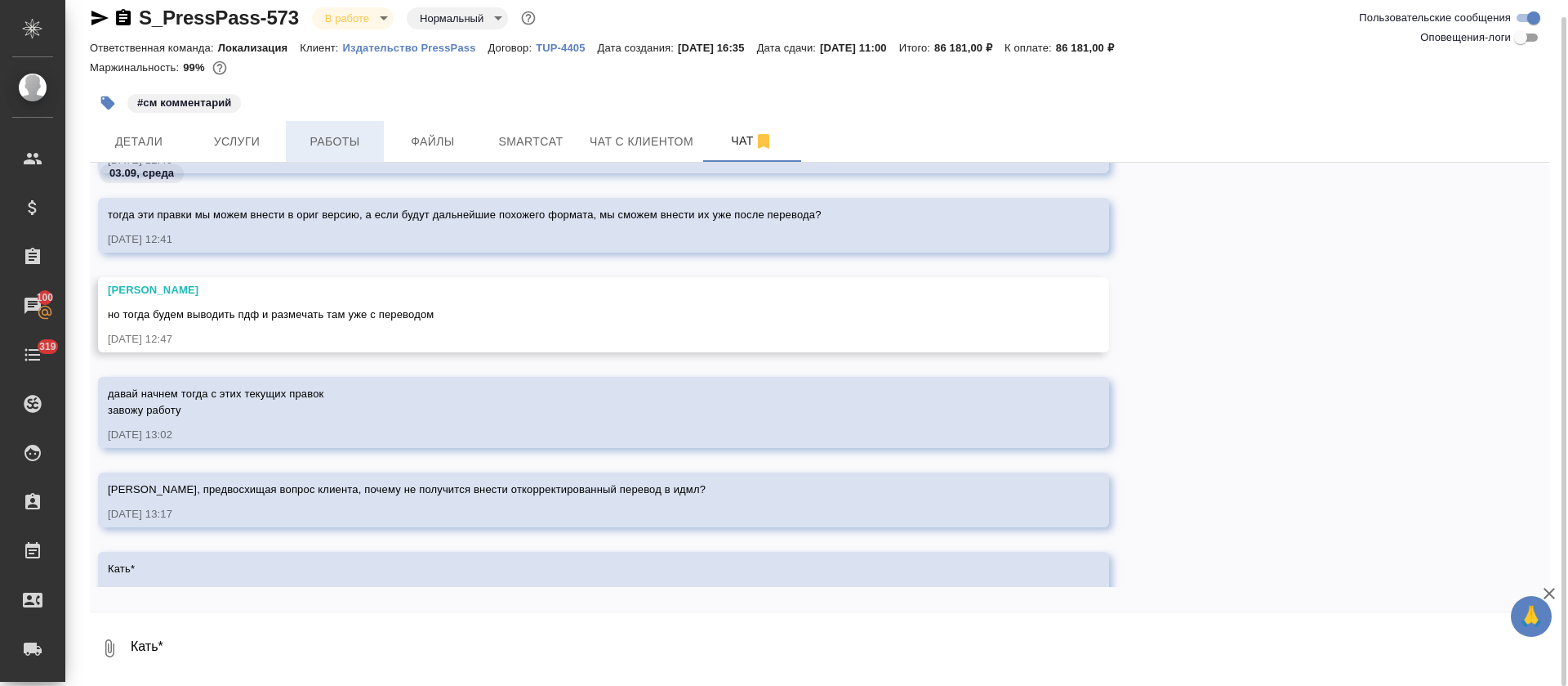
click at [370, 146] on span "Работы" at bounding box center [335, 141] width 78 height 21
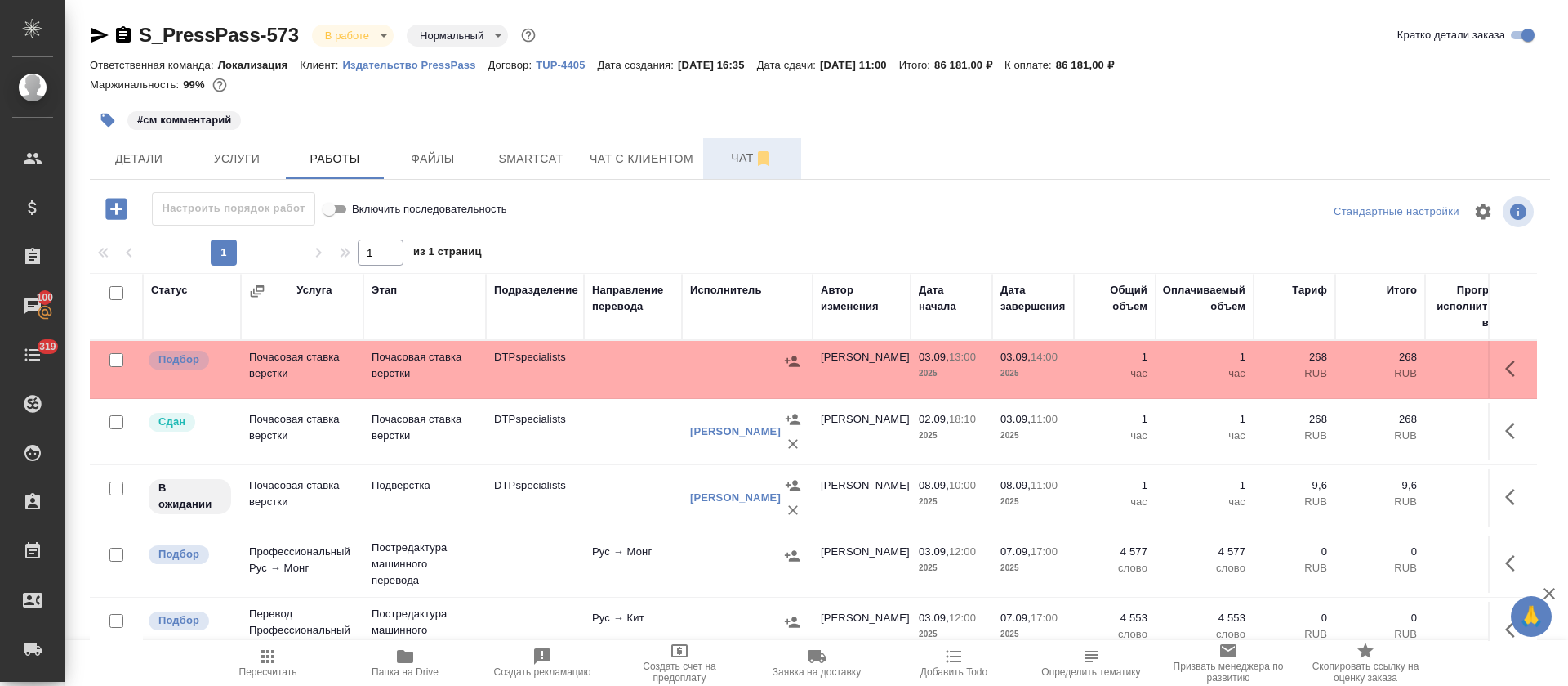
click at [736, 156] on span "Чат" at bounding box center [752, 158] width 78 height 21
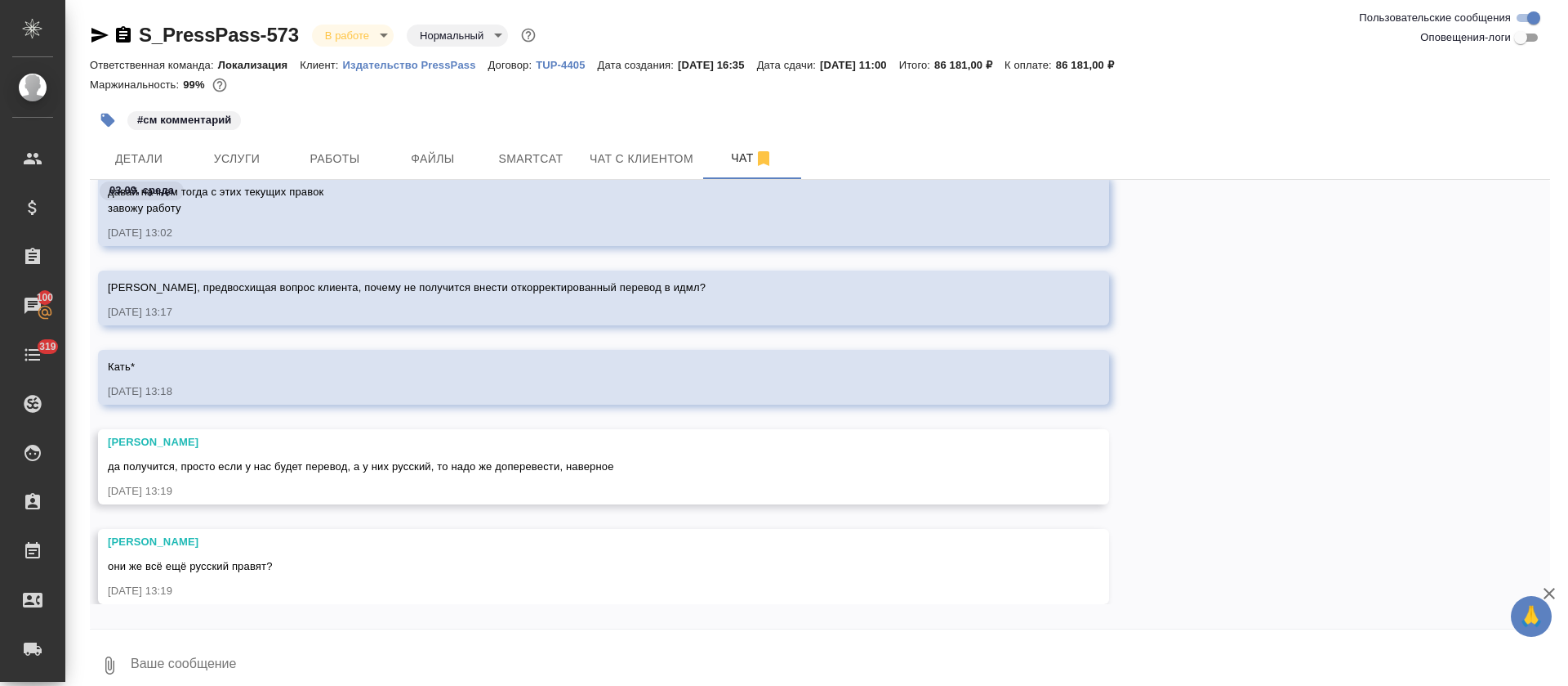
scroll to position [18, 0]
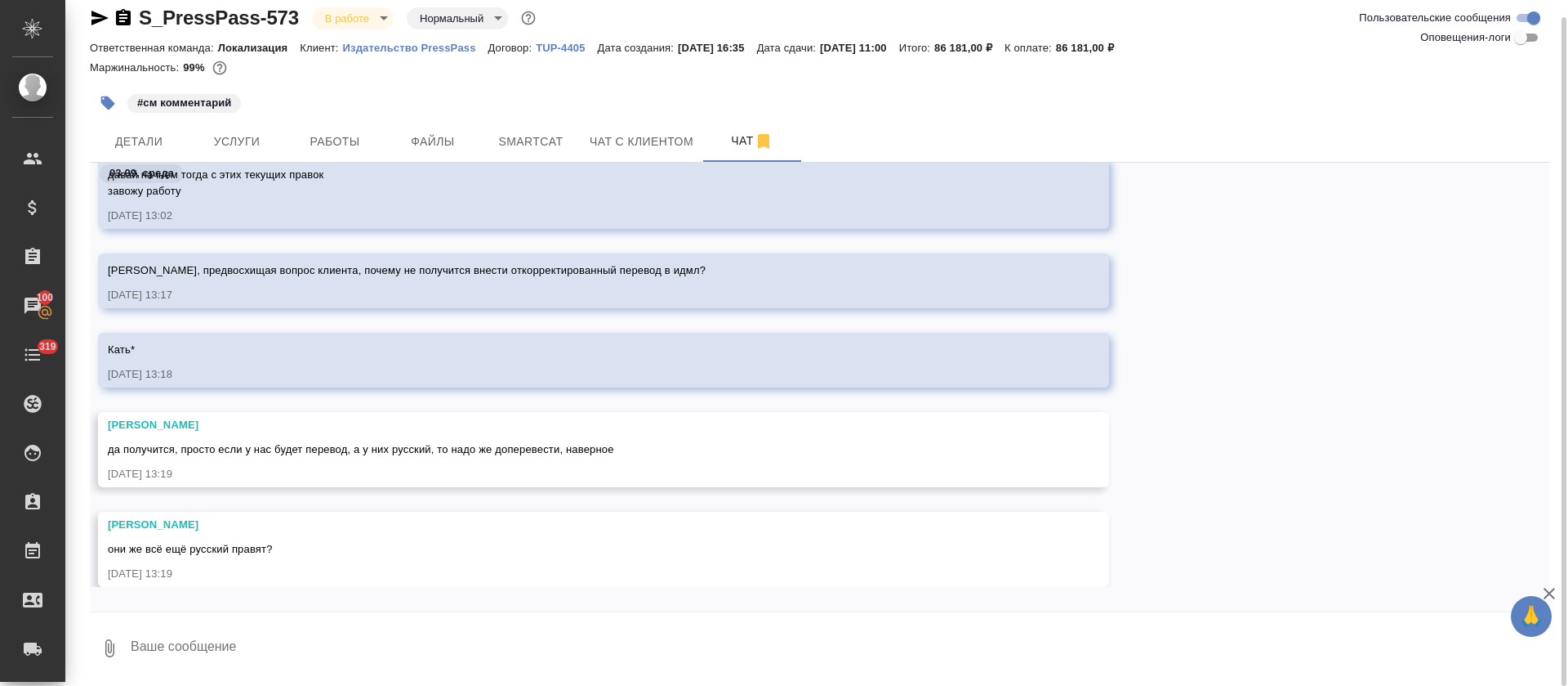
click at [326, 671] on textarea at bounding box center [839, 648] width 1421 height 56
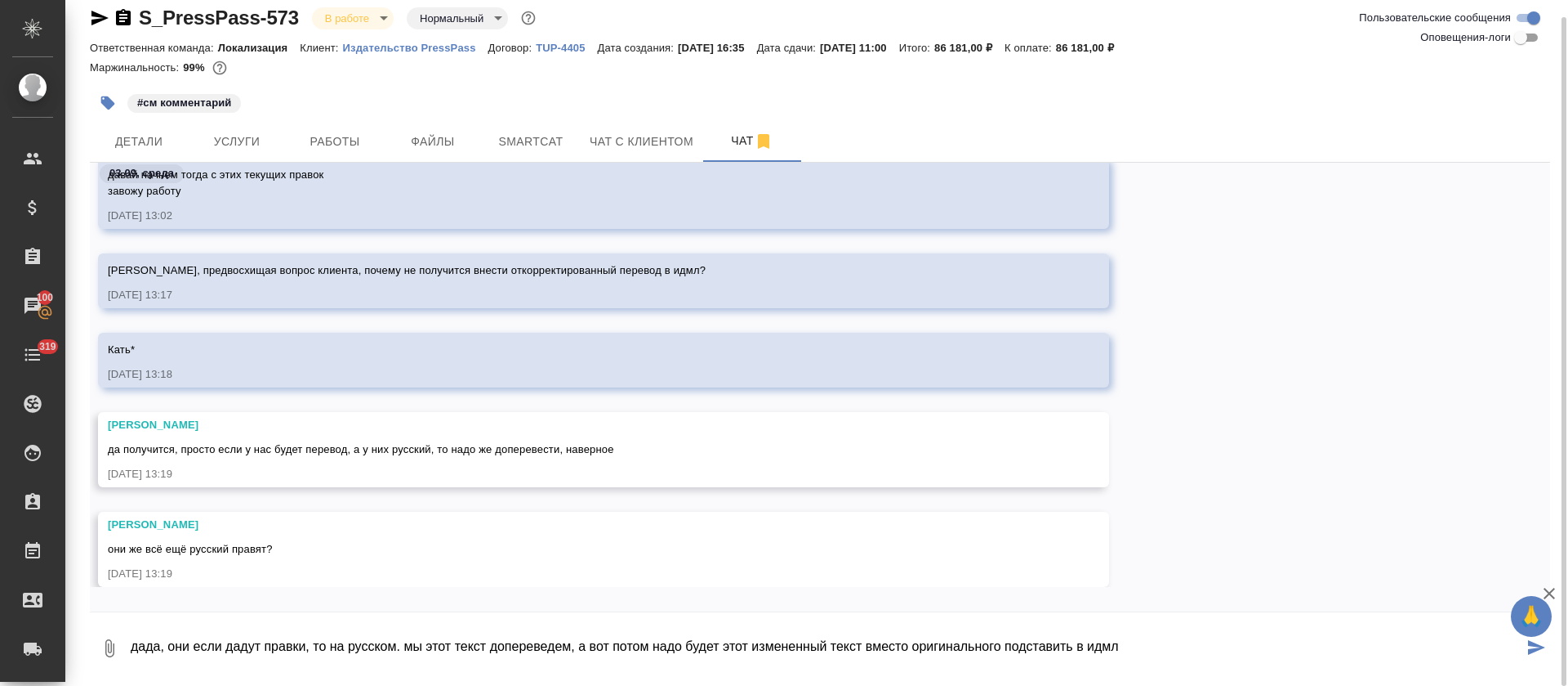
type textarea "дада, они если дадут правки, то на русском. мы этот текст допереведем, а вот по…"
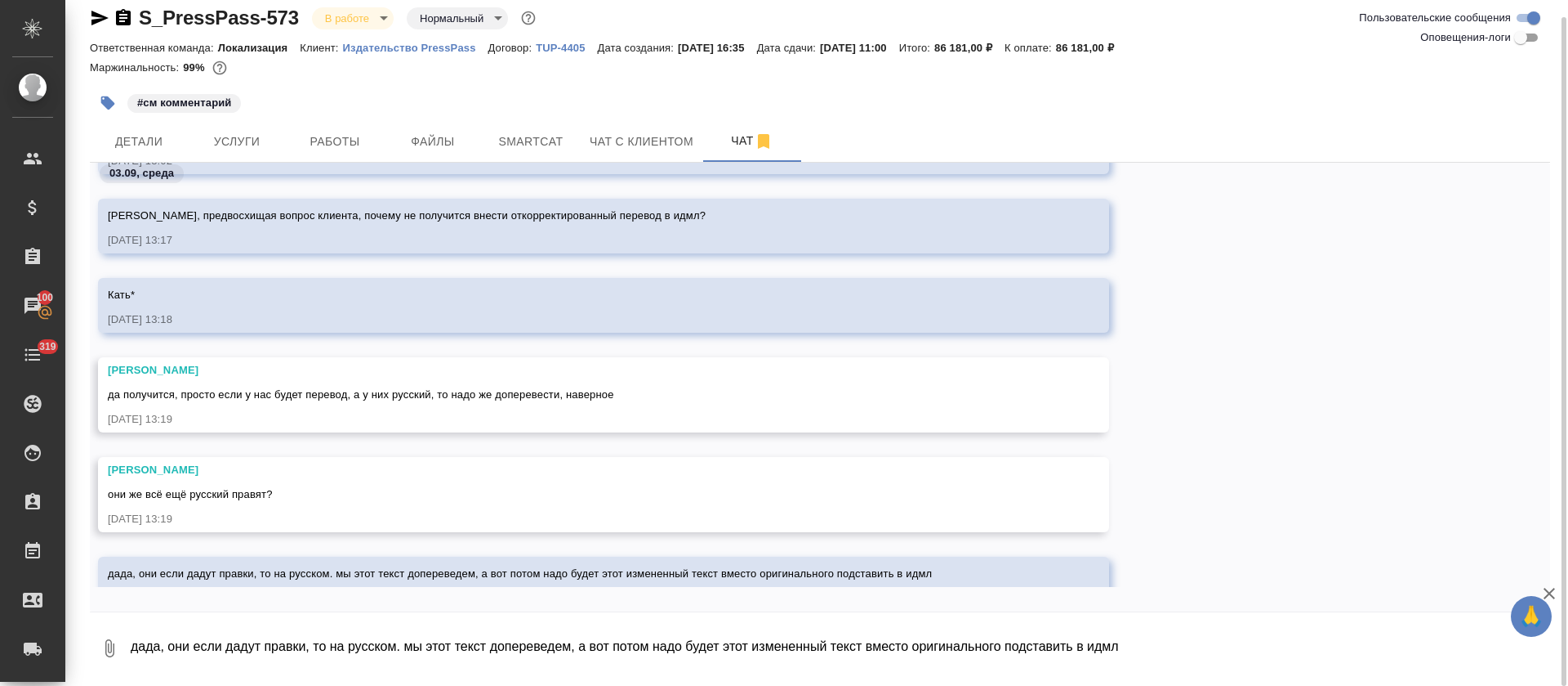
scroll to position [1739, 0]
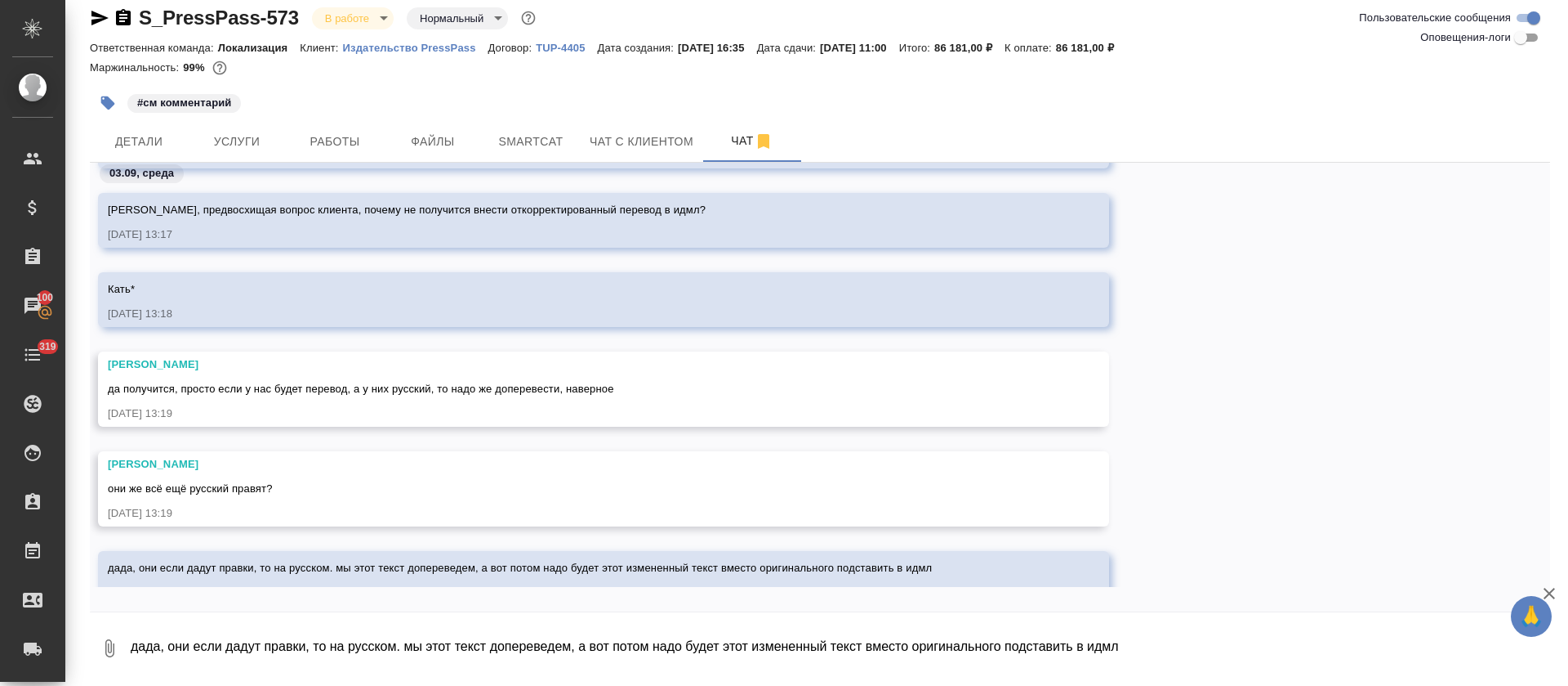
click at [1556, 589] on icon "button" at bounding box center [1549, 593] width 20 height 20
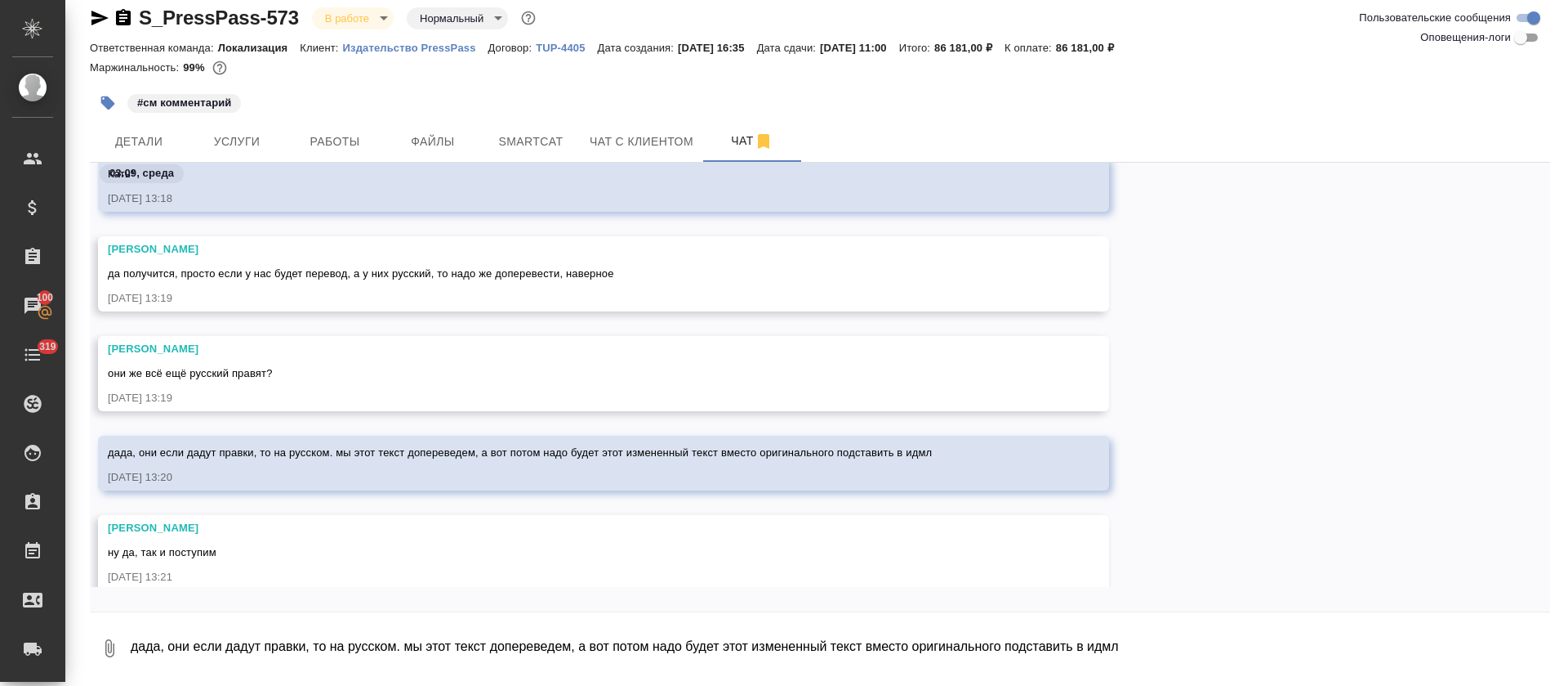
scroll to position [1808, 0]
click at [254, 652] on textarea "дада, они если дадут правки, то на русском. мы этот текст допереведем, а вот по…" at bounding box center [839, 648] width 1421 height 56
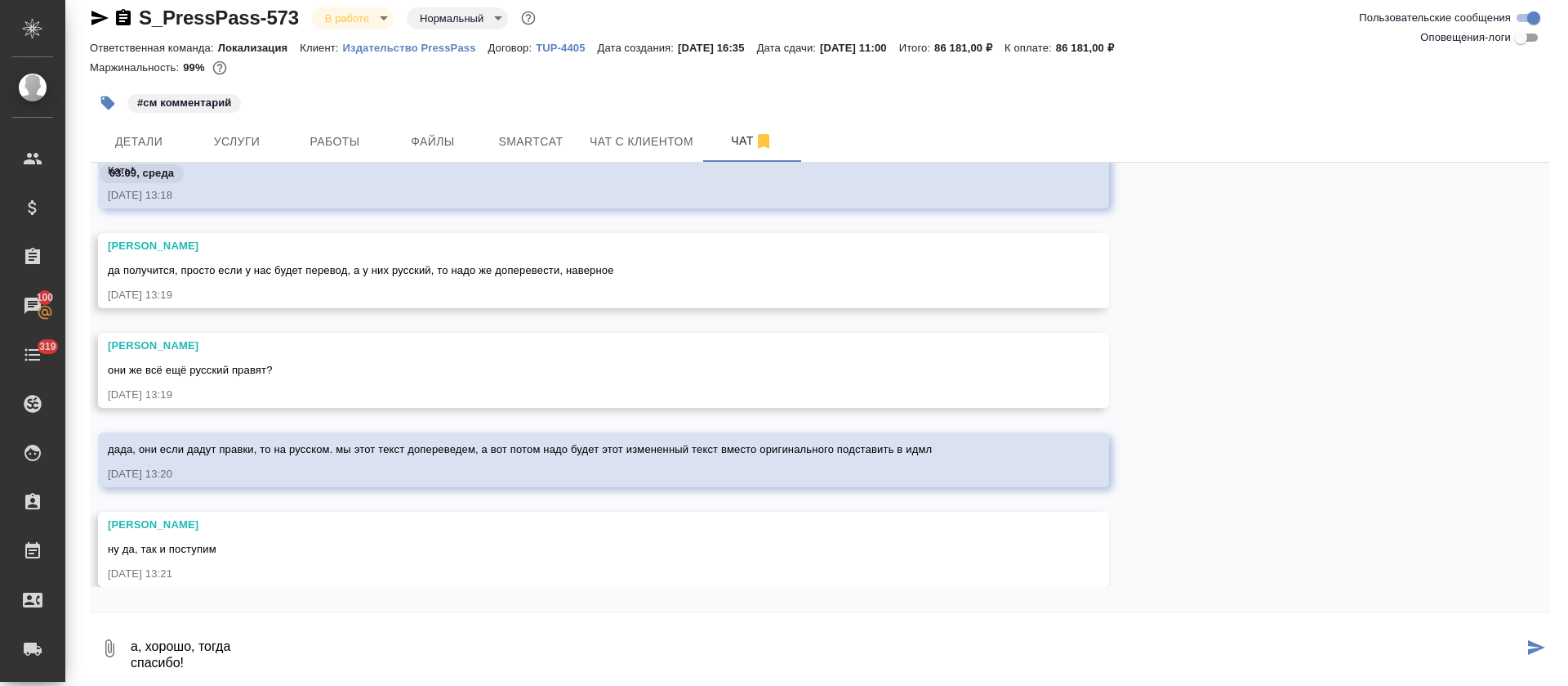
type textarea "а, хорошо, тогда спасибо!"
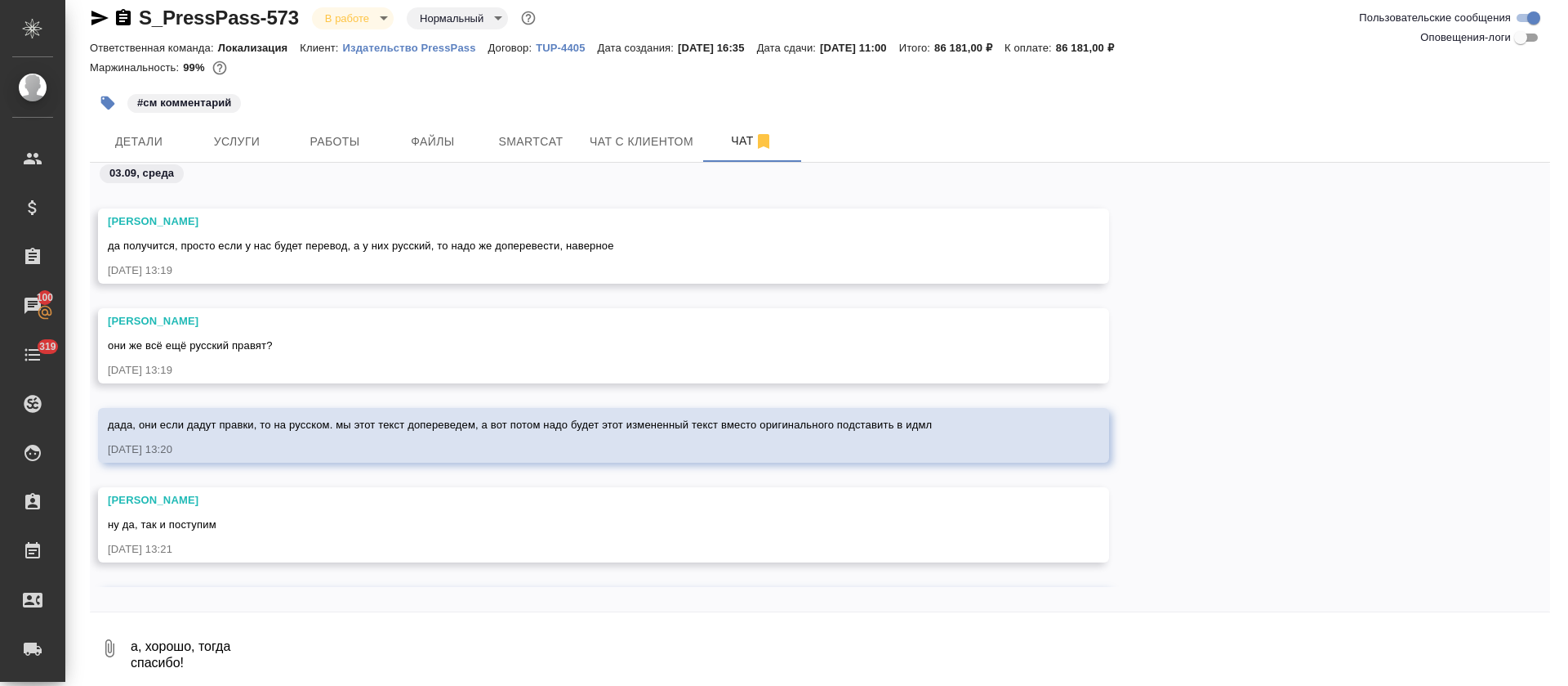
scroll to position [1880, 0]
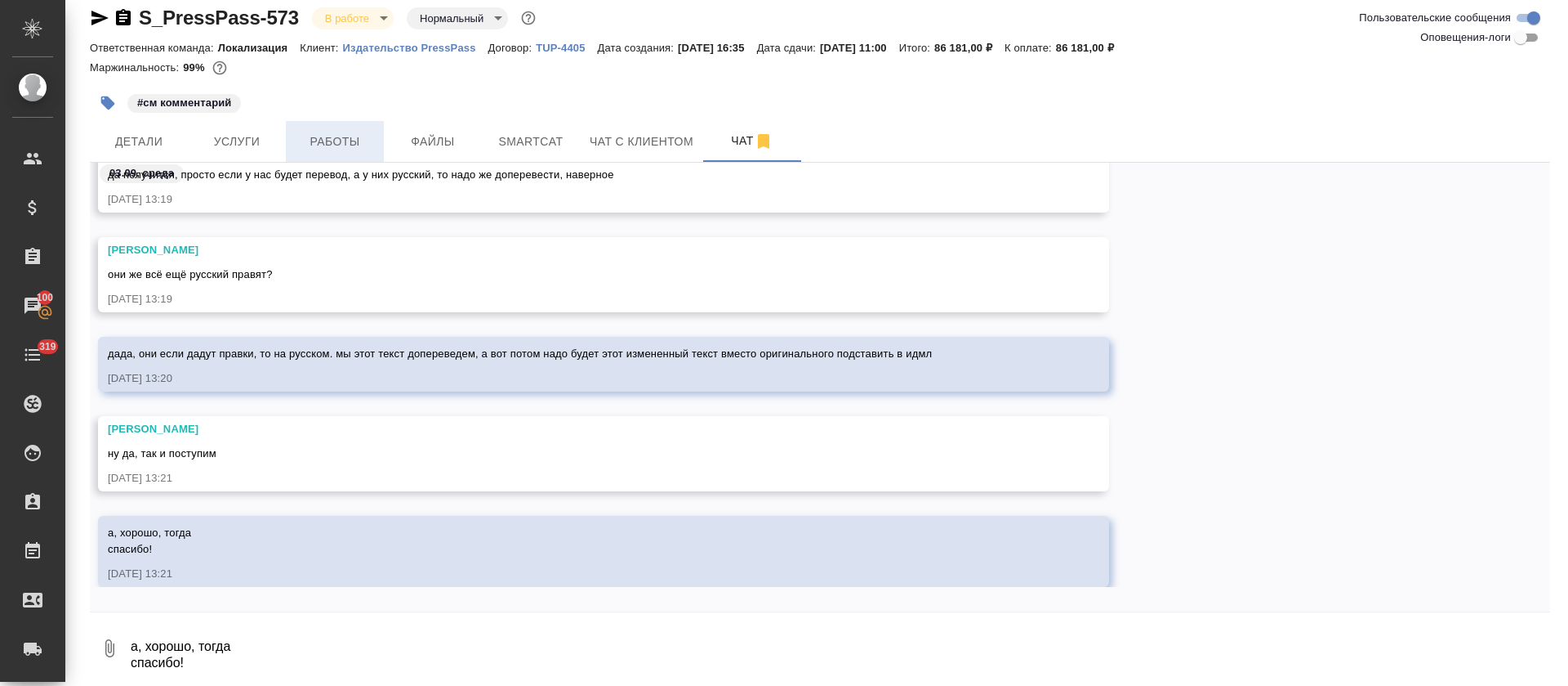
click at [362, 137] on span "Работы" at bounding box center [335, 141] width 78 height 21
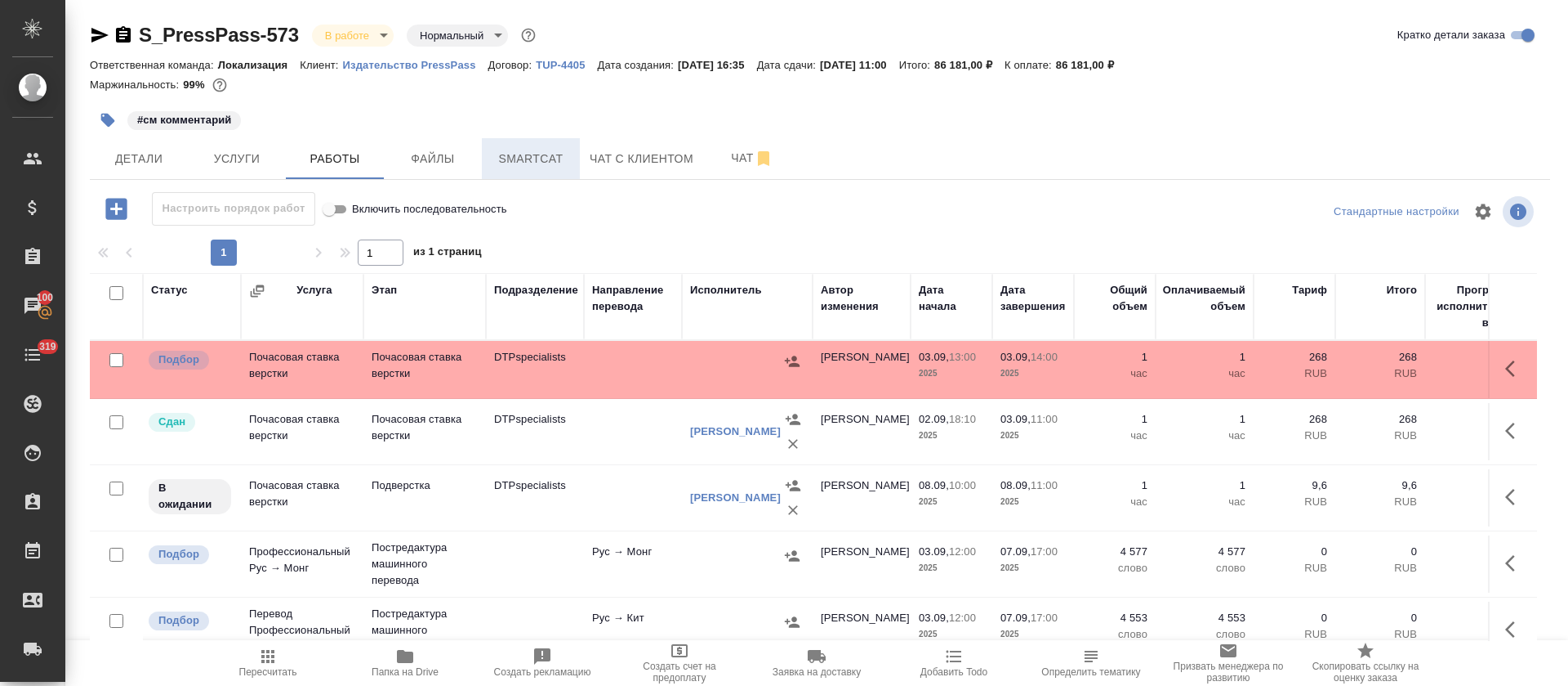
click at [547, 168] on button "Smartcat" at bounding box center [531, 159] width 98 height 41
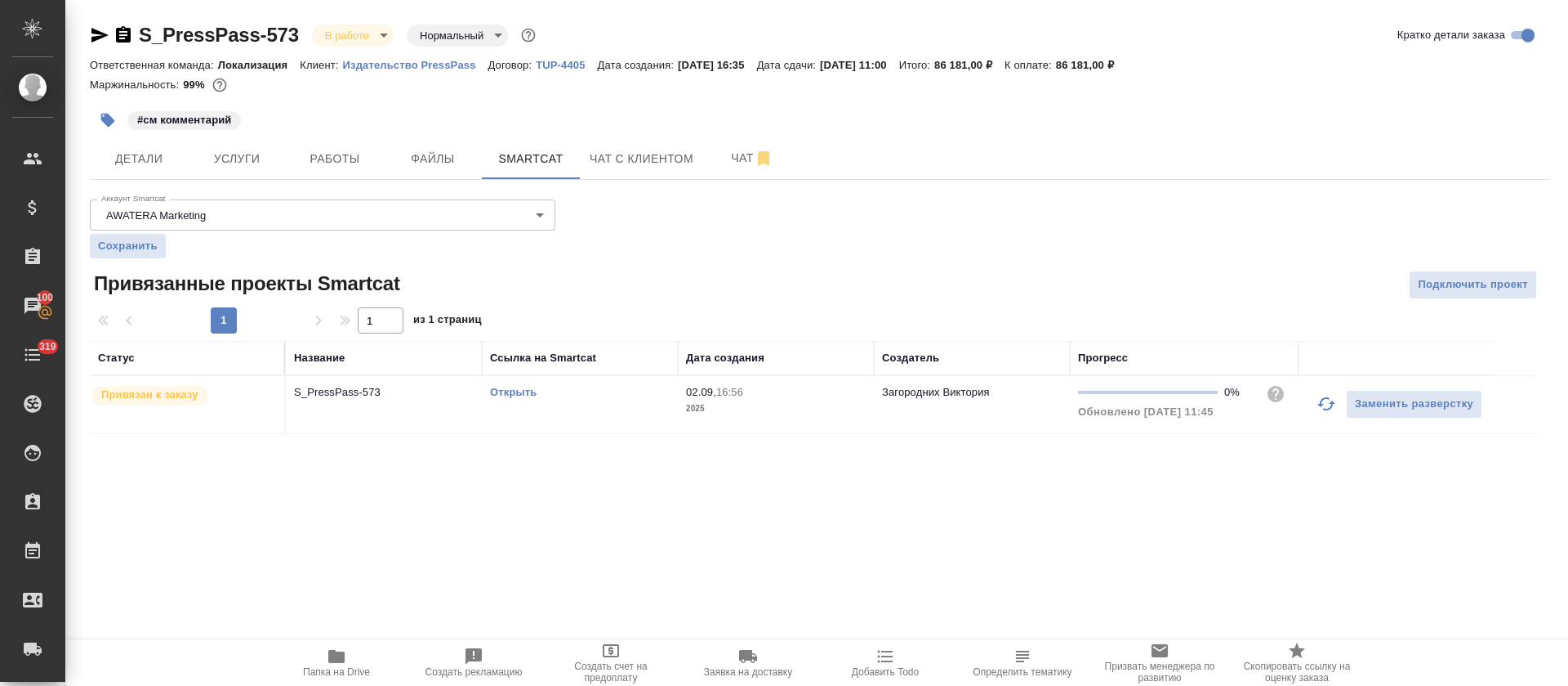
click at [614, 415] on td "Открыть" at bounding box center [580, 404] width 196 height 57
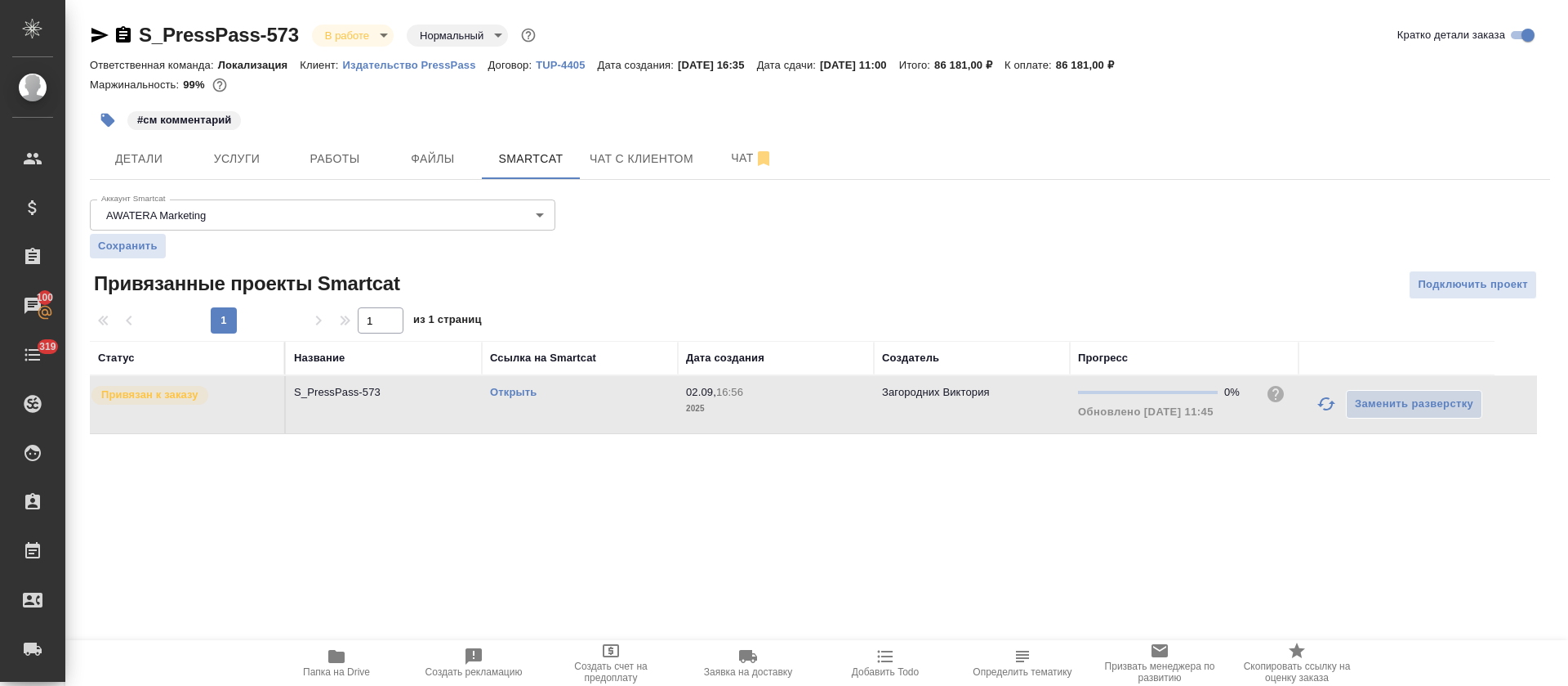
click at [614, 415] on td "Открыть" at bounding box center [580, 404] width 196 height 57
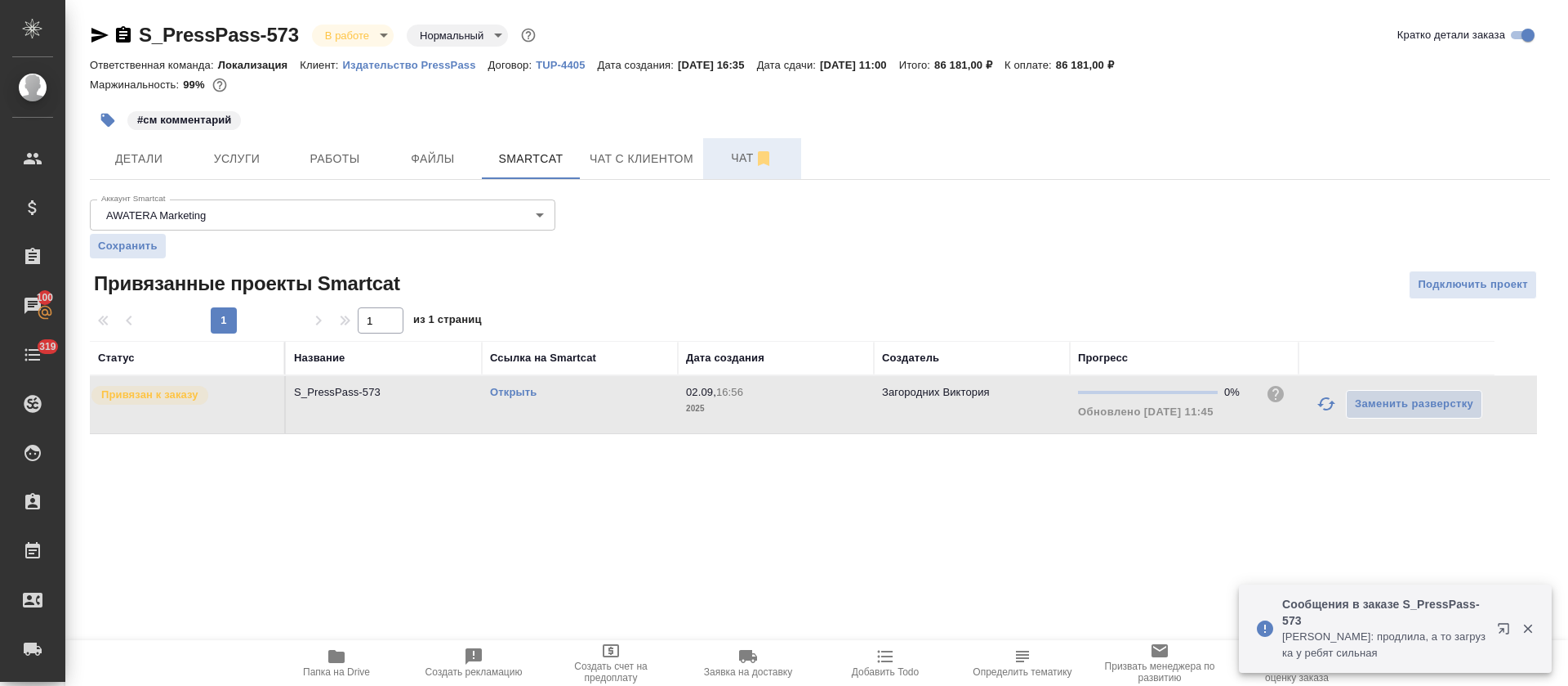
click at [721, 161] on span "Чат" at bounding box center [752, 158] width 78 height 21
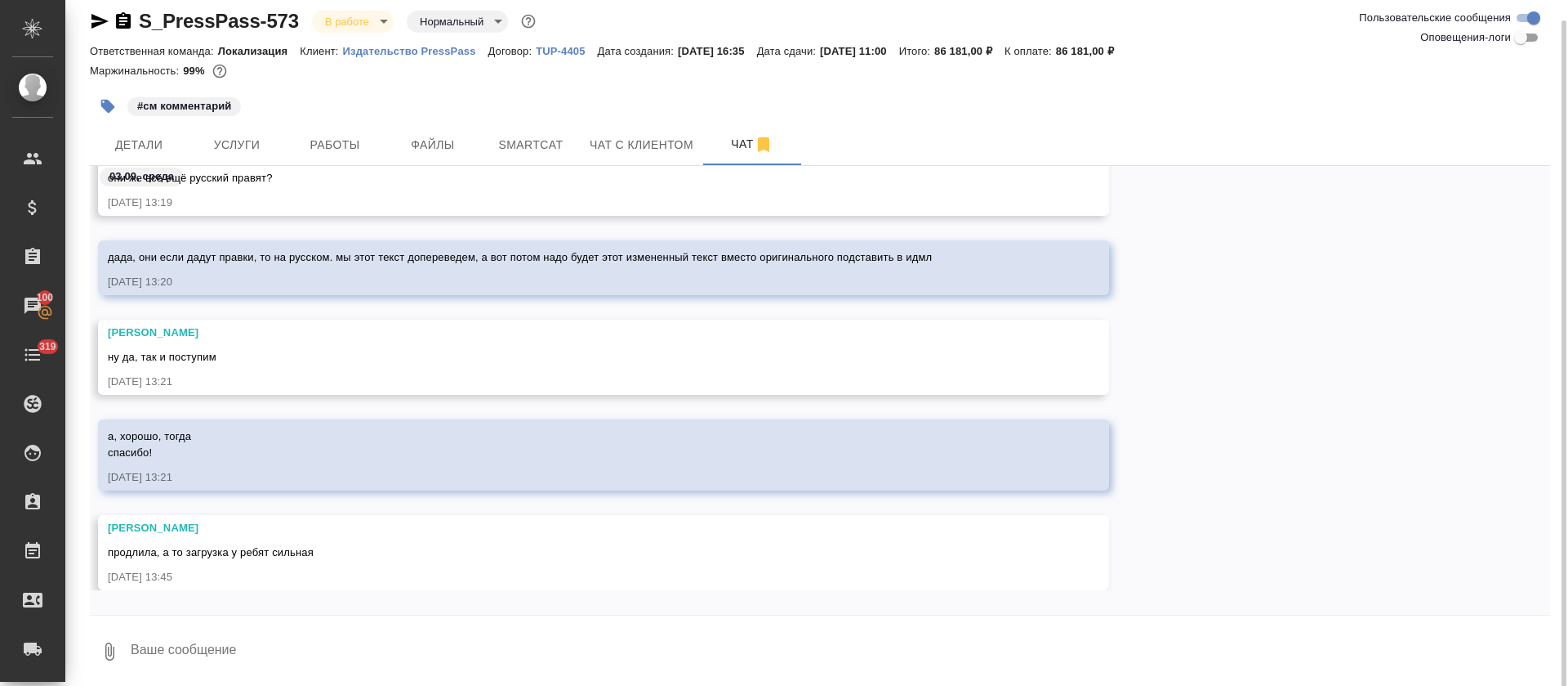
scroll to position [18, 0]
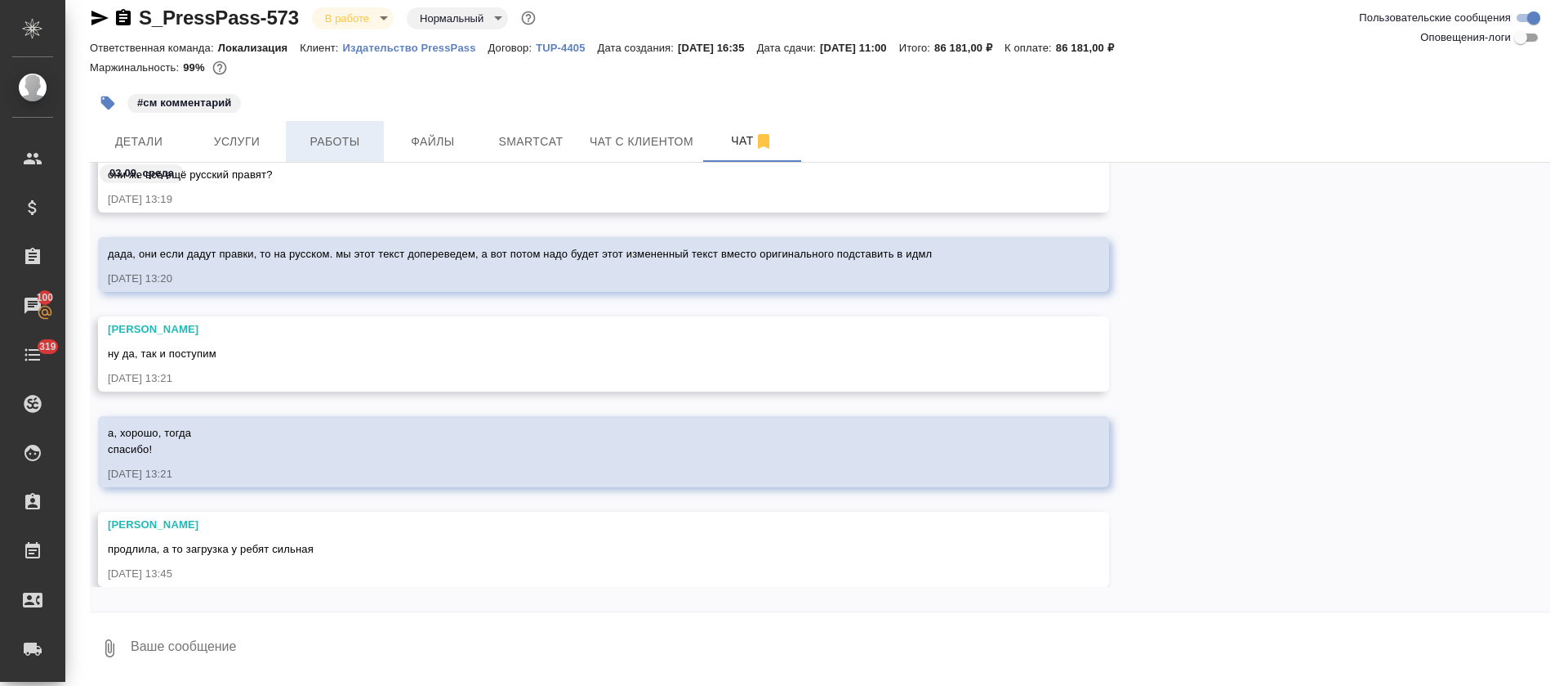
click at [316, 152] on button "Работы" at bounding box center [335, 142] width 98 height 41
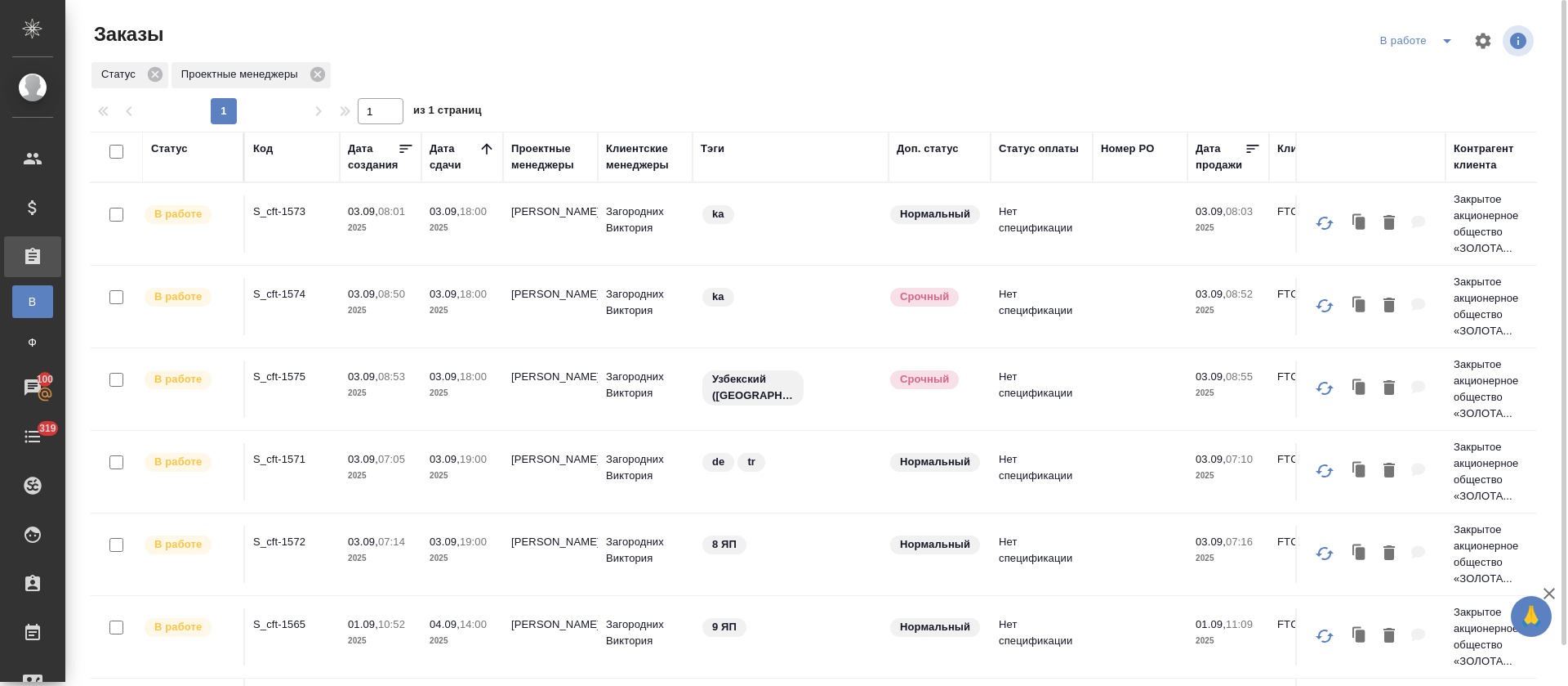
click at [1445, 40] on icon "split button" at bounding box center [1448, 41] width 8 height 4
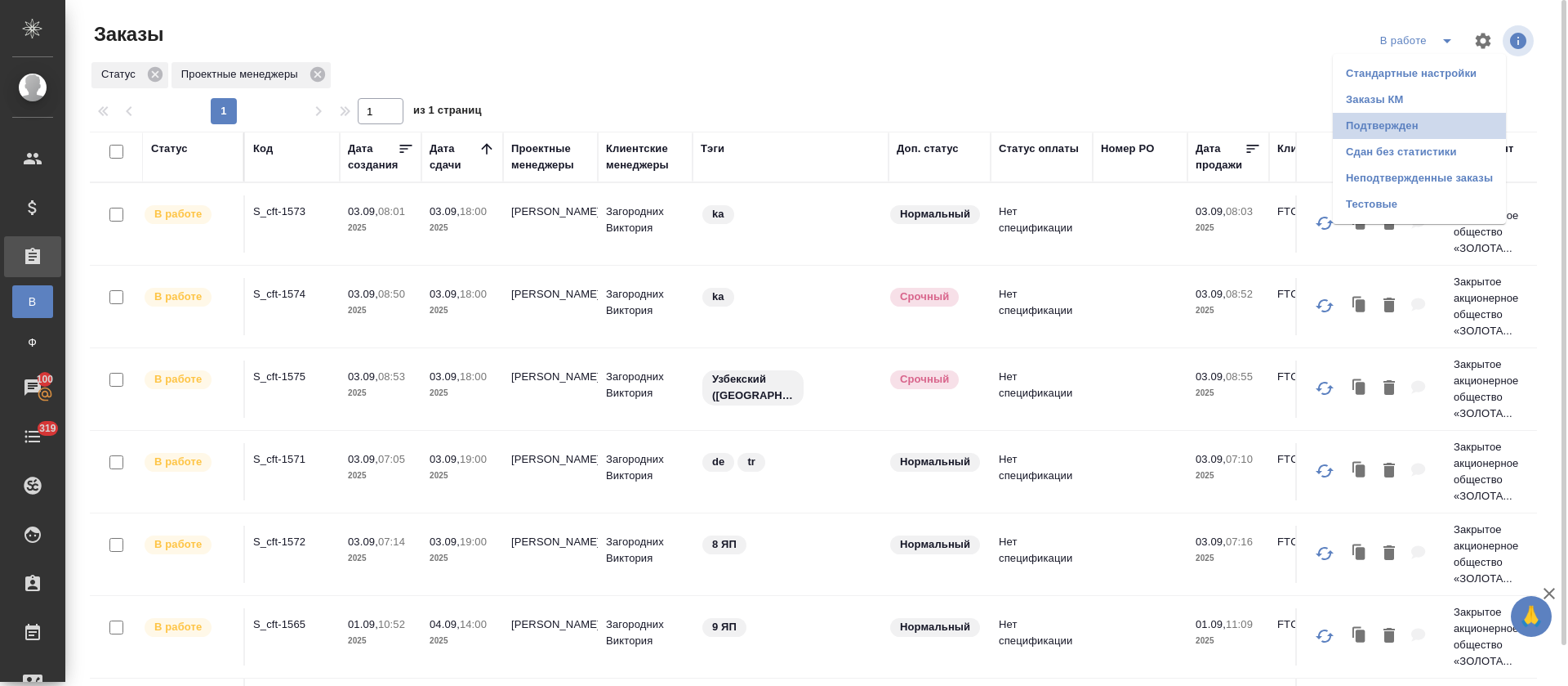
click at [1442, 119] on li "Подтвержден" at bounding box center [1419, 125] width 173 height 26
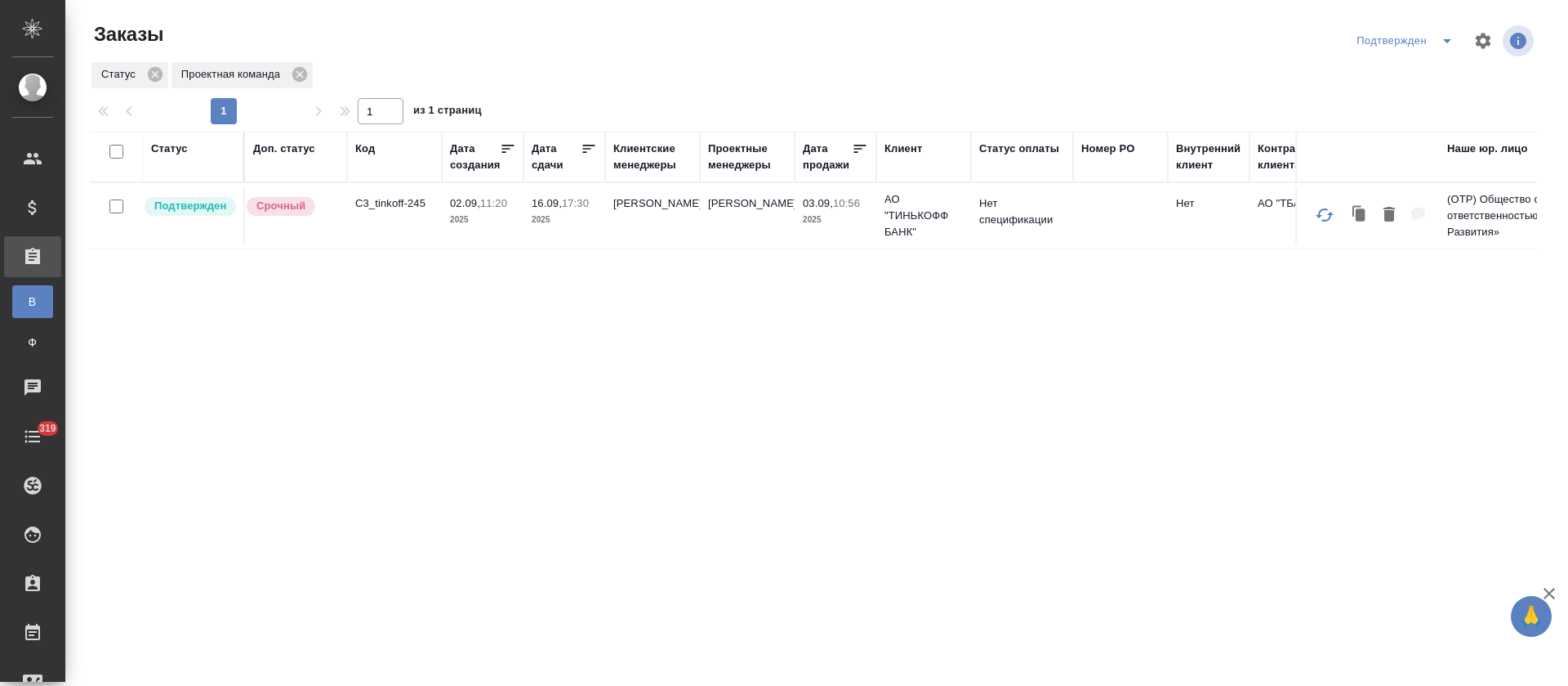
click at [1446, 43] on icon "split button" at bounding box center [1448, 41] width 20 height 20
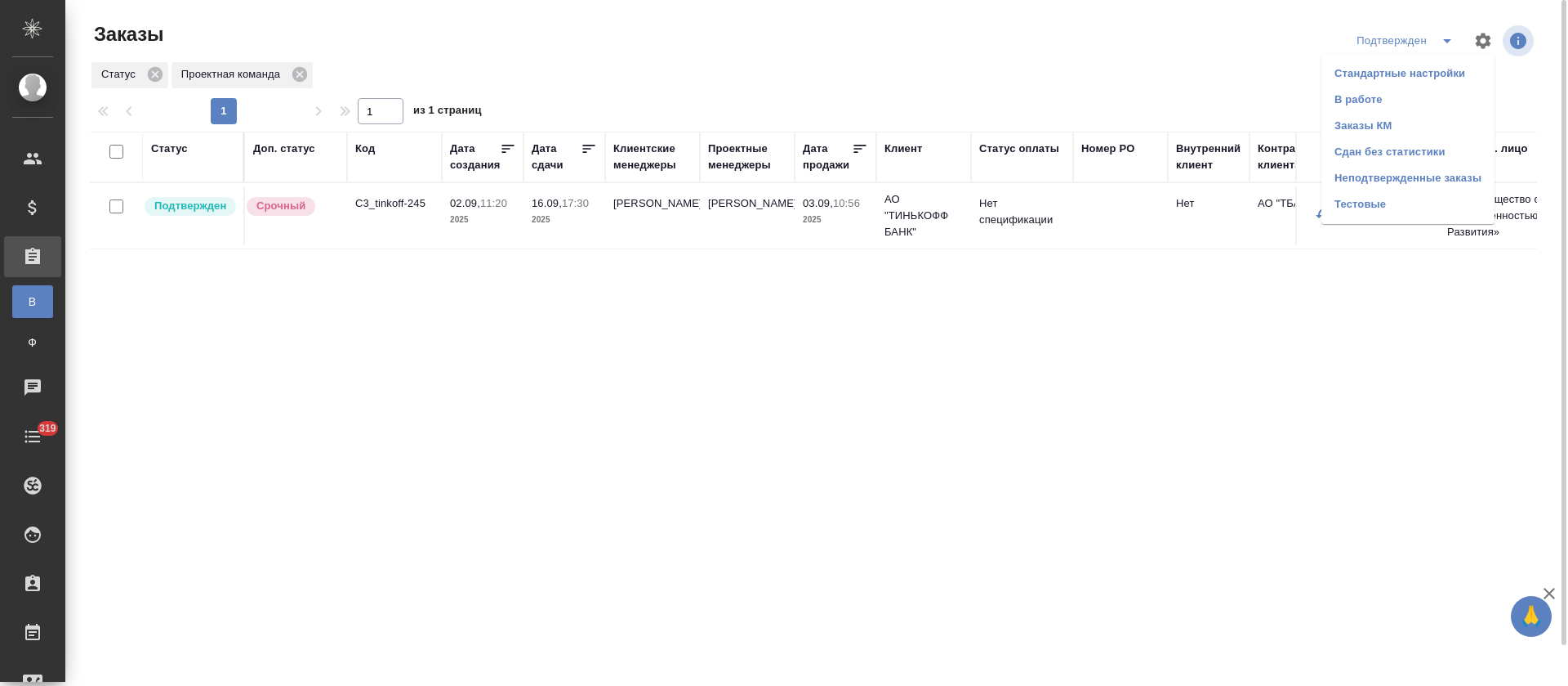
click at [1438, 98] on li "В работе" at bounding box center [1408, 100] width 173 height 26
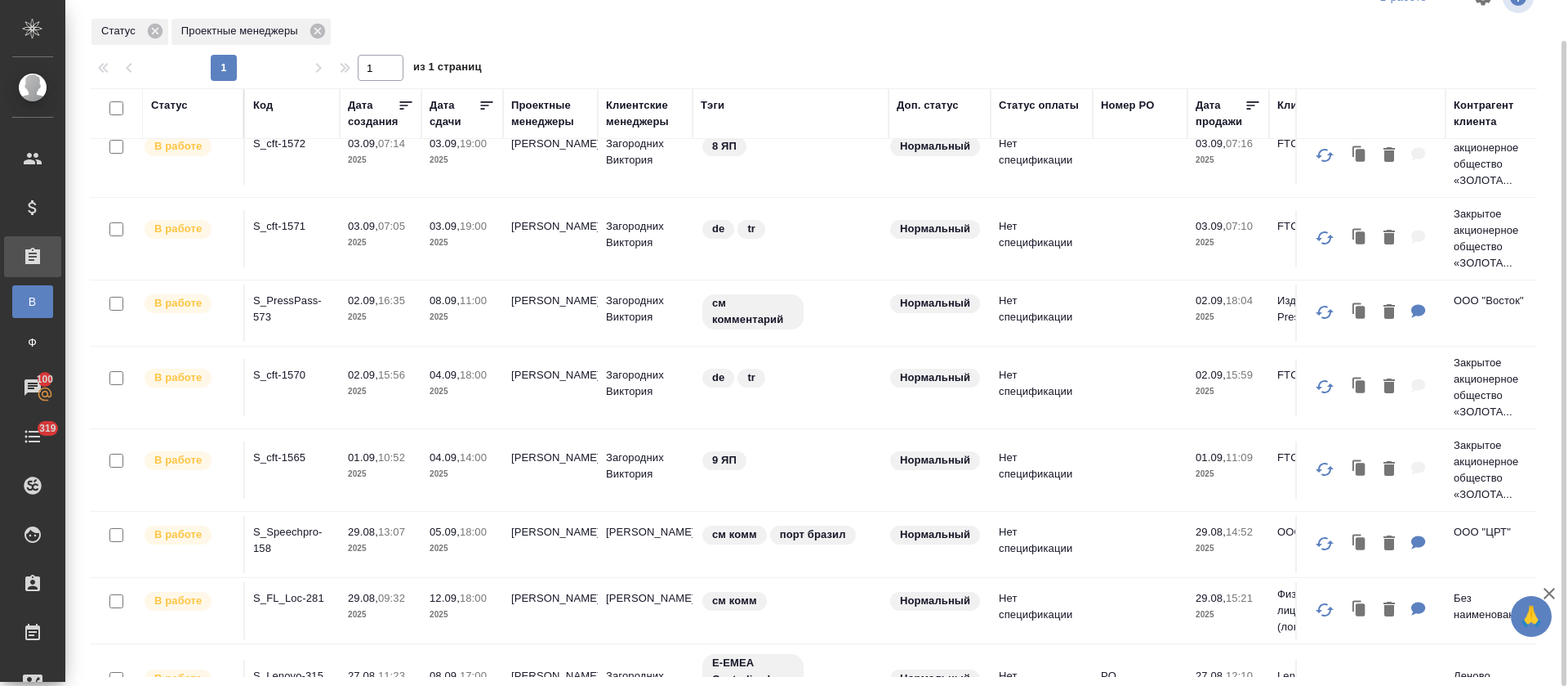
scroll to position [368, 0]
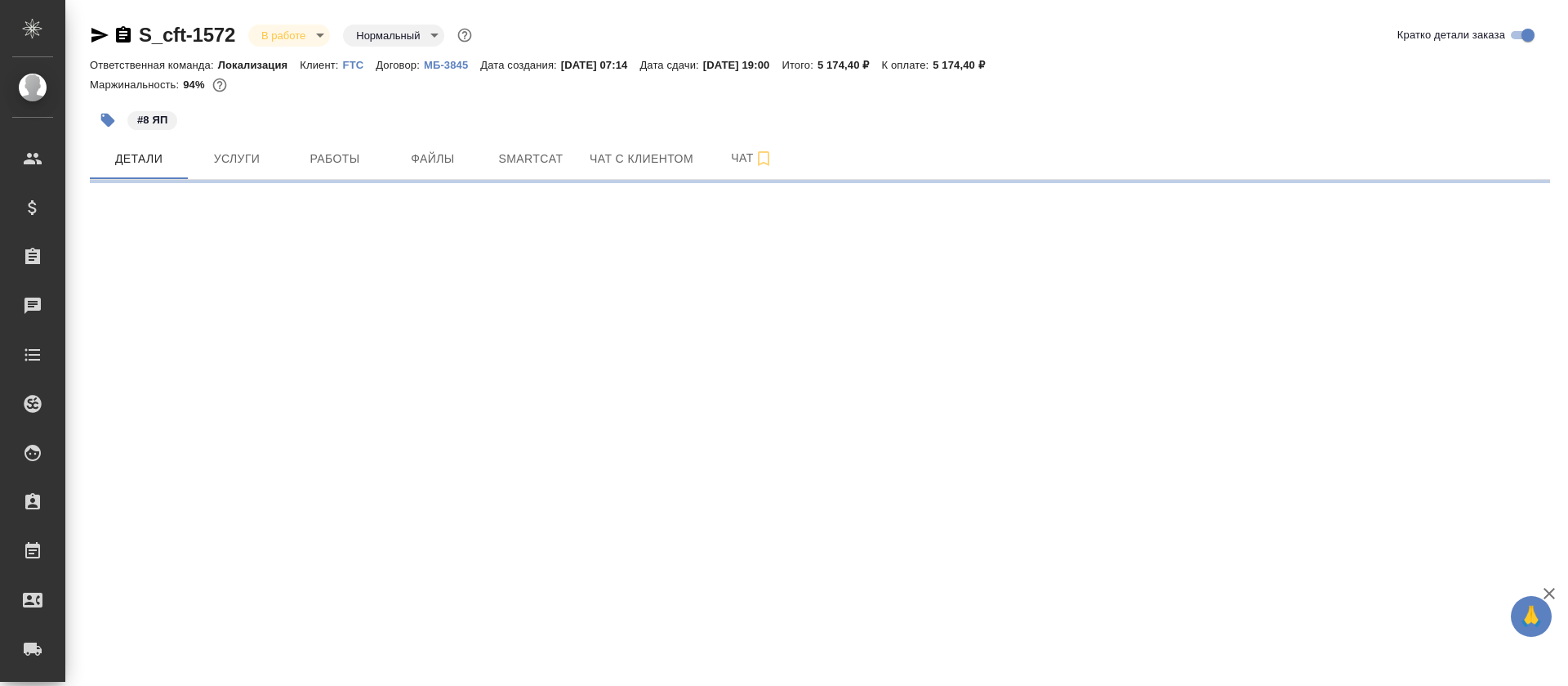
select select "RU"
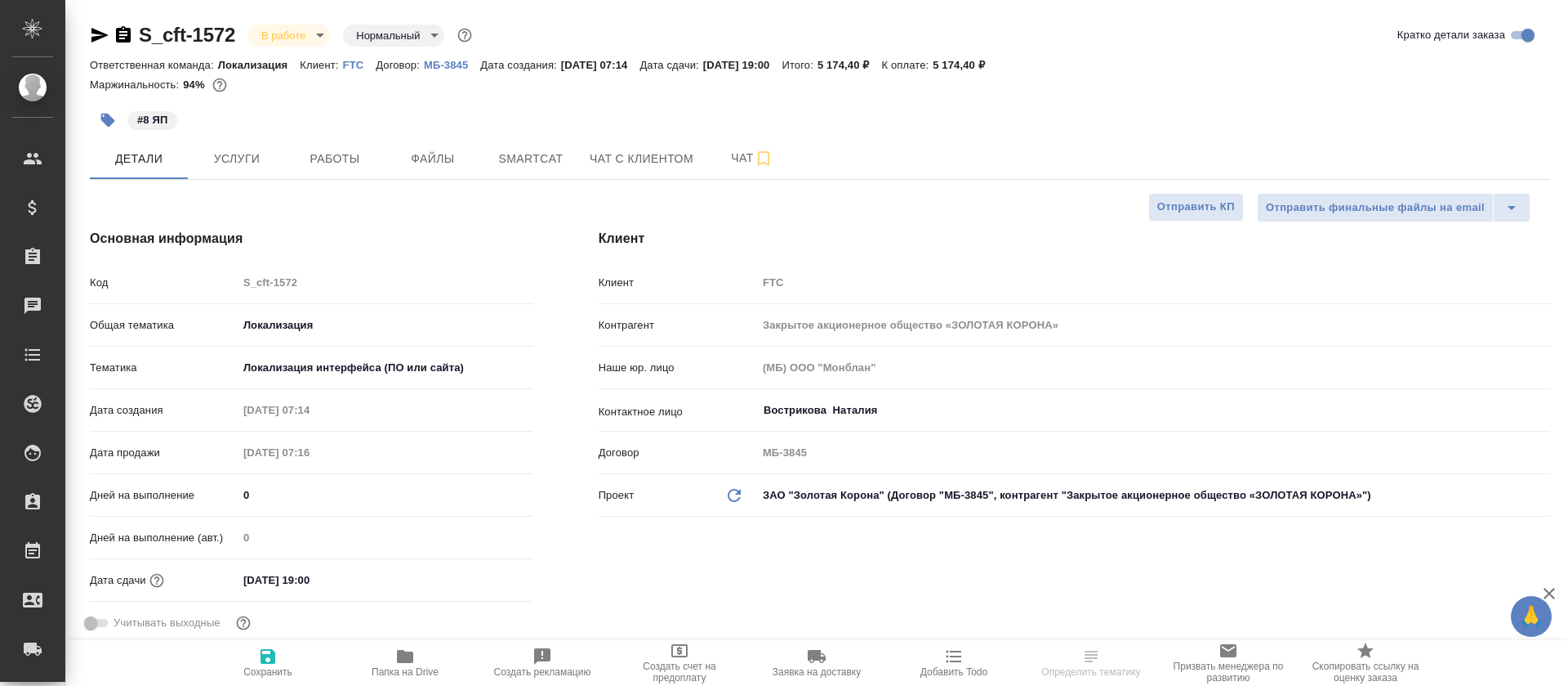
type textarea "x"
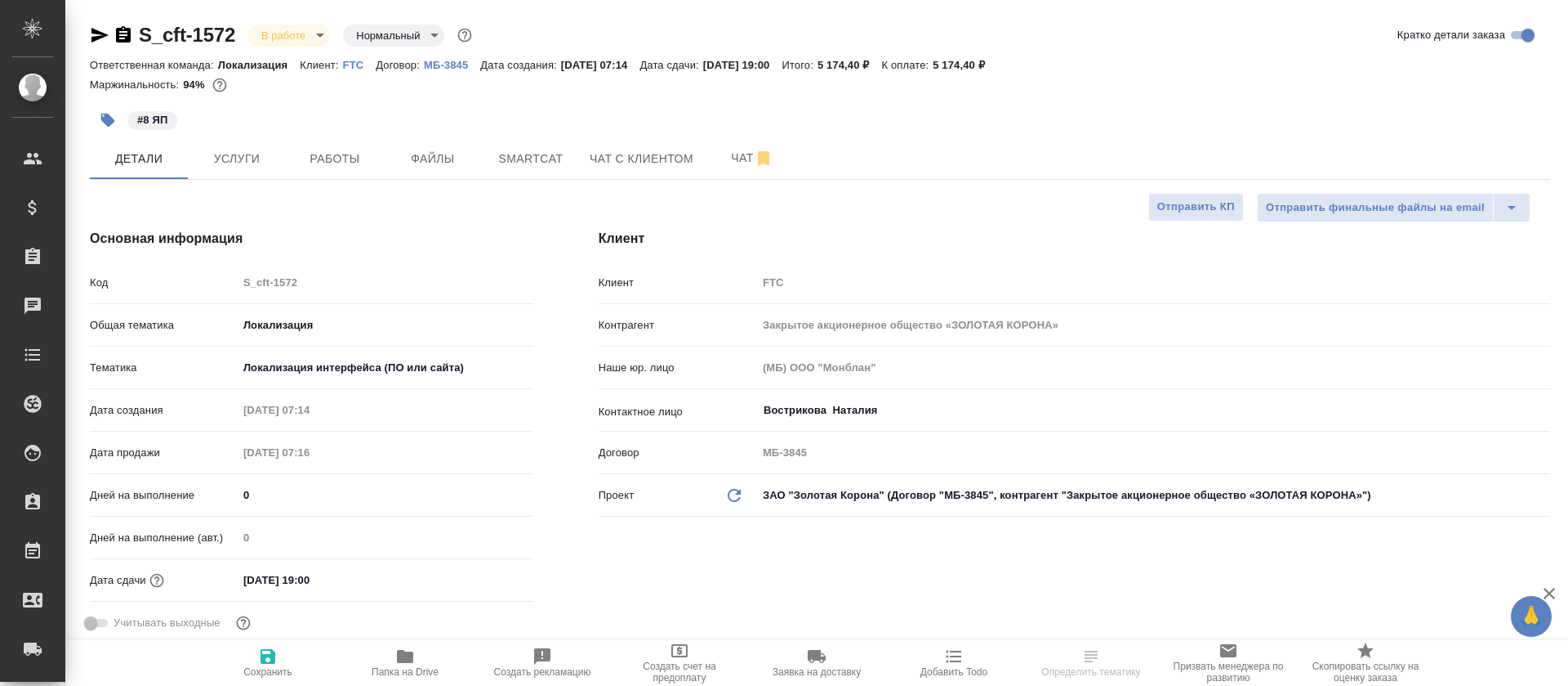
type textarea "x"
click at [320, 161] on span "Работы" at bounding box center [335, 159] width 78 height 21
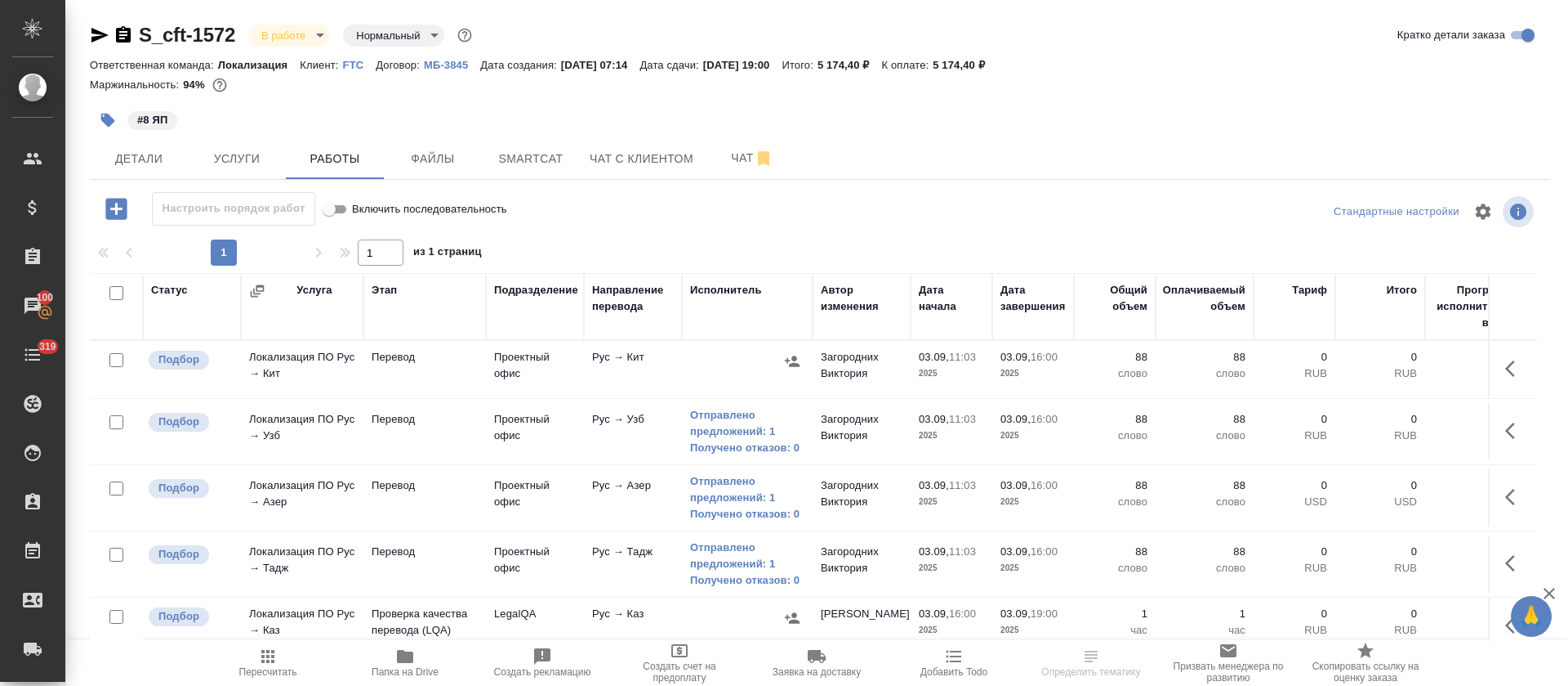
click at [793, 369] on icon "button" at bounding box center [792, 361] width 17 height 17
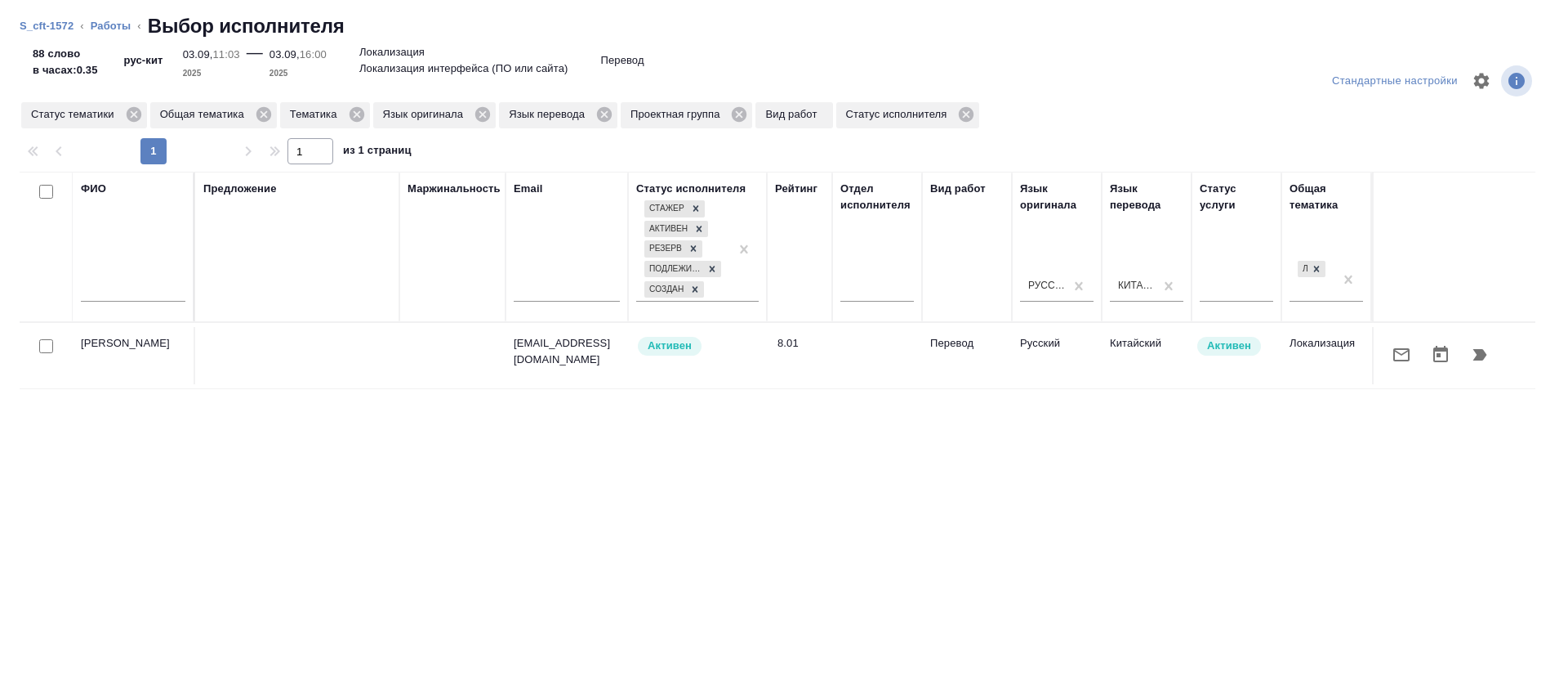
click at [1470, 345] on icon "button" at bounding box center [1480, 354] width 20 height 20
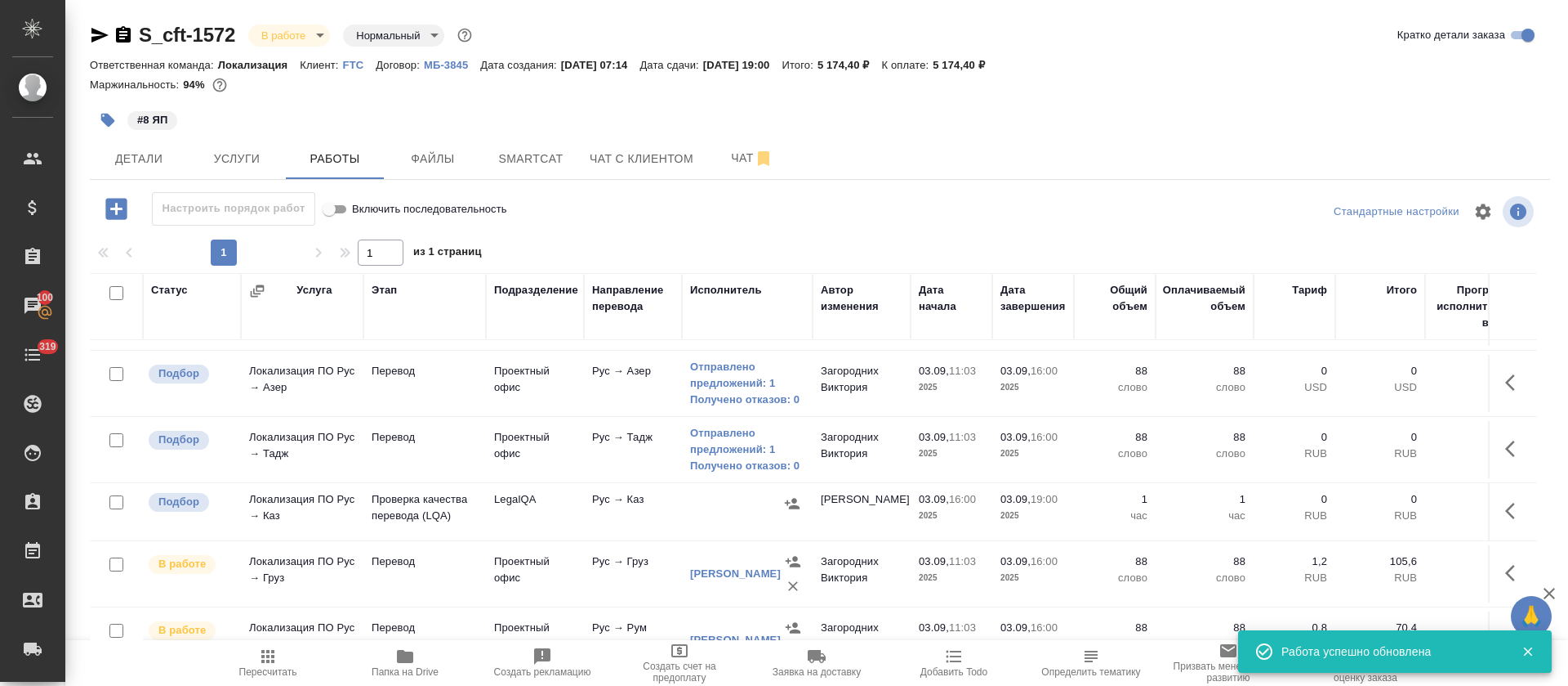
scroll to position [246, 0]
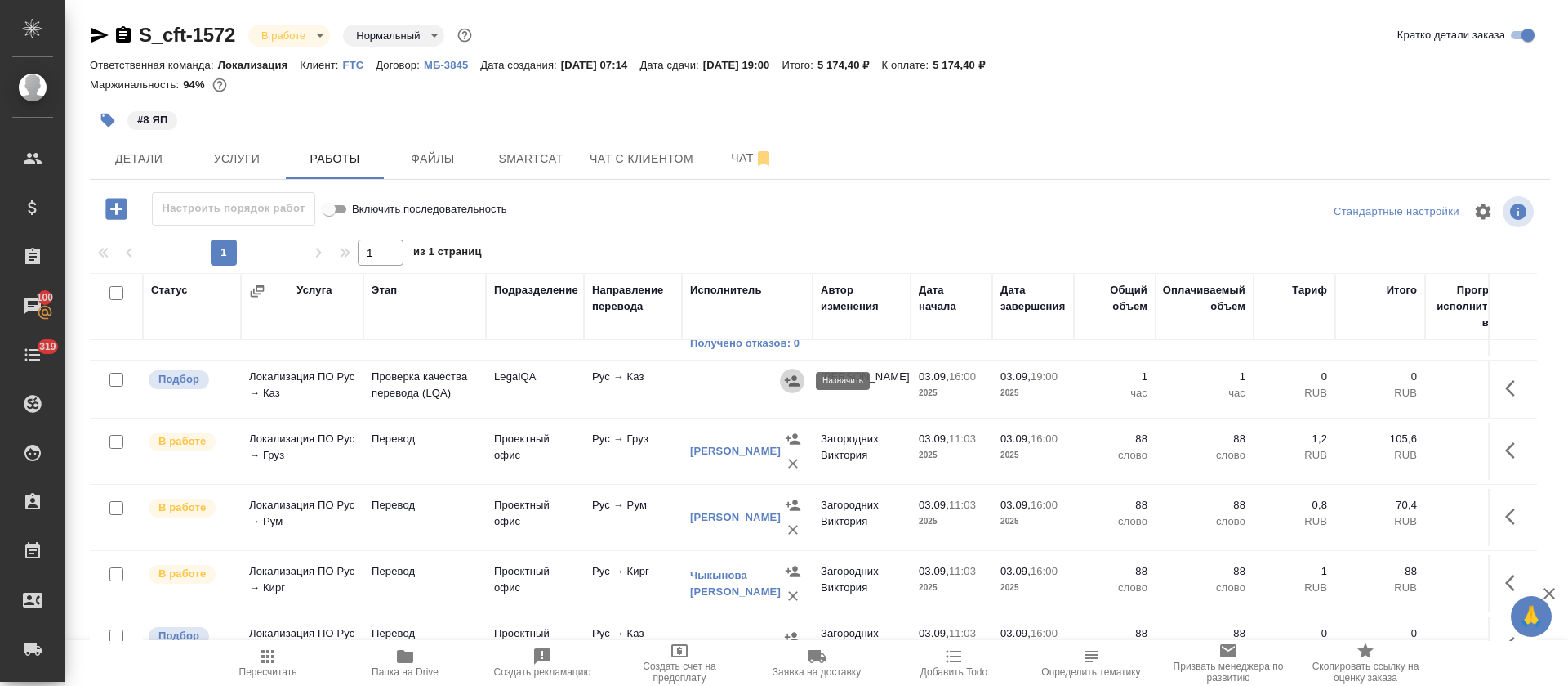
click at [784, 377] on icon "button" at bounding box center [792, 381] width 17 height 17
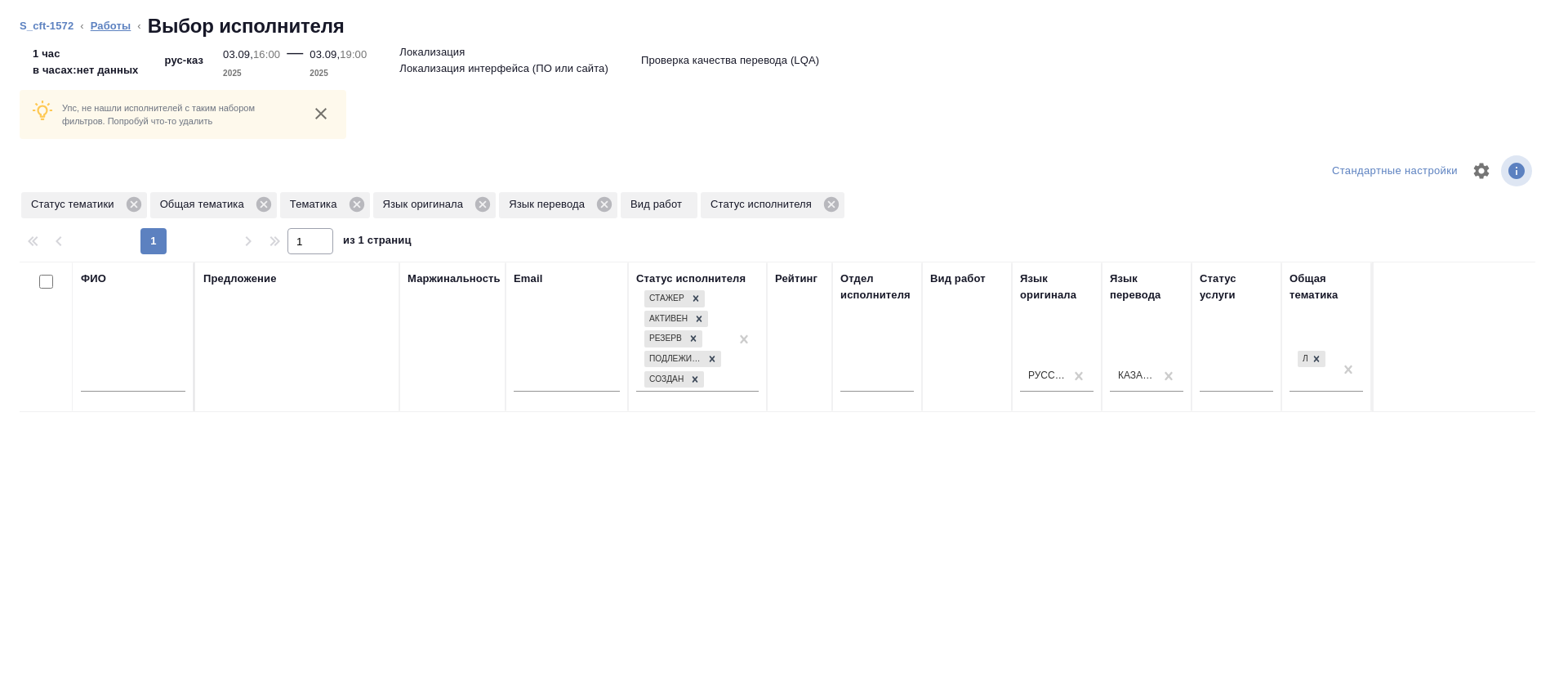
click at [102, 29] on link "Работы" at bounding box center [112, 25] width 41 height 13
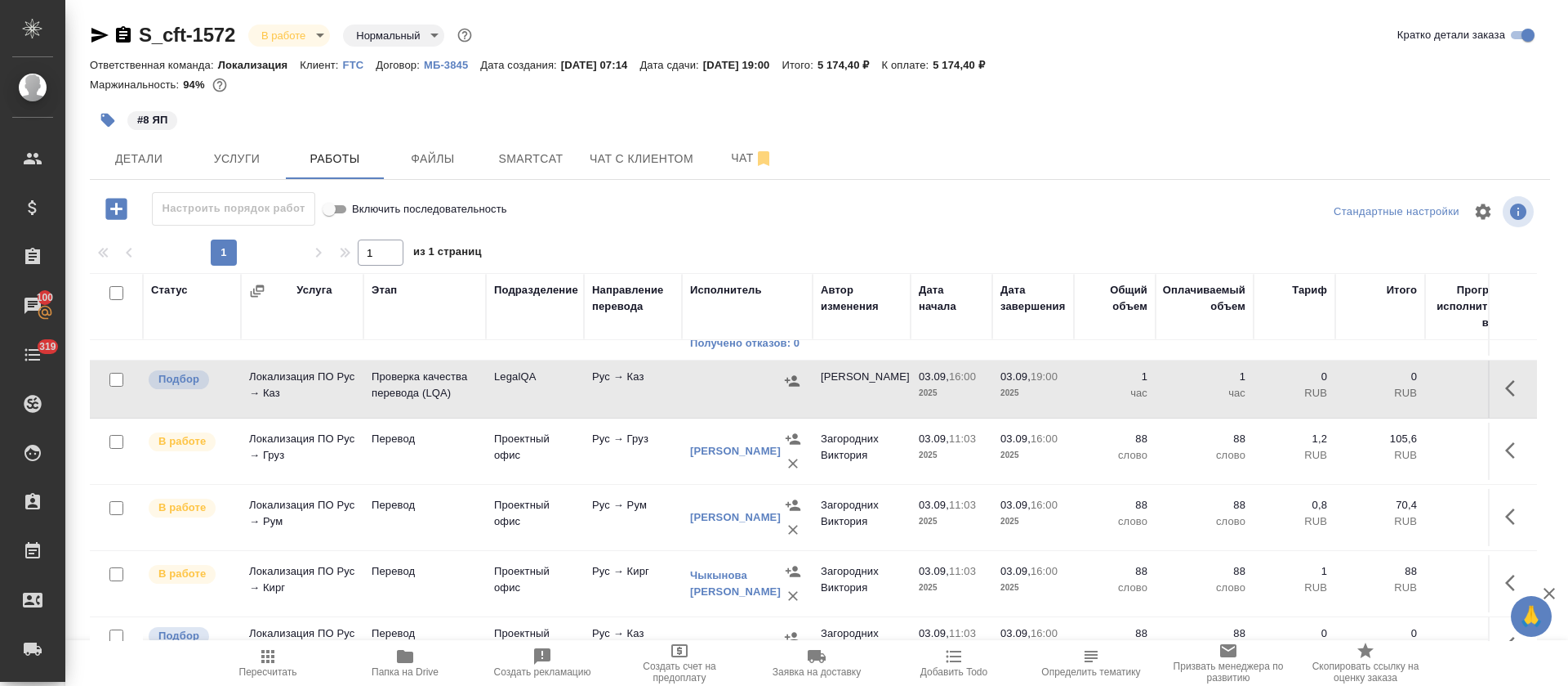
scroll to position [298, 0]
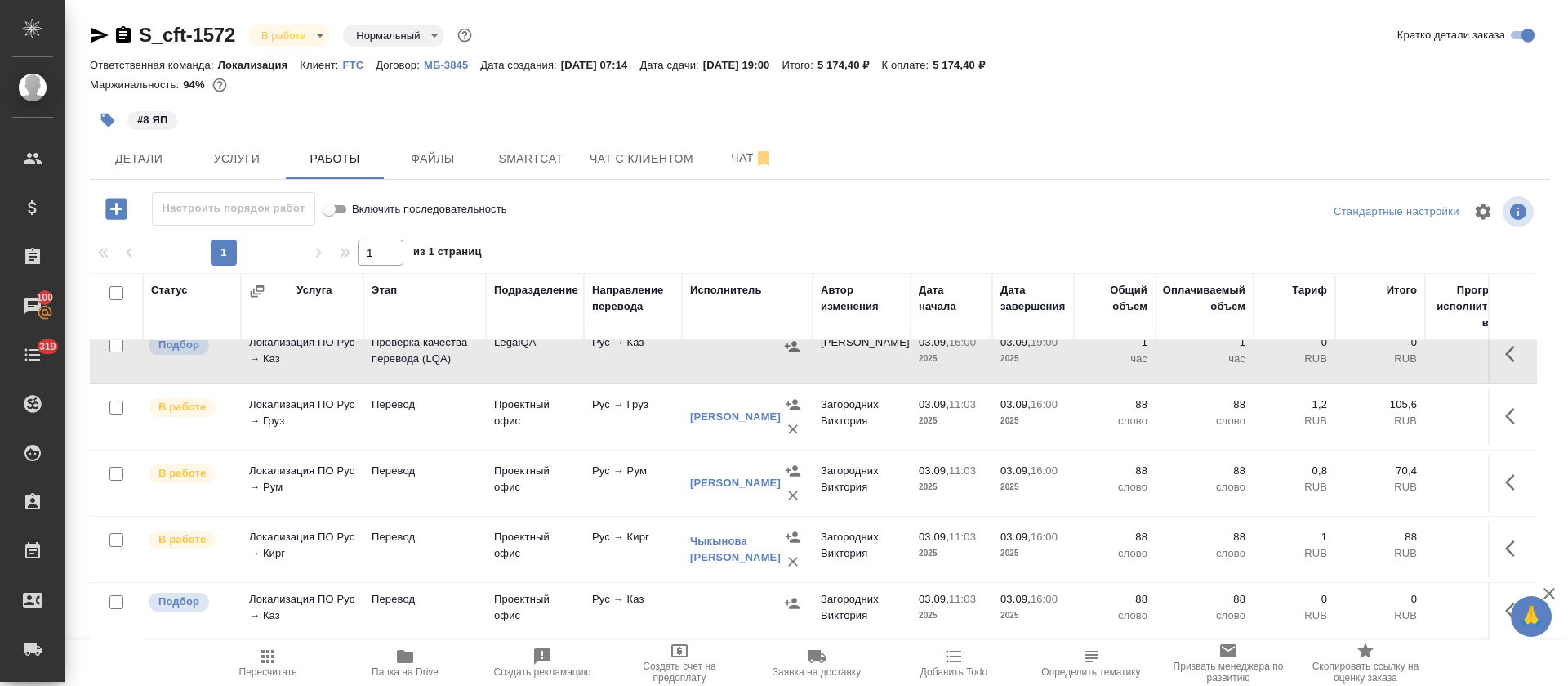
click at [797, 597] on icon "button" at bounding box center [791, 602] width 15 height 11
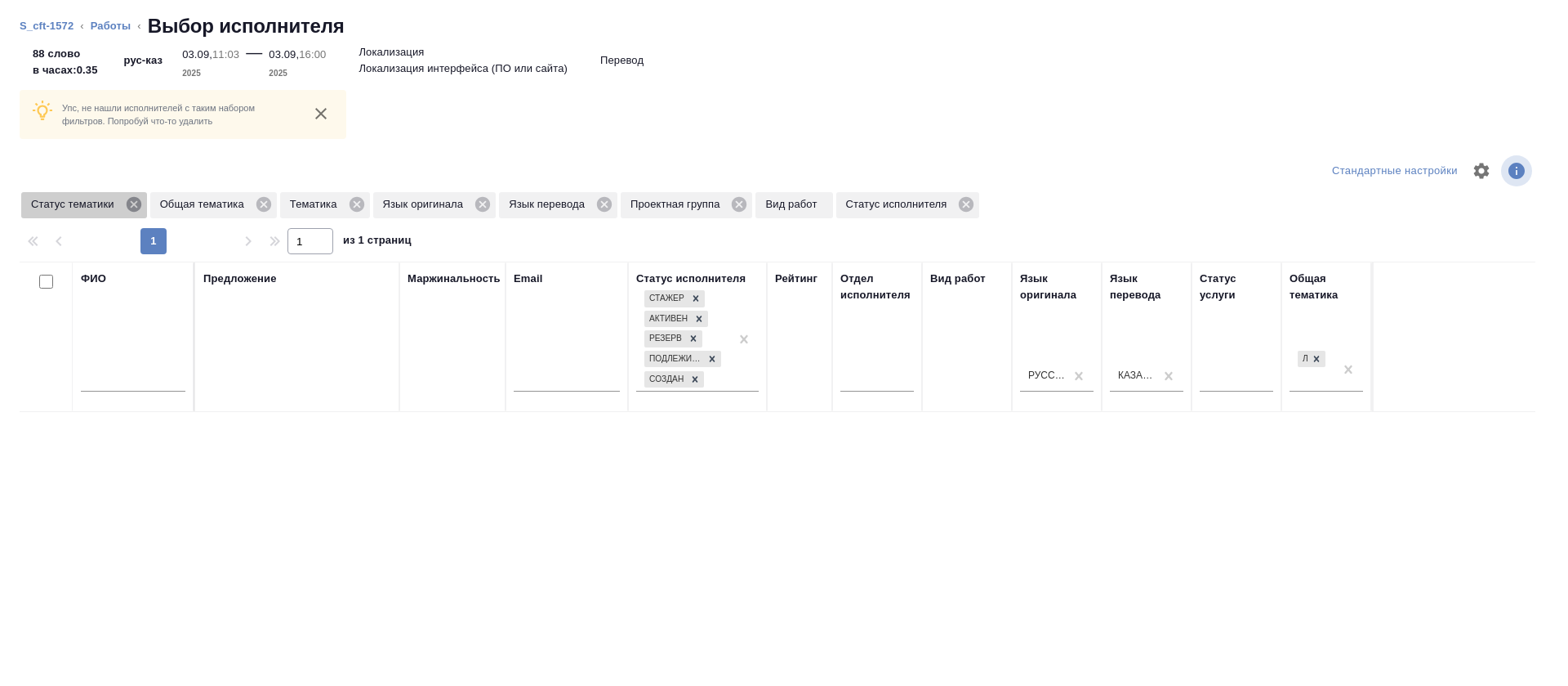
click at [140, 204] on icon at bounding box center [133, 204] width 15 height 15
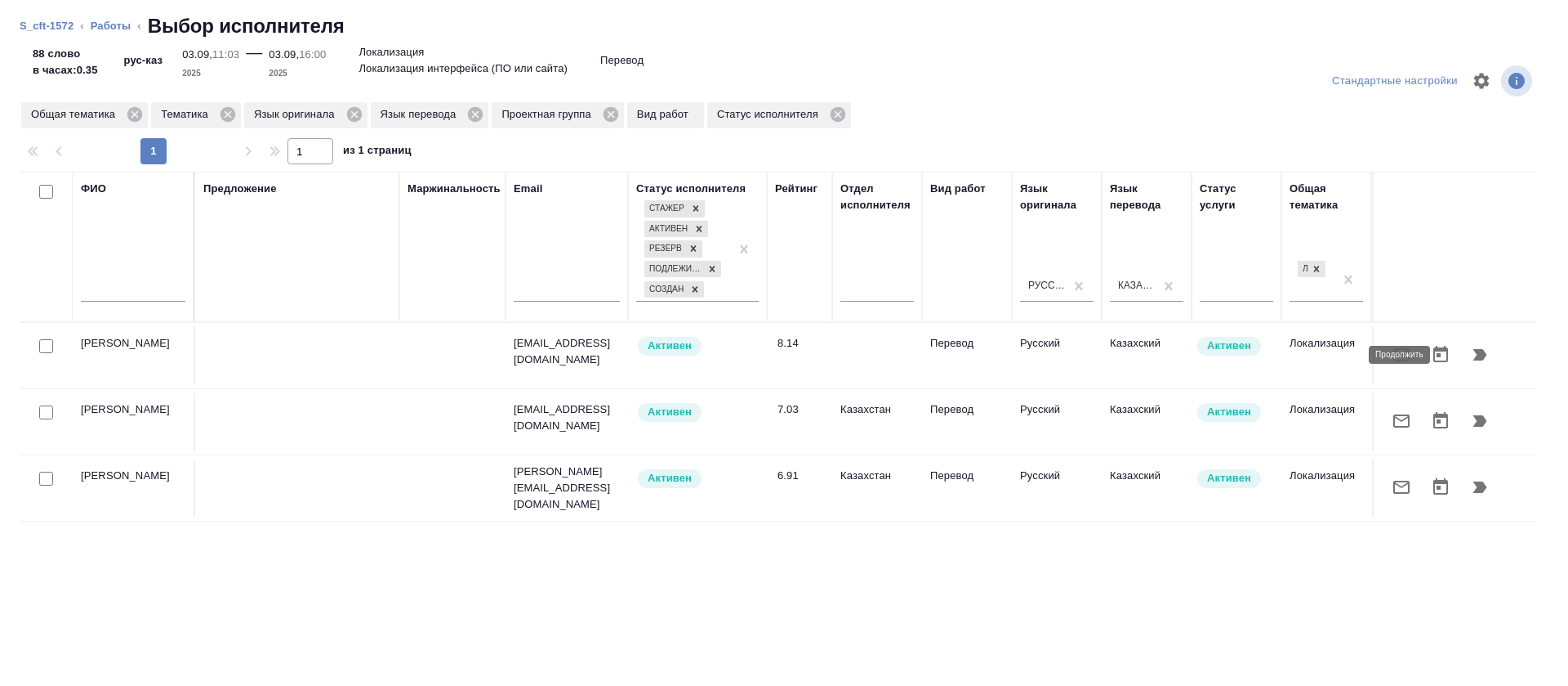
click at [1473, 353] on icon "button" at bounding box center [1480, 355] width 14 height 12
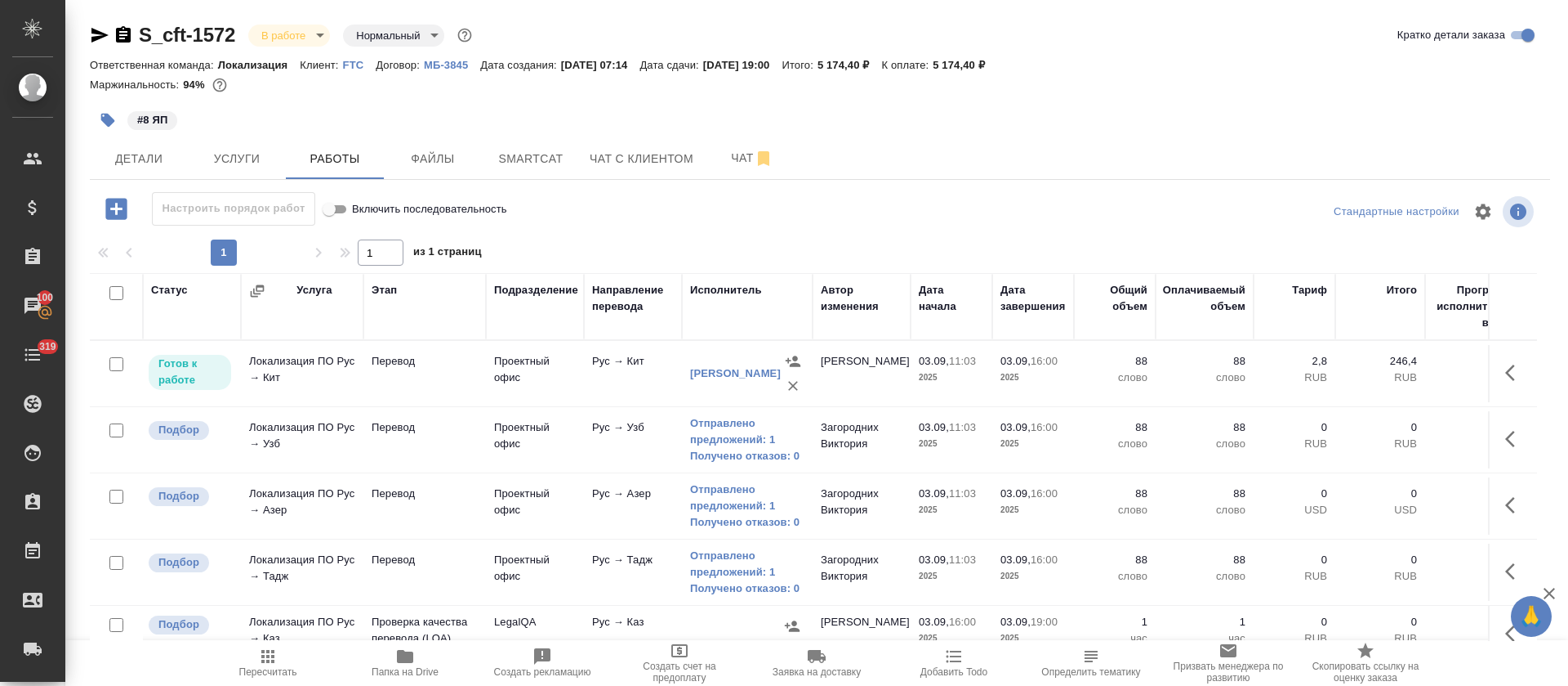
scroll to position [122, 0]
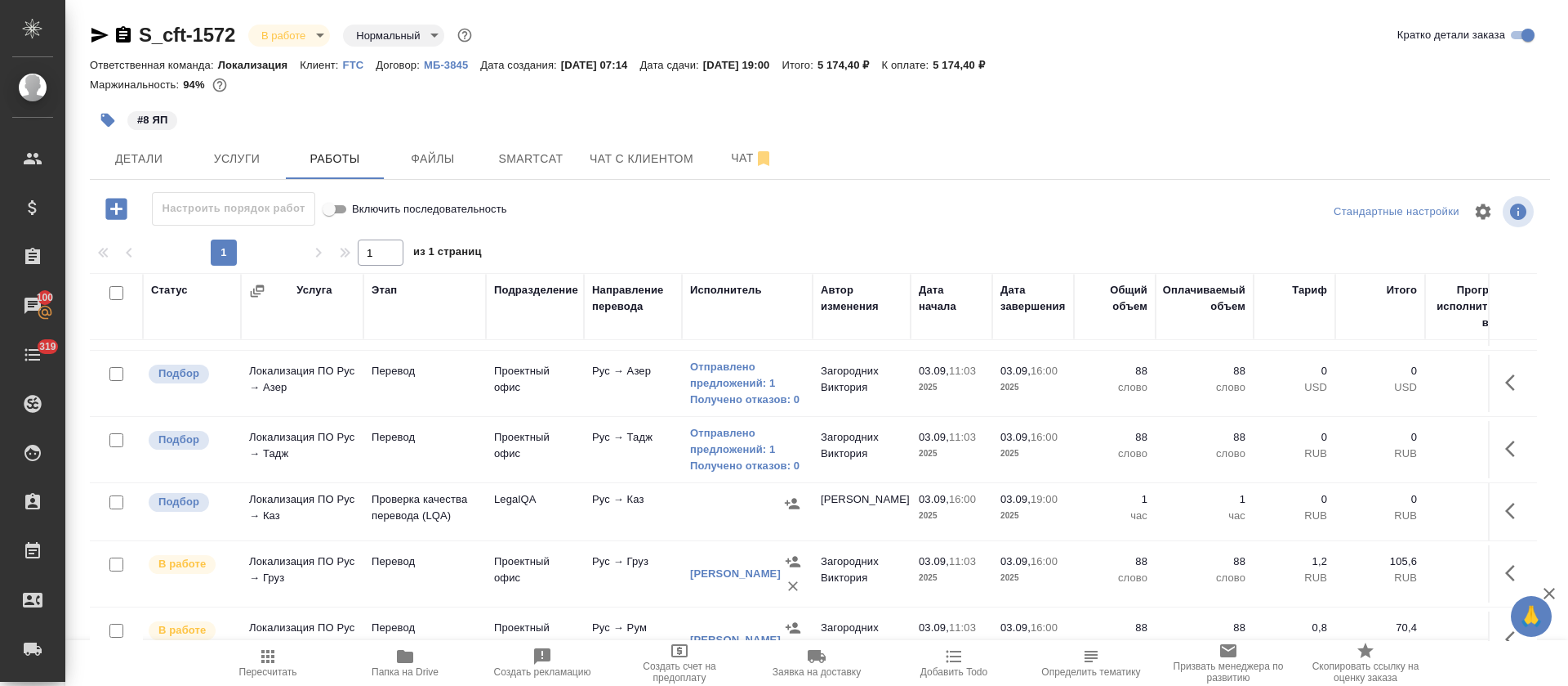
click at [1496, 513] on button "button" at bounding box center [1515, 511] width 39 height 39
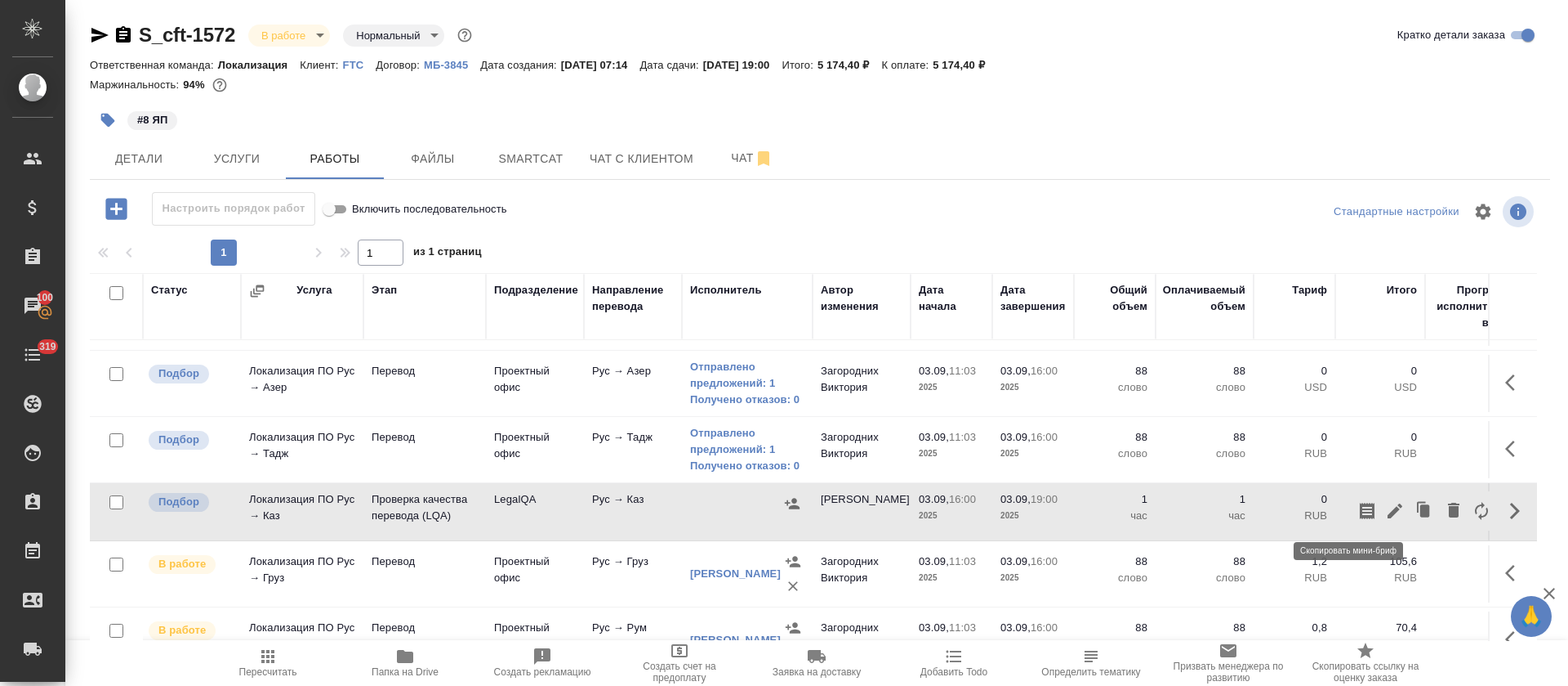
click at [1358, 507] on icon "button" at bounding box center [1367, 511] width 20 height 20
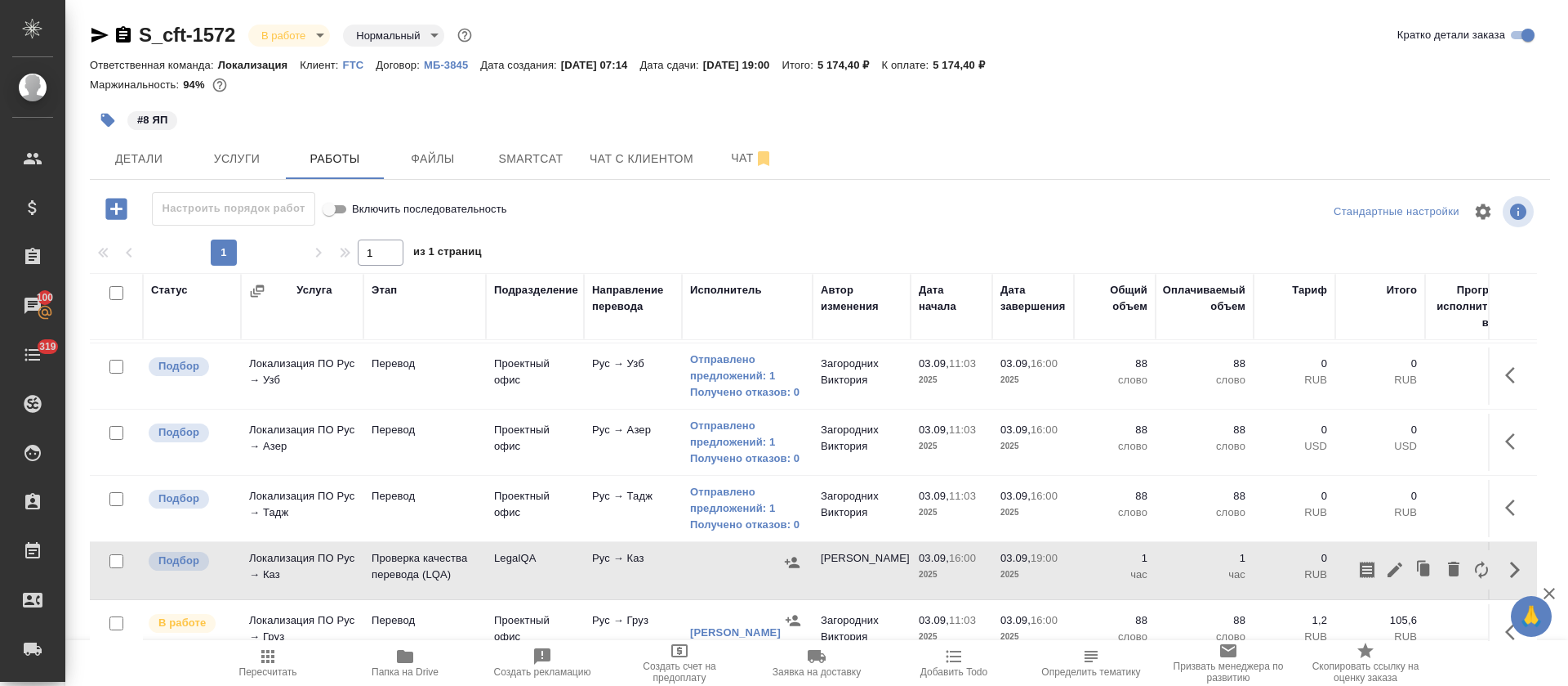
scroll to position [0, 0]
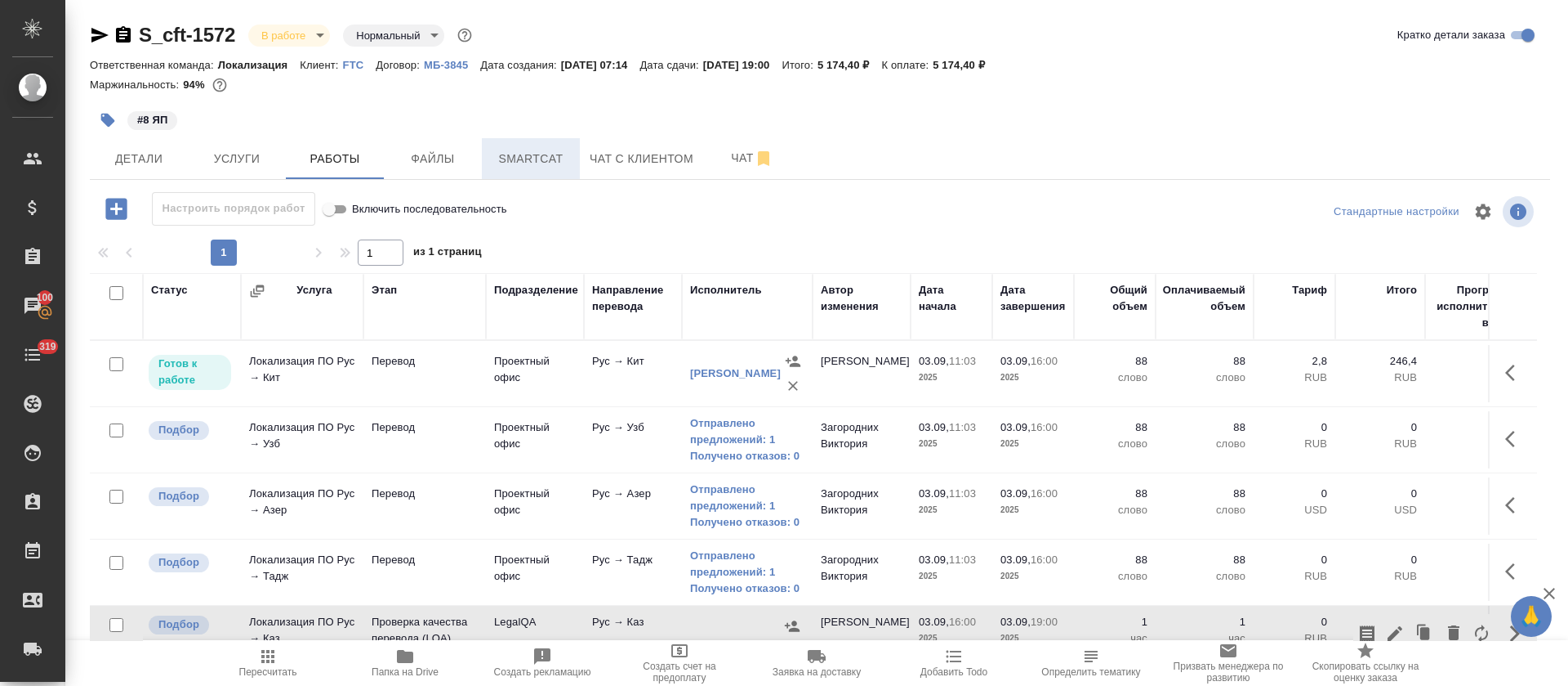
click at [516, 156] on span "Smartcat" at bounding box center [531, 159] width 78 height 21
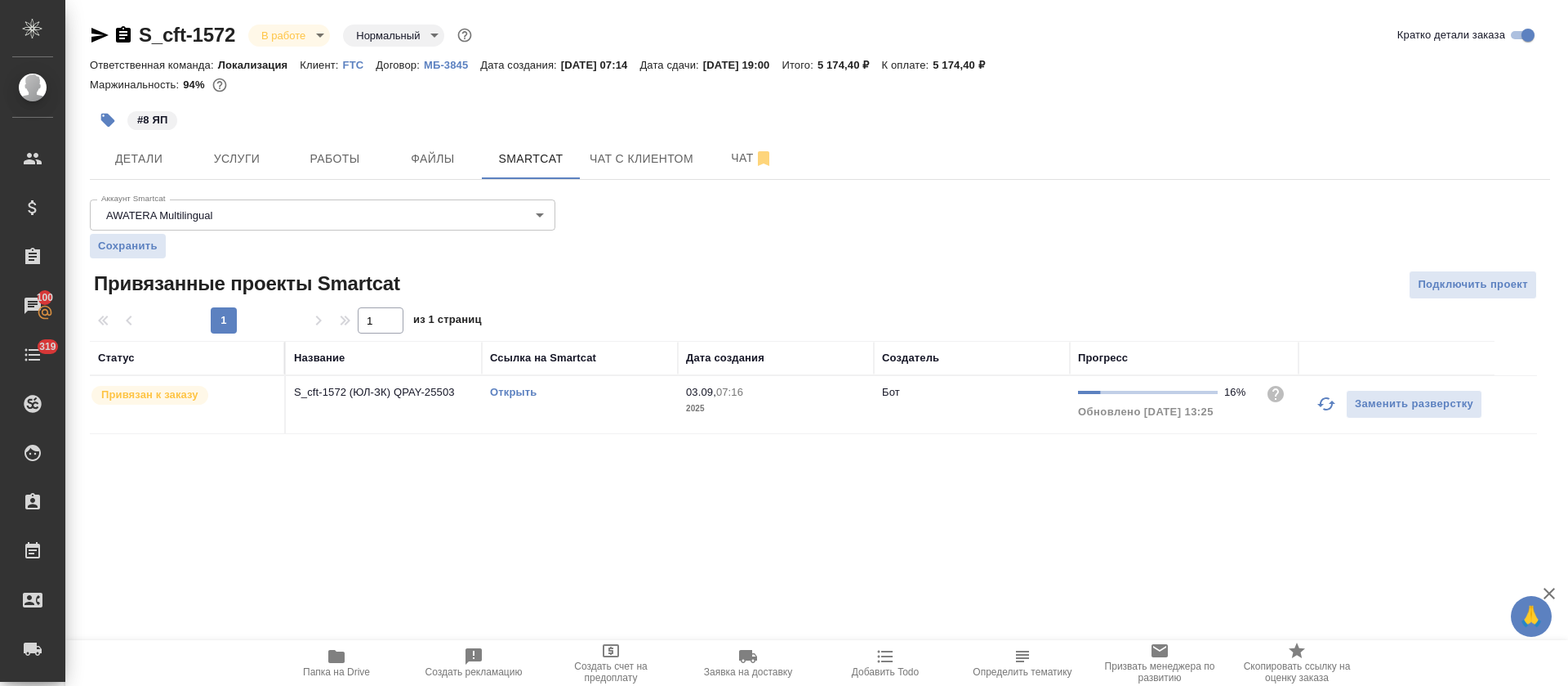
click at [1314, 413] on button "button" at bounding box center [1326, 403] width 39 height 39
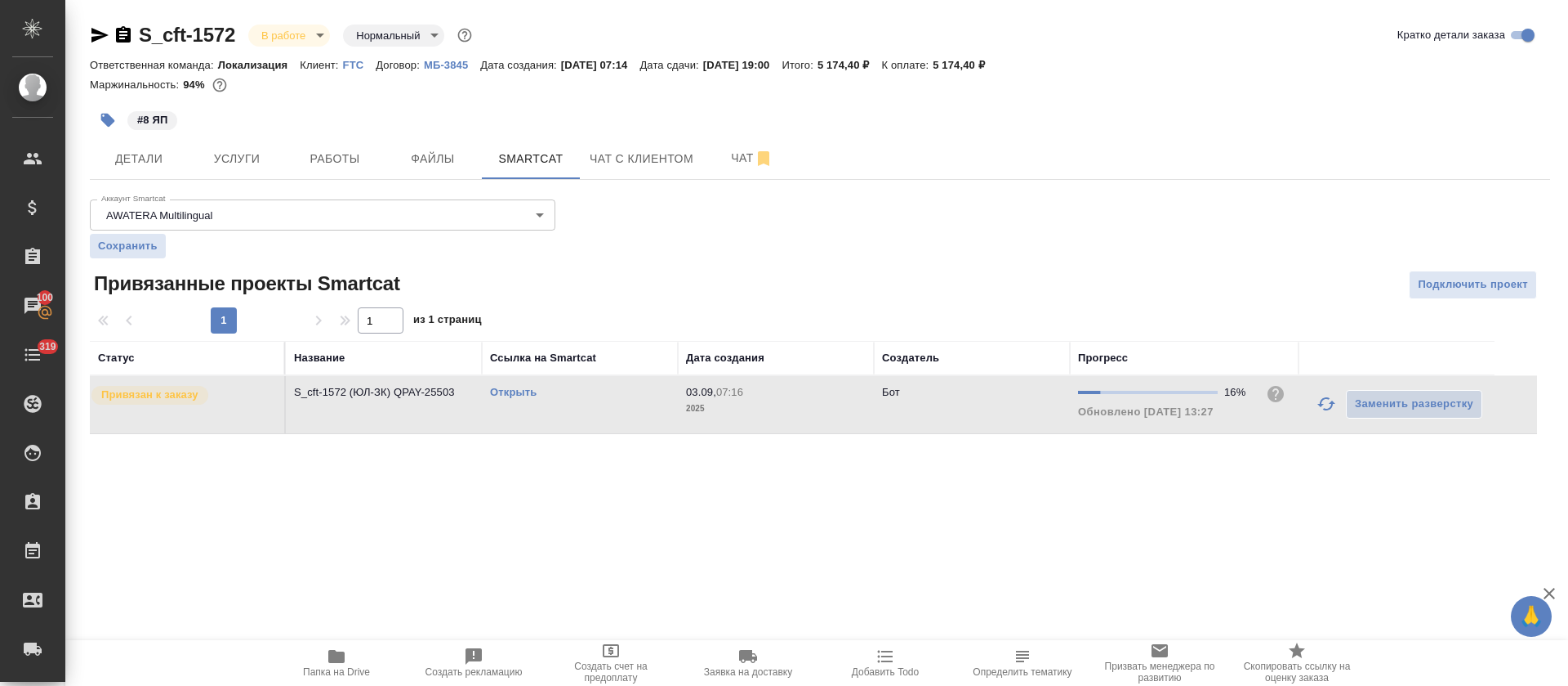
click at [513, 391] on link "Открыть" at bounding box center [514, 391] width 47 height 13
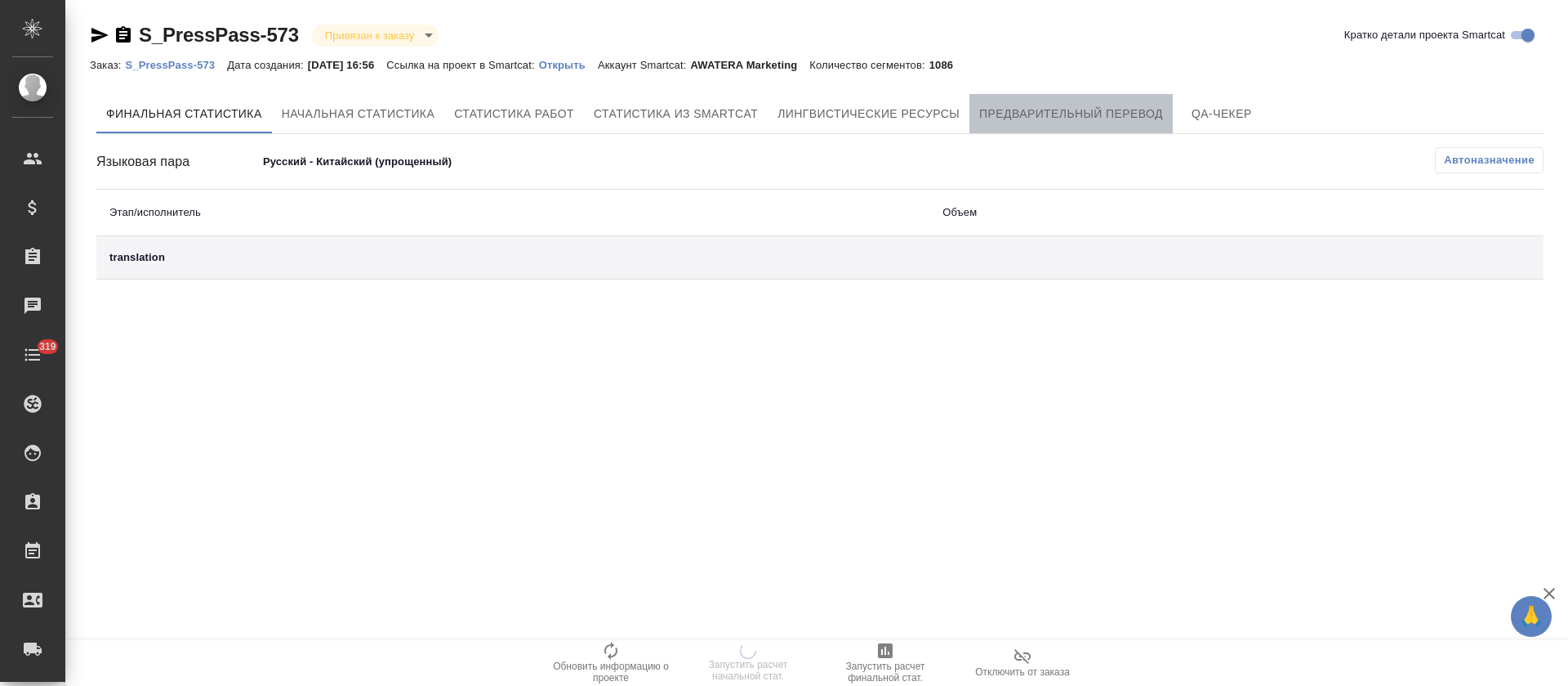
click at [1059, 126] on button "Предварительный перевод" at bounding box center [1071, 114] width 203 height 39
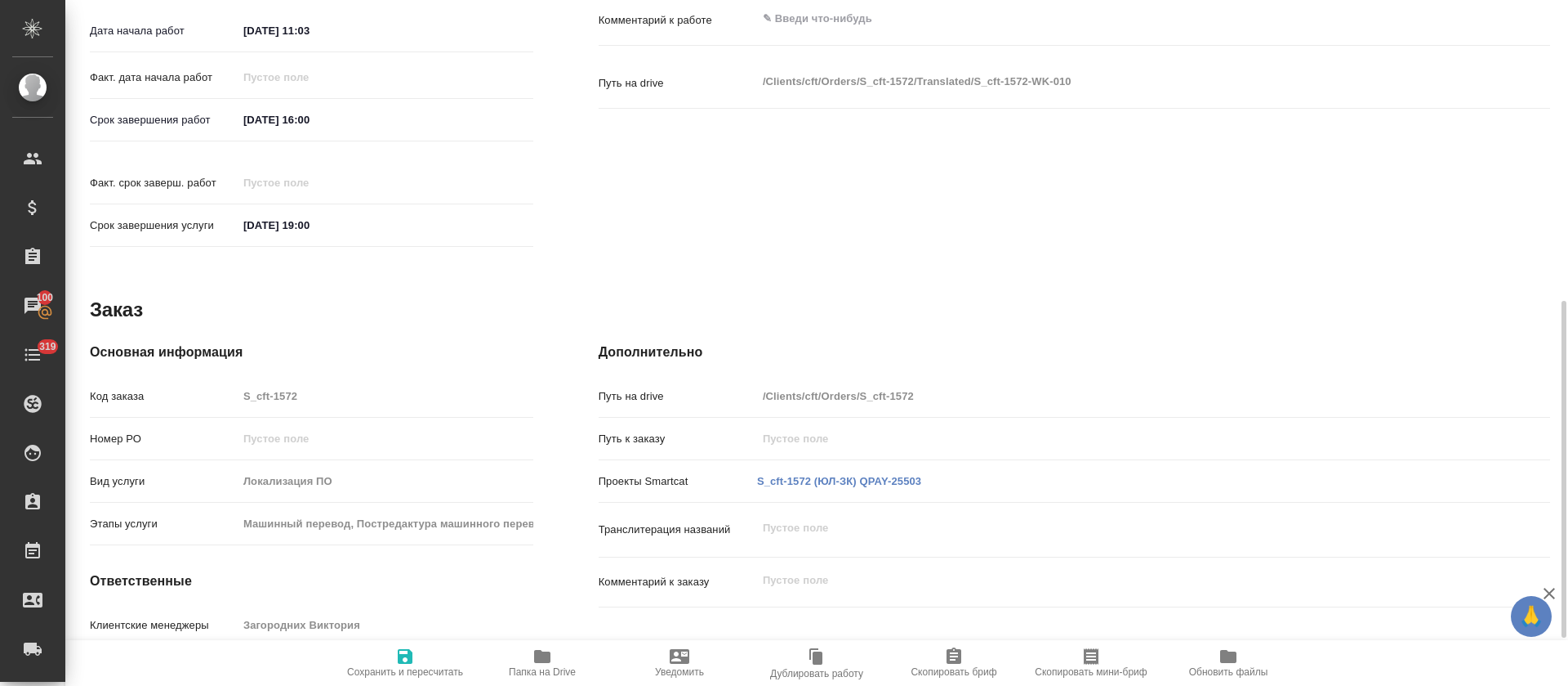
scroll to position [634, 0]
click at [852, 472] on link "S_cft-1572 (ЮЛ-ЗК) QPAY-25503" at bounding box center [839, 478] width 164 height 13
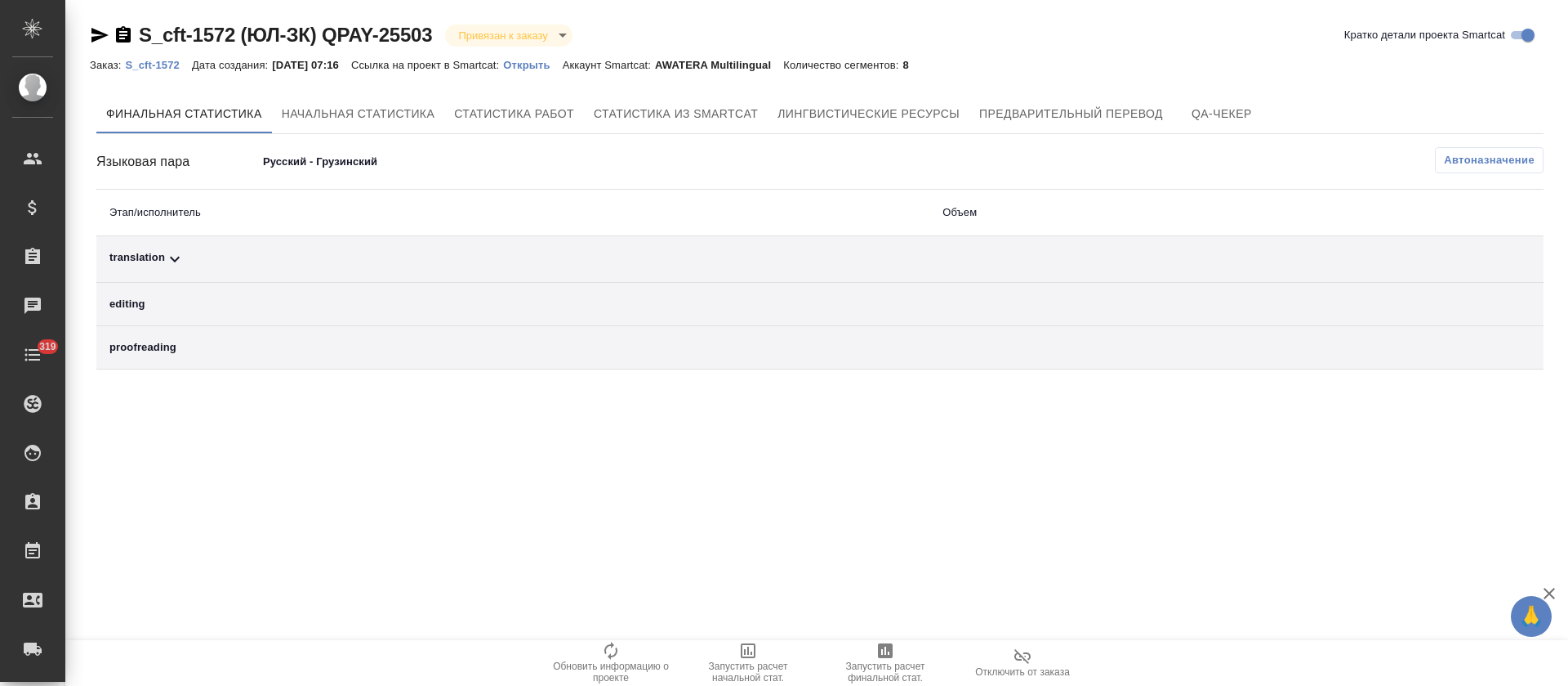
click at [527, 67] on p "Открыть" at bounding box center [532, 65] width 59 height 13
